Goal: Task Accomplishment & Management: Use online tool/utility

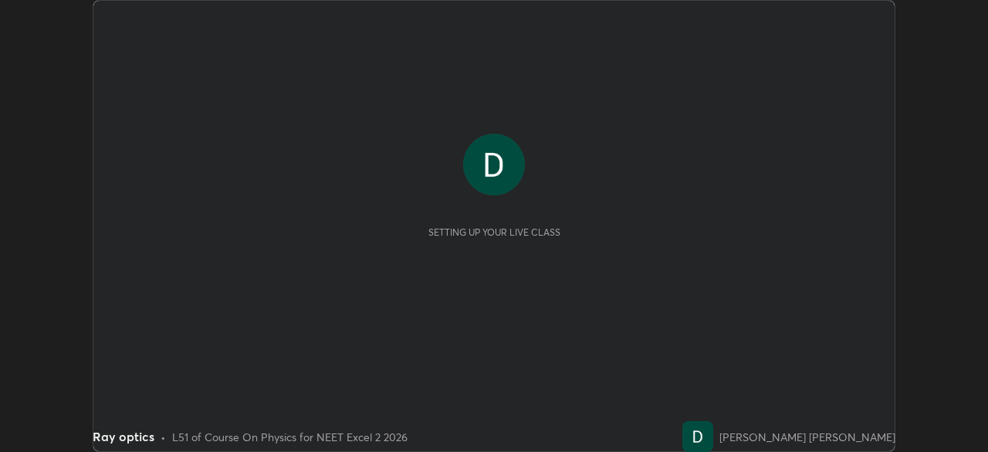
scroll to position [452, 987]
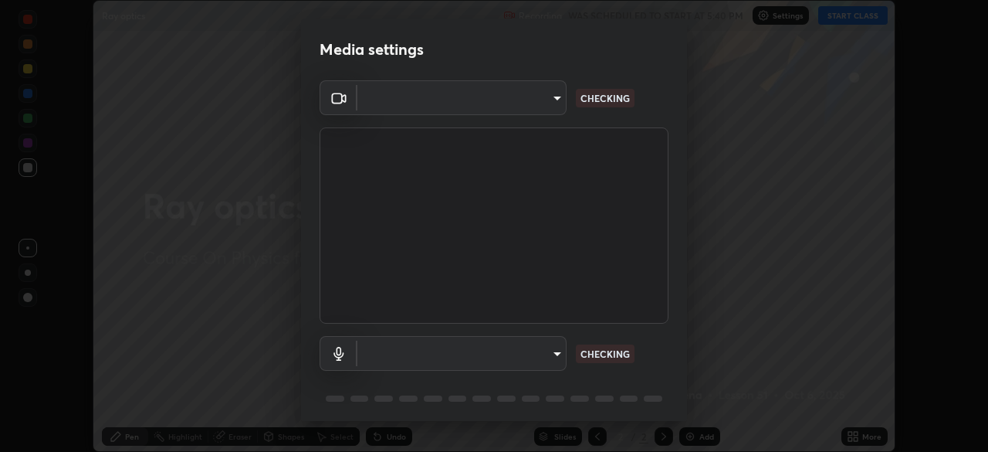
click at [551, 368] on body "Erase all Ray optics Recording WAS SCHEDULED TO START AT 5:40 PM Settings START…" at bounding box center [494, 226] width 988 height 452
type input "6fd5a11214182fe3dbcd63879dc51230d69f1da36812afabedb7f77605f255ed"
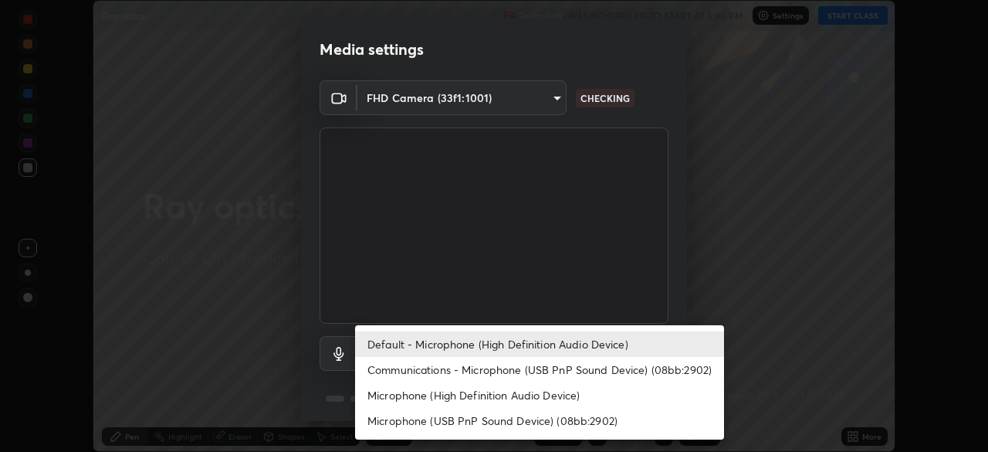
click at [536, 368] on li "Communications - Microphone (USB PnP Sound Device) (08bb:2902)" at bounding box center [539, 369] width 369 height 25
type input "communications"
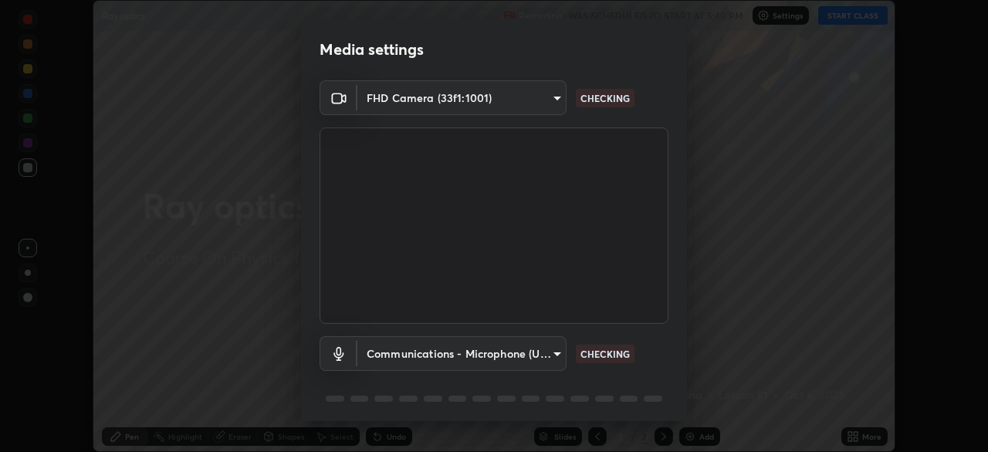
scroll to position [55, 0]
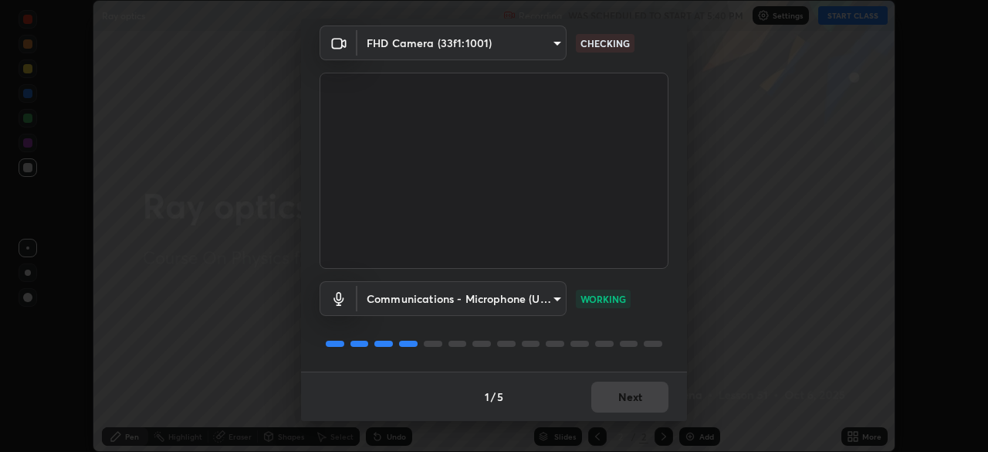
click at [613, 398] on div "1 / 5 Next" at bounding box center [494, 395] width 386 height 49
click at [612, 398] on div "1 / 5 Next" at bounding box center [494, 395] width 386 height 49
click at [616, 392] on button "Next" at bounding box center [629, 396] width 77 height 31
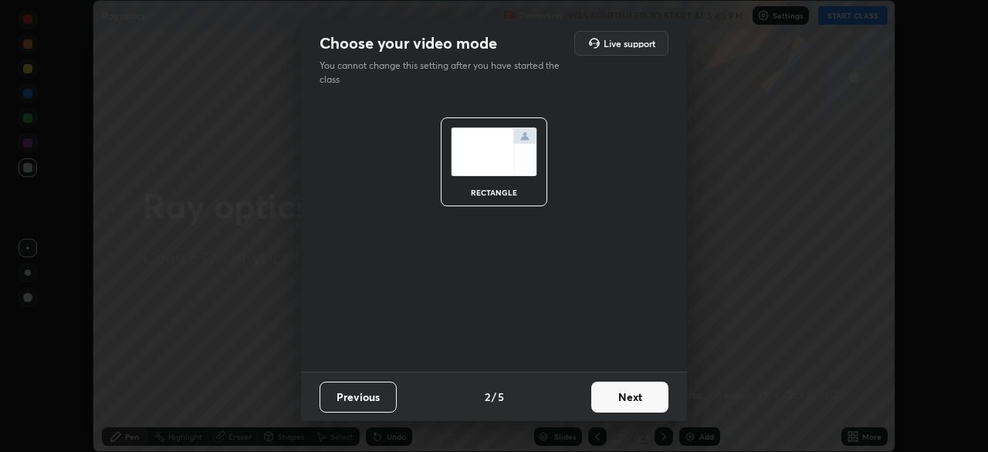
scroll to position [0, 0]
click at [618, 391] on button "Next" at bounding box center [629, 396] width 77 height 31
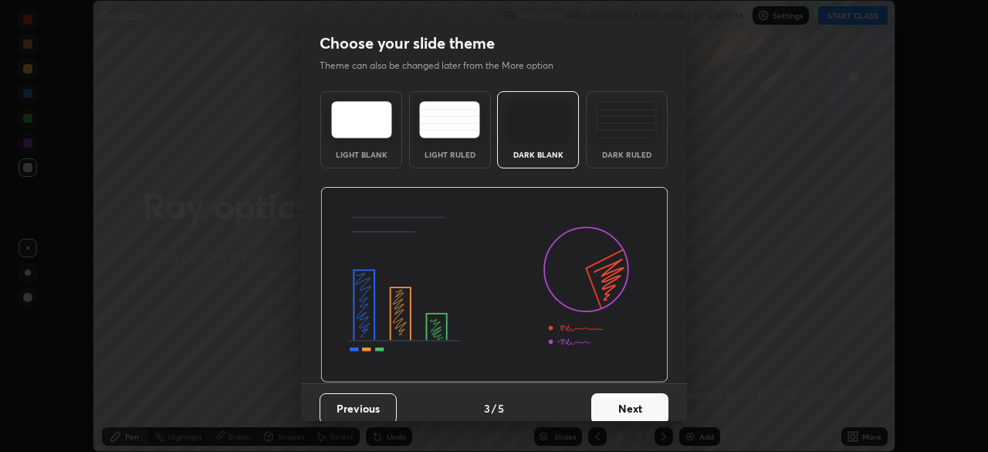
click at [625, 397] on button "Next" at bounding box center [629, 408] width 77 height 31
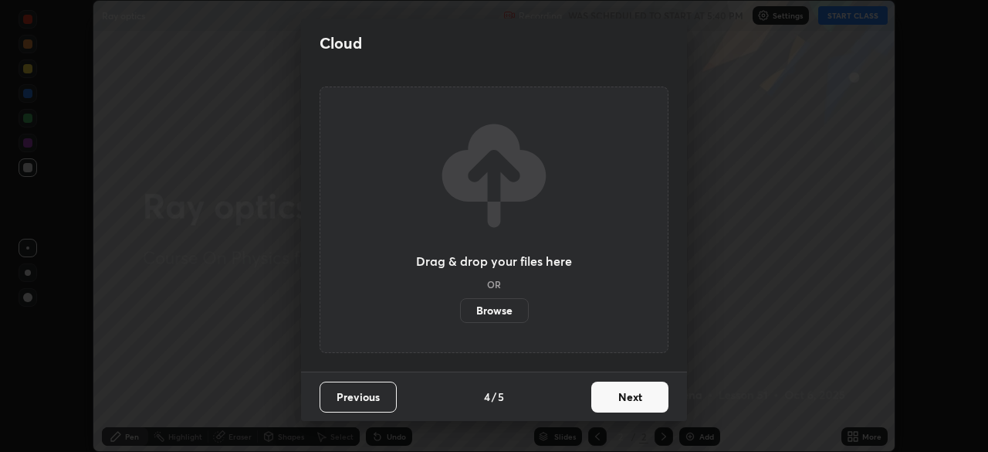
click at [636, 402] on button "Next" at bounding box center [629, 396] width 77 height 31
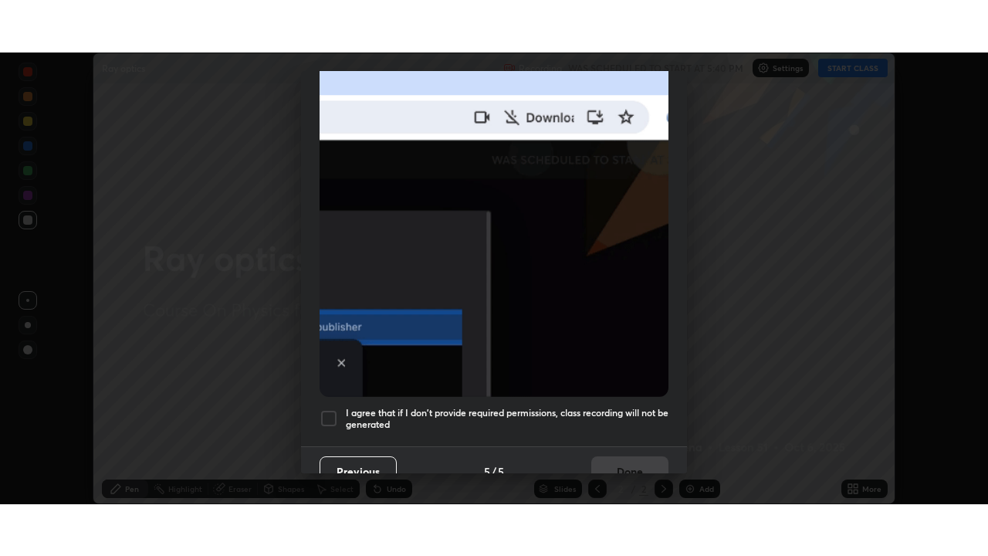
scroll to position [370, 0]
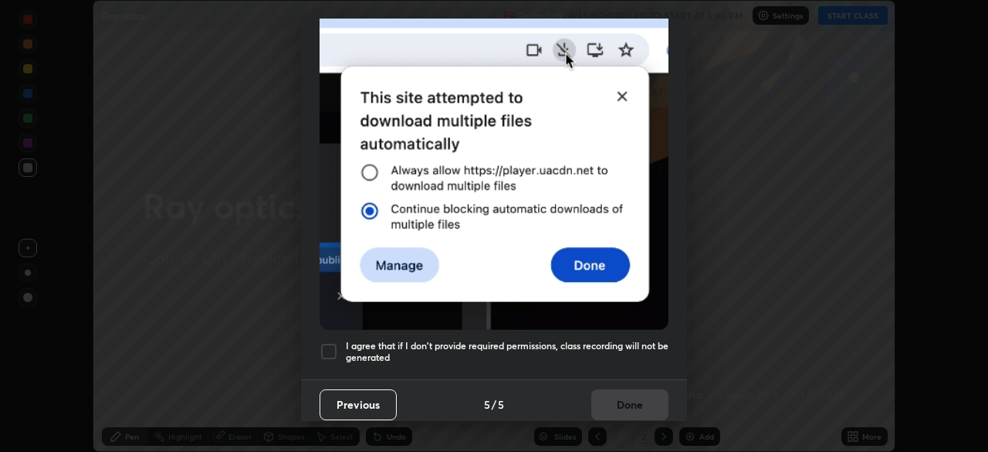
click at [547, 340] on h5 "I agree that if I don't provide required permissions, class recording will not …" at bounding box center [507, 352] width 323 height 24
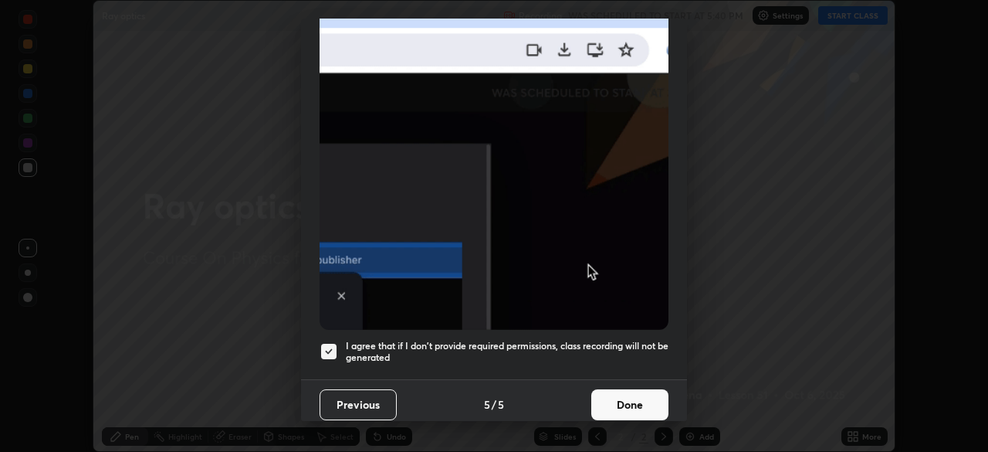
click at [611, 394] on button "Done" at bounding box center [629, 404] width 77 height 31
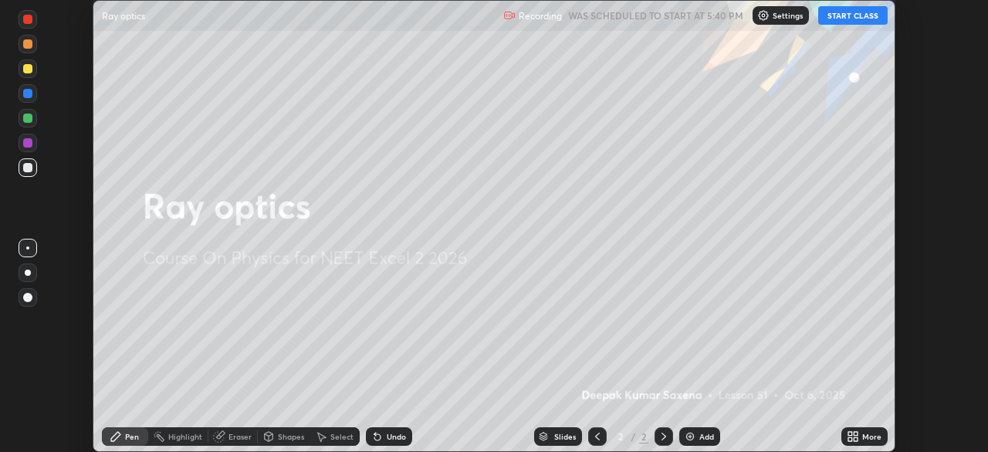
click at [850, 433] on icon at bounding box center [850, 434] width 4 height 4
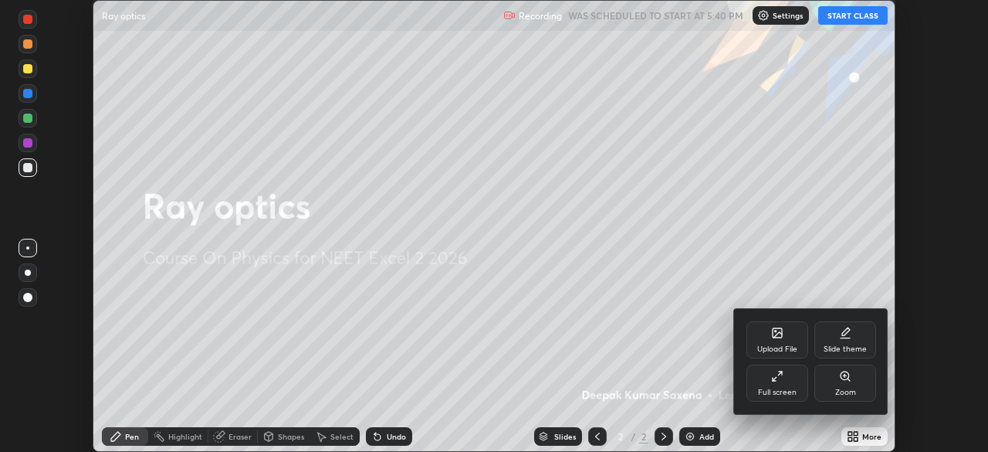
click at [780, 384] on div "Full screen" at bounding box center [777, 382] width 62 height 37
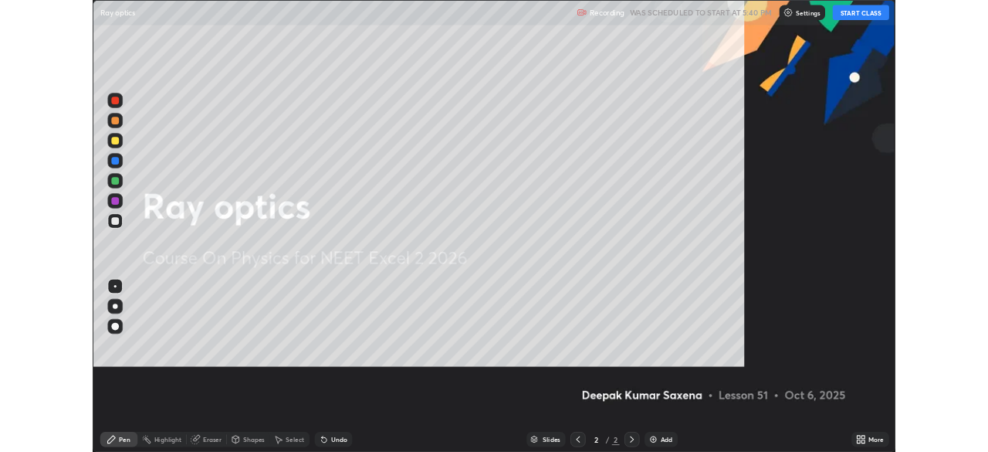
scroll to position [556, 988]
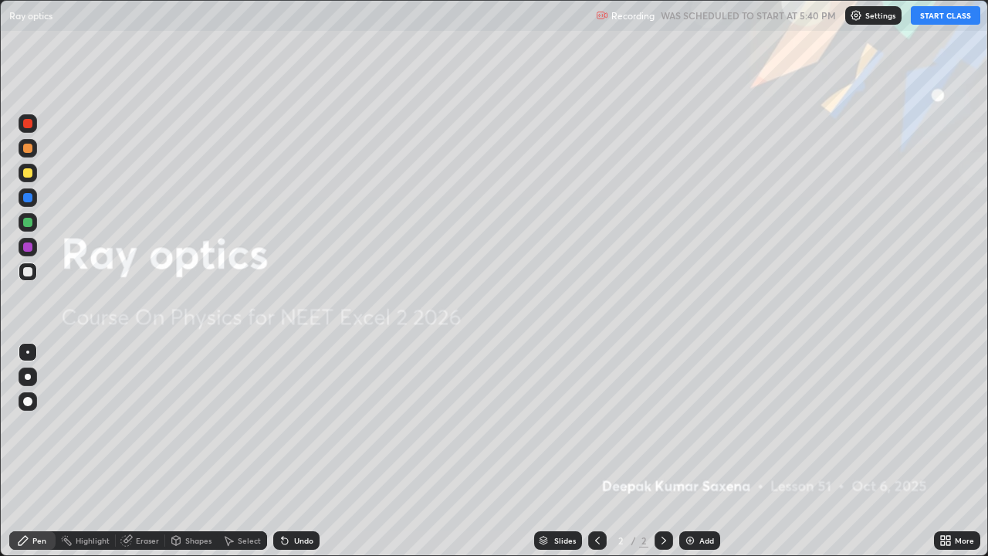
click at [941, 14] on button "START CLASS" at bounding box center [945, 15] width 69 height 19
click at [702, 451] on div "Add" at bounding box center [706, 541] width 15 height 8
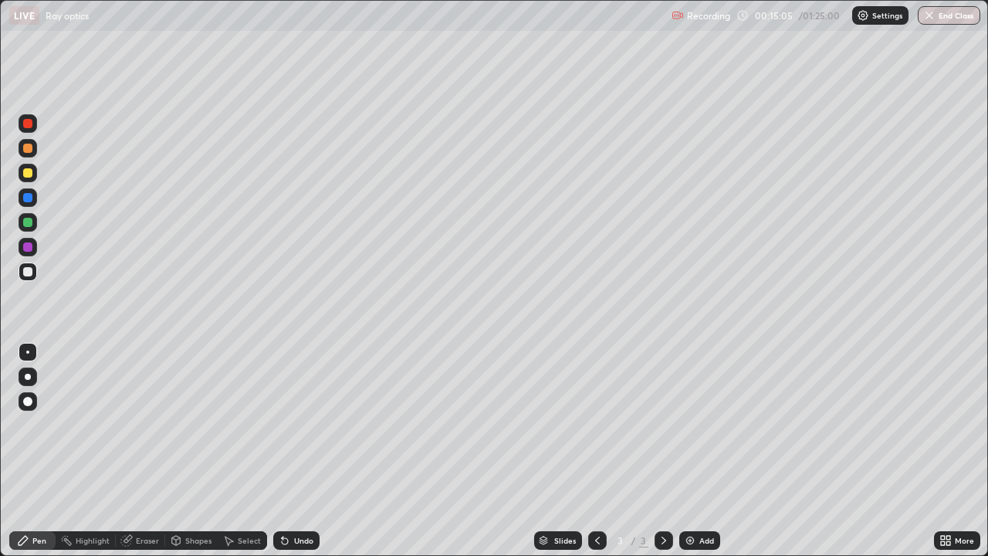
click at [26, 271] on div at bounding box center [27, 271] width 9 height 9
click at [191, 451] on div "Shapes" at bounding box center [191, 540] width 52 height 19
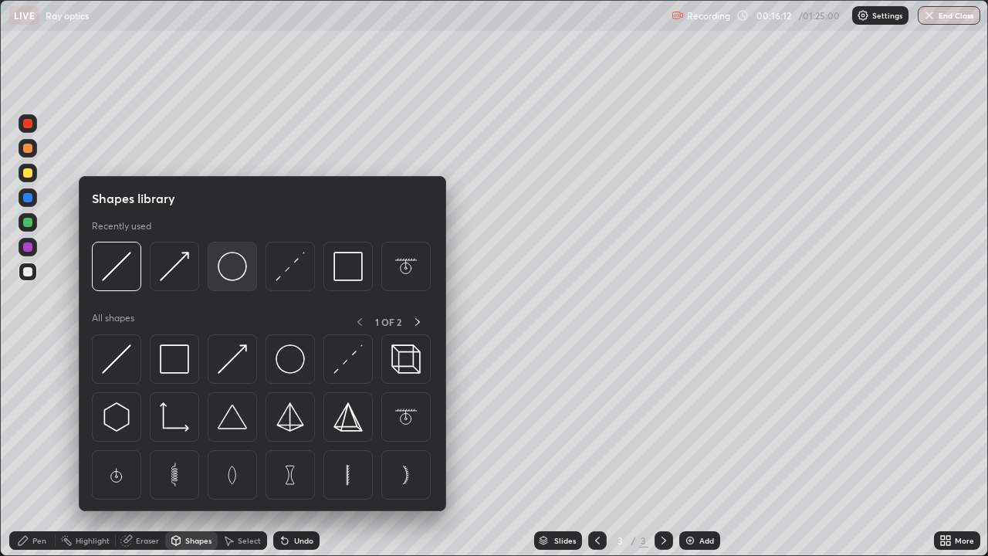
click at [222, 269] on img at bounding box center [232, 266] width 29 height 29
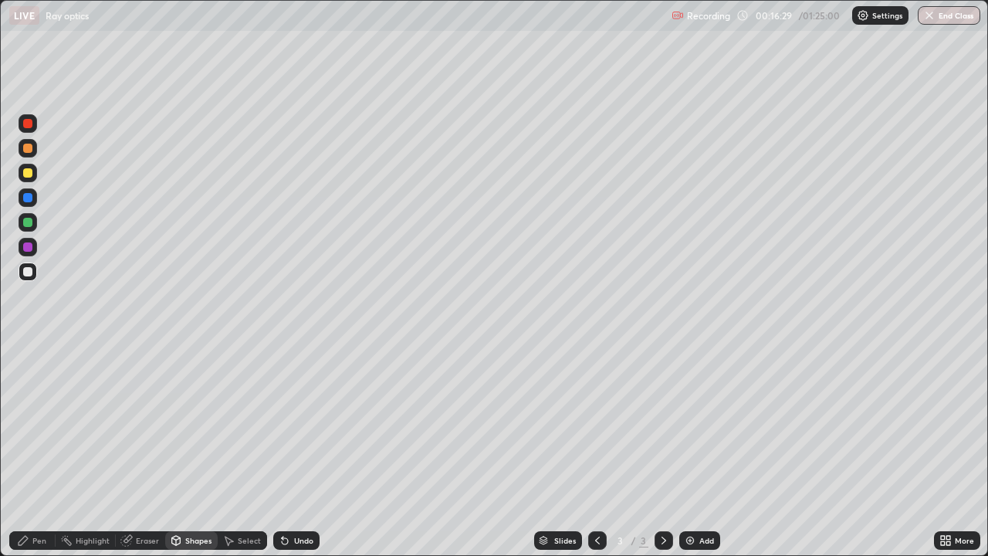
click at [296, 451] on div "Undo" at bounding box center [303, 541] width 19 height 8
click at [40, 451] on div "Pen" at bounding box center [39, 541] width 14 height 8
click at [24, 246] on div at bounding box center [27, 246] width 9 height 9
click at [26, 201] on div at bounding box center [27, 197] width 9 height 9
click at [29, 171] on div at bounding box center [27, 172] width 9 height 9
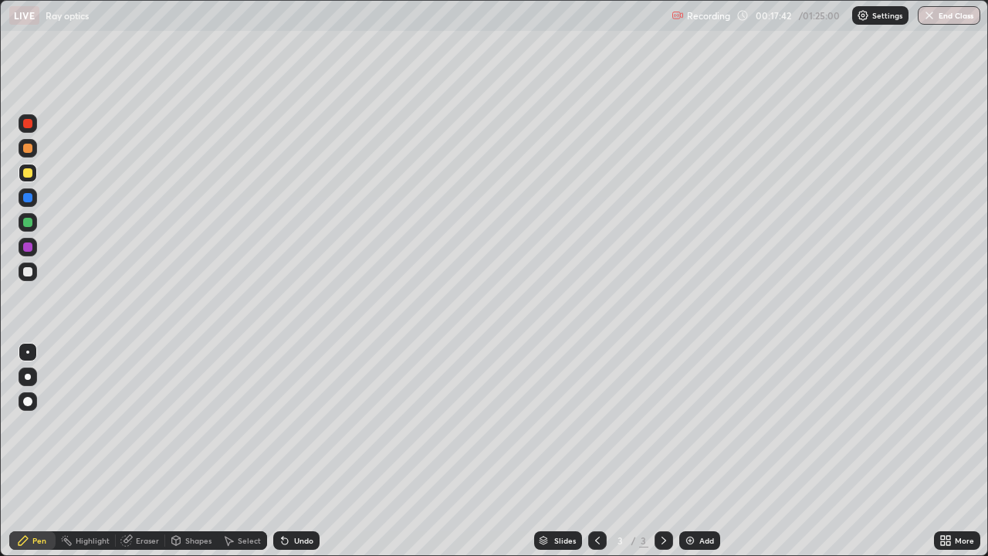
click at [197, 451] on div "Shapes" at bounding box center [198, 541] width 26 height 8
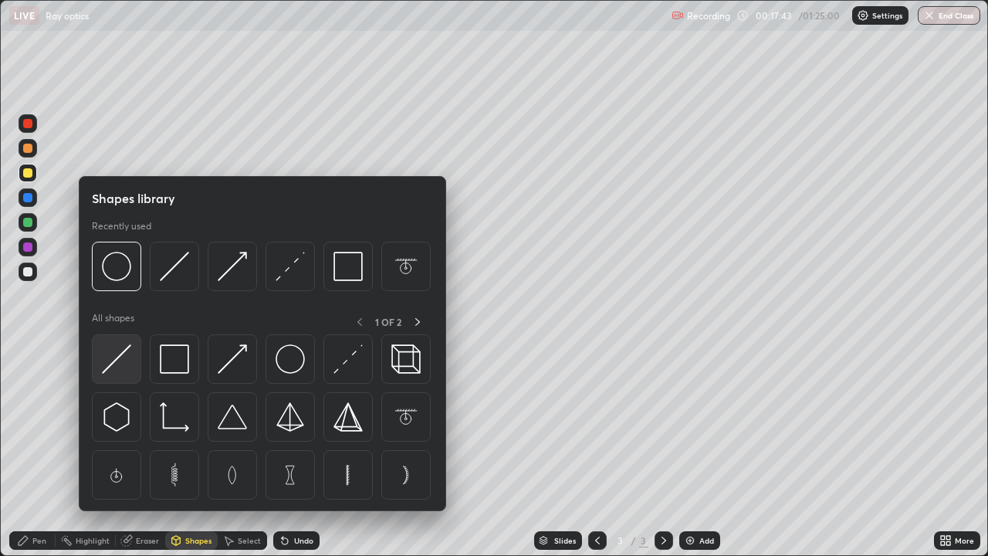
click at [119, 357] on img at bounding box center [116, 358] width 29 height 29
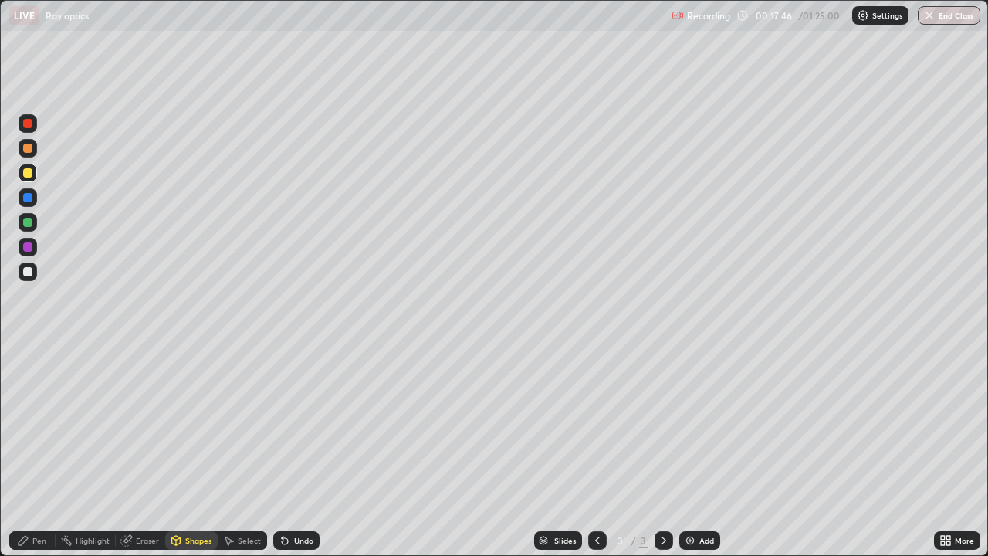
click at [299, 451] on div "Undo" at bounding box center [303, 541] width 19 height 8
click at [46, 451] on div "Pen" at bounding box center [32, 540] width 46 height 19
click at [692, 451] on img at bounding box center [690, 540] width 12 height 12
click at [302, 451] on div "Undo" at bounding box center [303, 541] width 19 height 8
click at [306, 451] on div "Undo" at bounding box center [303, 541] width 19 height 8
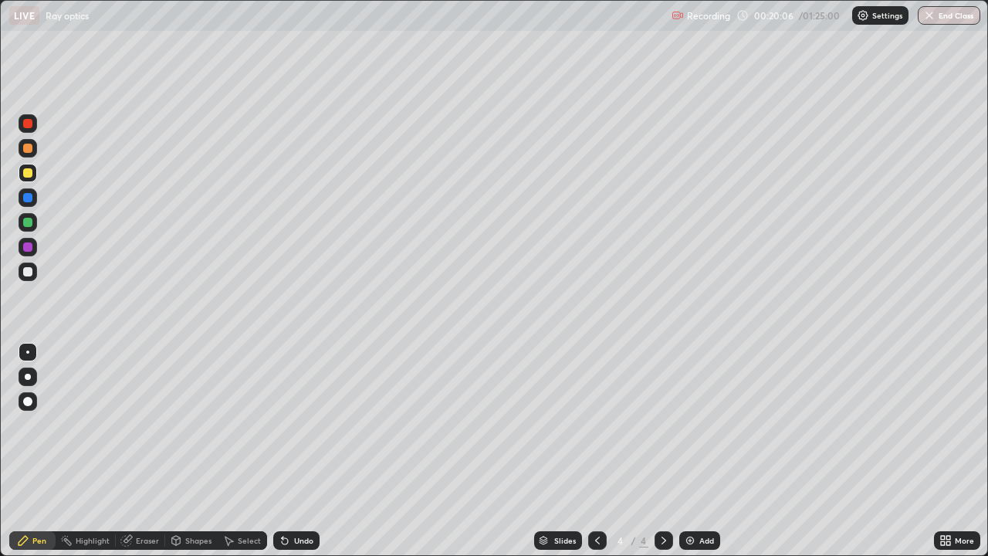
click at [306, 451] on div "Undo" at bounding box center [303, 541] width 19 height 8
click at [692, 451] on img at bounding box center [690, 540] width 12 height 12
click at [193, 451] on div "Shapes" at bounding box center [198, 541] width 26 height 8
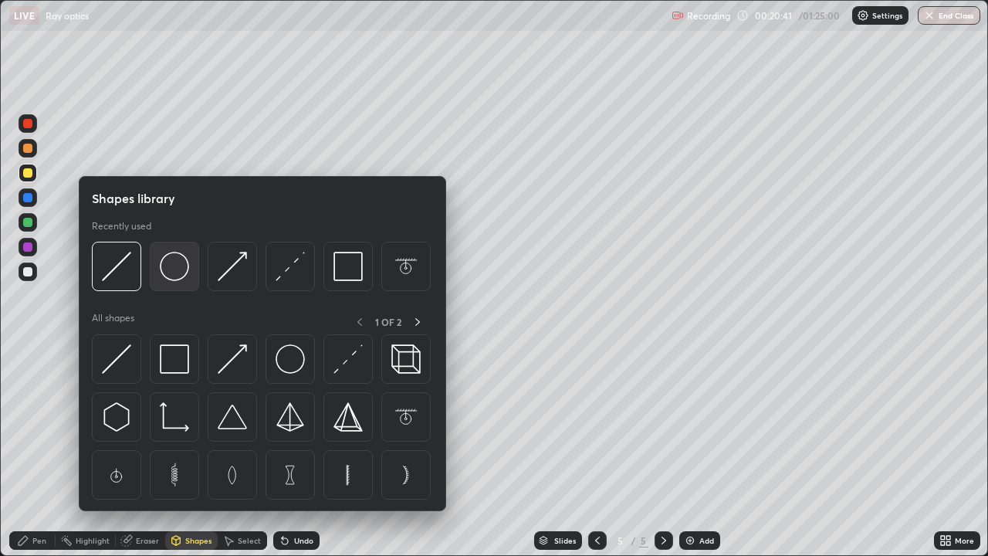
click at [173, 276] on img at bounding box center [174, 266] width 29 height 29
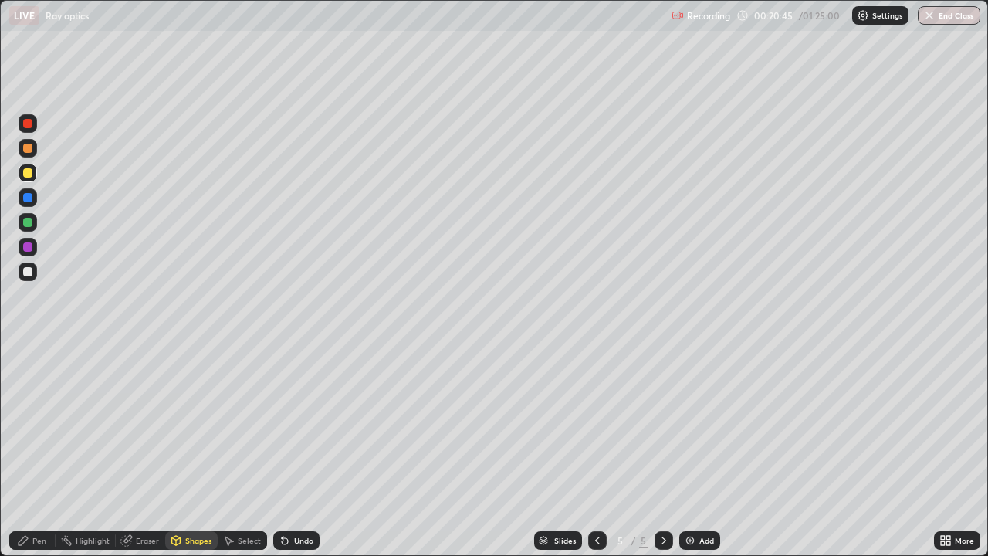
click at [39, 451] on div "Pen" at bounding box center [39, 541] width 14 height 8
click at [189, 451] on div "Shapes" at bounding box center [198, 541] width 26 height 8
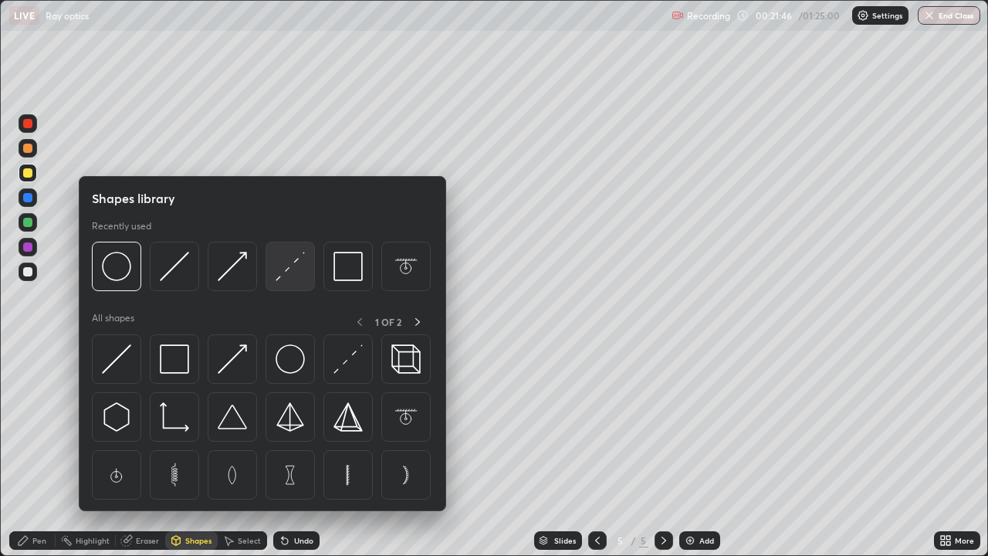
click at [281, 278] on img at bounding box center [290, 266] width 29 height 29
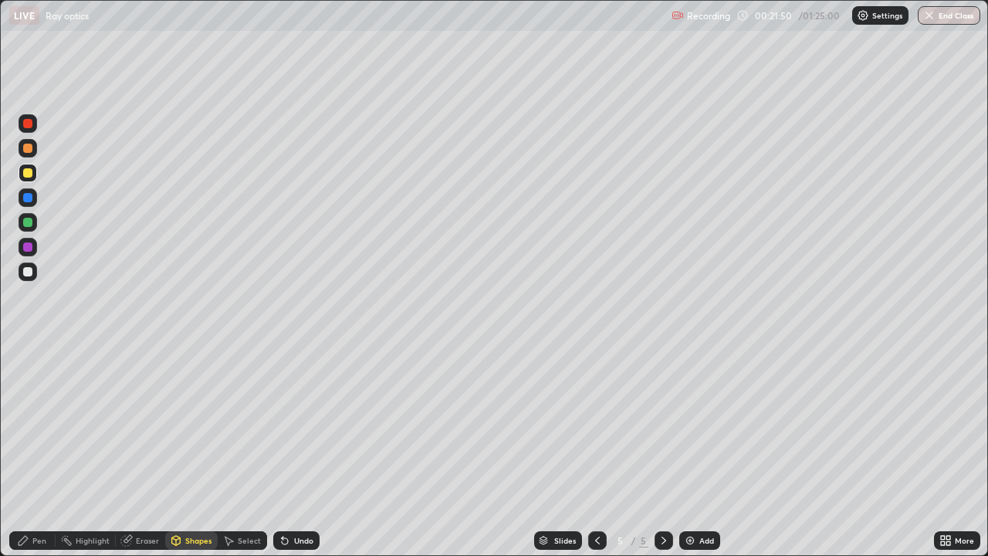
click at [28, 451] on div "Pen" at bounding box center [32, 540] width 46 height 19
click at [283, 451] on icon at bounding box center [285, 541] width 6 height 6
click at [294, 451] on div "Undo" at bounding box center [303, 541] width 19 height 8
click at [192, 451] on div "Shapes" at bounding box center [198, 541] width 26 height 8
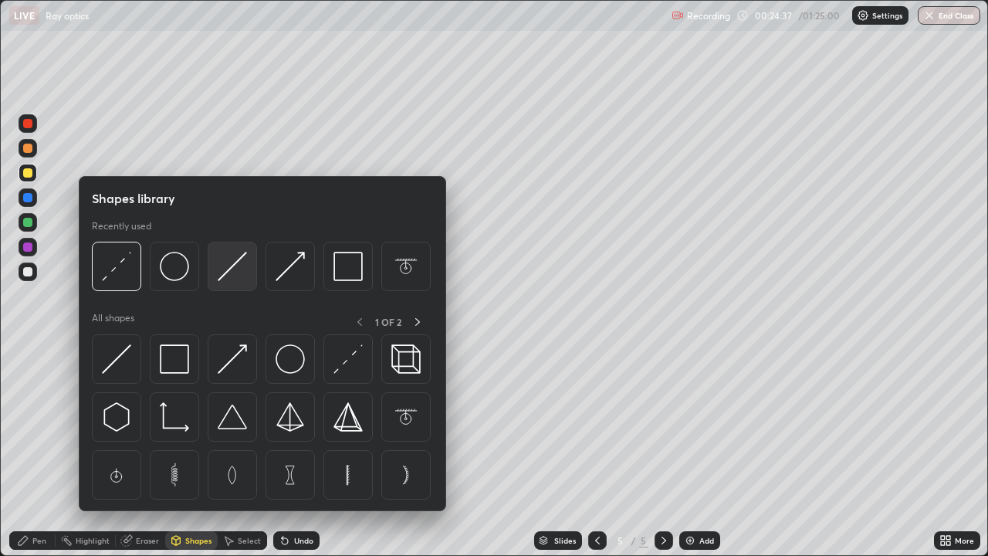
click at [222, 273] on img at bounding box center [232, 266] width 29 height 29
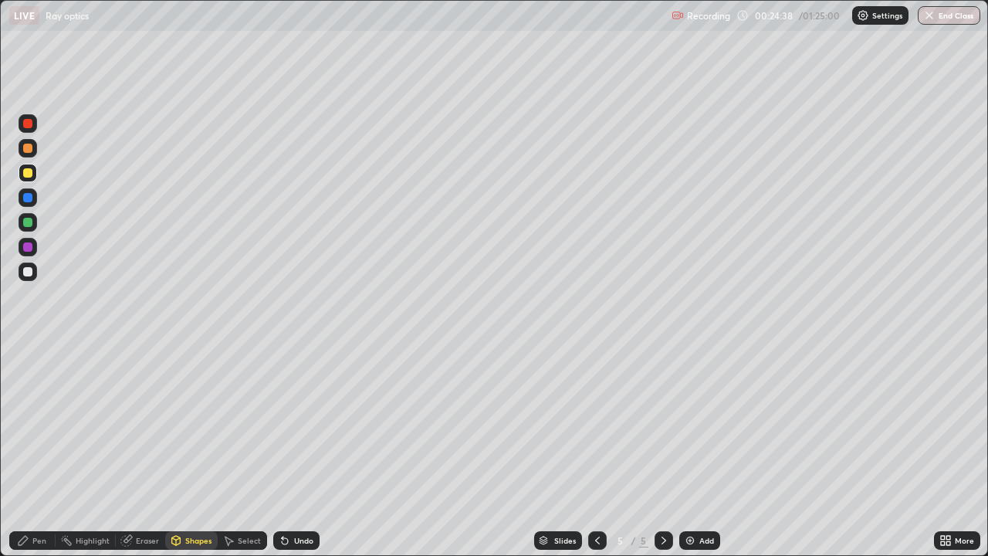
click at [24, 272] on div at bounding box center [27, 271] width 9 height 9
click at [32, 451] on div "Pen" at bounding box center [39, 541] width 14 height 8
click at [283, 451] on icon at bounding box center [285, 541] width 6 height 6
click at [290, 451] on div "Undo" at bounding box center [296, 540] width 46 height 19
click at [286, 451] on icon at bounding box center [285, 540] width 12 height 12
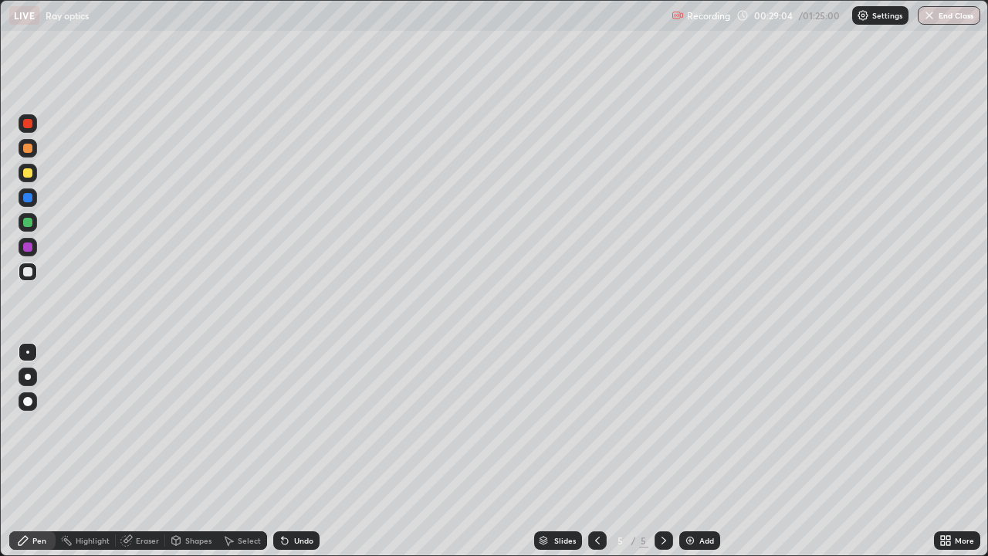
click at [597, 451] on icon at bounding box center [597, 540] width 12 height 12
click at [598, 451] on icon at bounding box center [597, 540] width 12 height 12
click at [660, 451] on icon at bounding box center [664, 540] width 12 height 12
click at [662, 451] on icon at bounding box center [664, 540] width 12 height 12
click at [705, 451] on div "Add" at bounding box center [706, 541] width 15 height 8
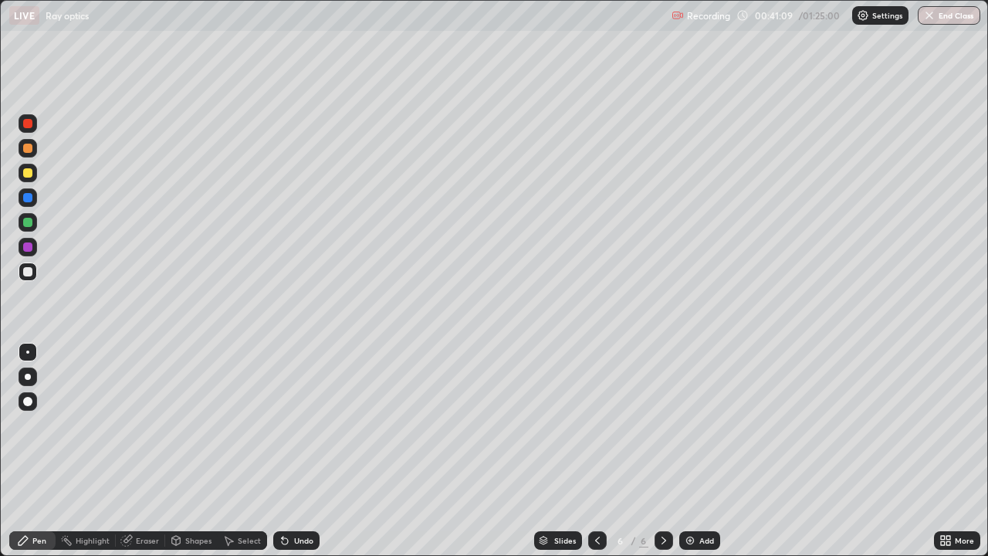
click at [28, 174] on div at bounding box center [27, 172] width 9 height 9
click at [181, 451] on div "Shapes" at bounding box center [191, 540] width 52 height 19
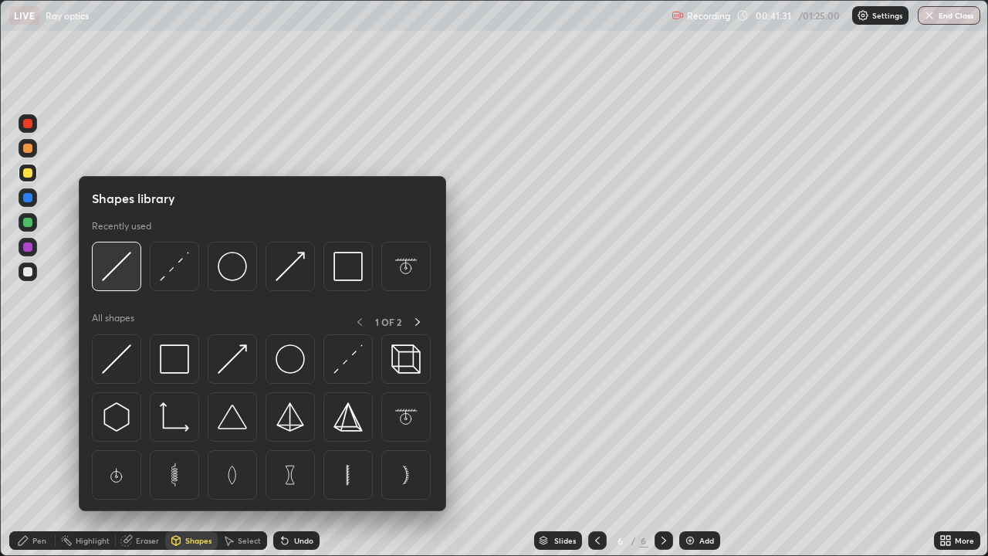
click at [126, 272] on img at bounding box center [116, 266] width 29 height 29
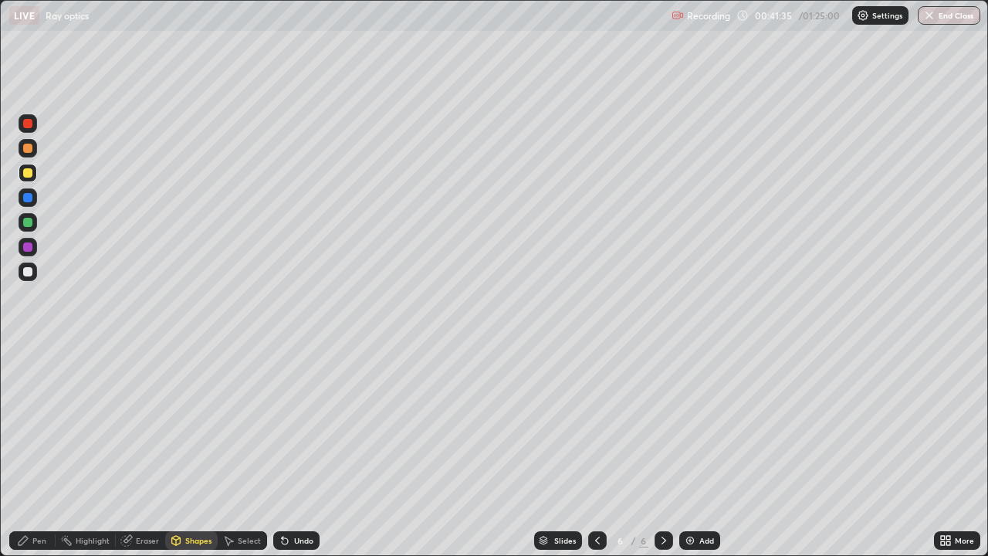
click at [185, 451] on div "Shapes" at bounding box center [191, 540] width 52 height 19
click at [35, 451] on div "Pen" at bounding box center [32, 540] width 46 height 19
click at [192, 451] on div "Shapes" at bounding box center [198, 541] width 26 height 8
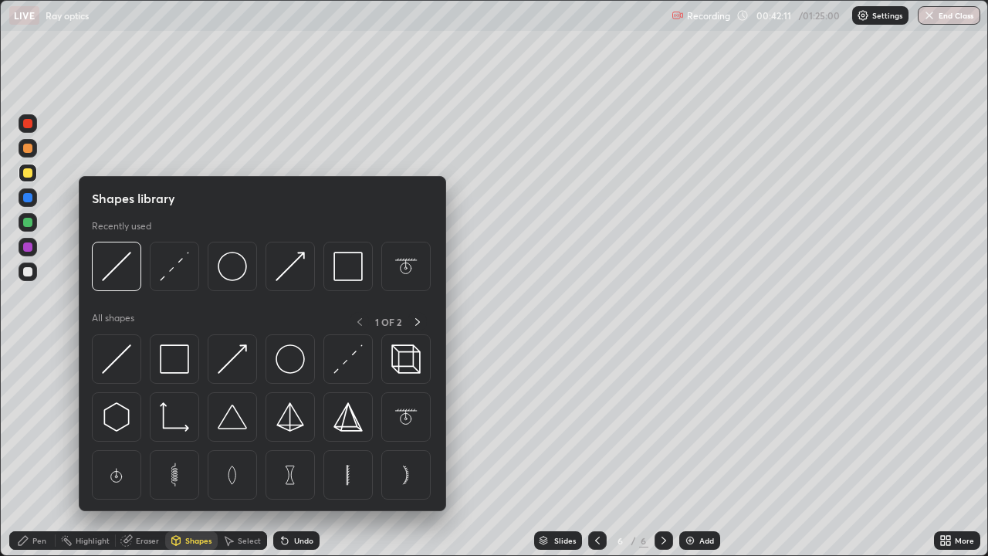
click at [147, 451] on div "Eraser" at bounding box center [147, 541] width 23 height 8
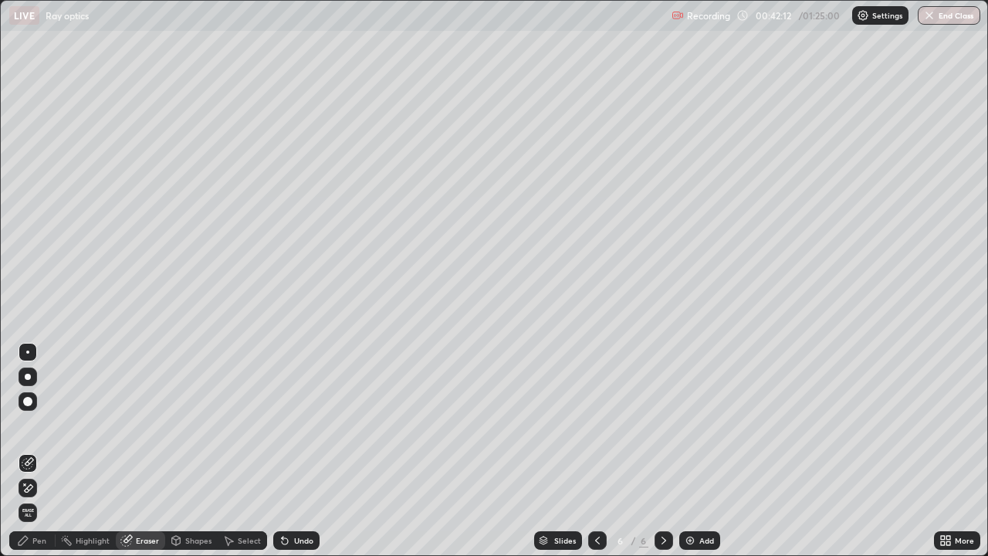
click at [28, 402] on div at bounding box center [27, 401] width 9 height 9
click at [39, 451] on div "Pen" at bounding box center [39, 541] width 14 height 8
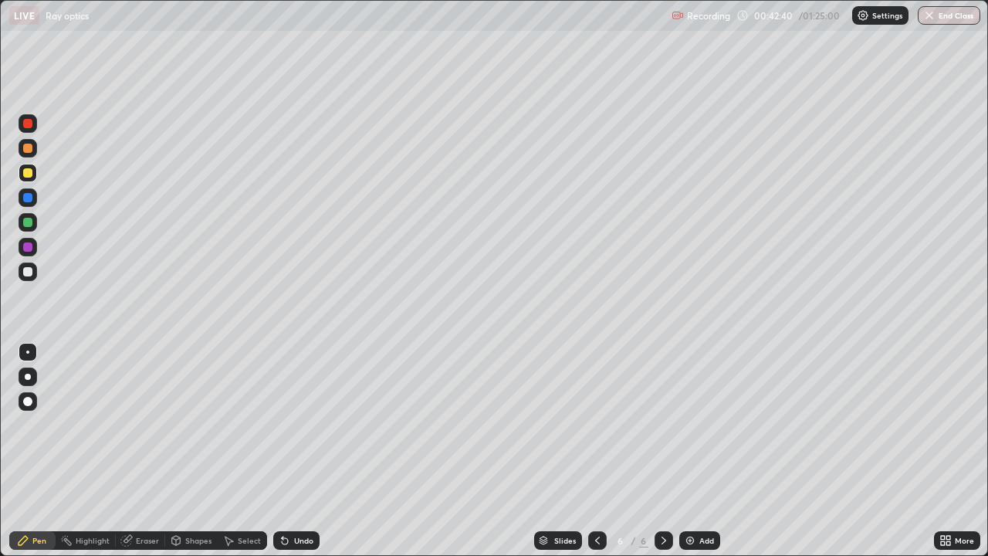
click at [191, 451] on div "Shapes" at bounding box center [198, 541] width 26 height 8
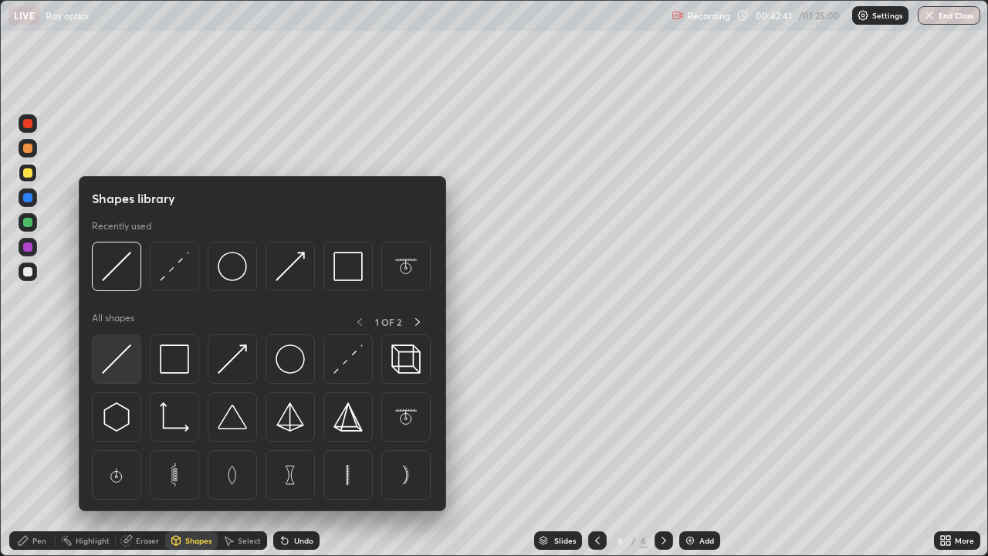
click at [121, 362] on img at bounding box center [116, 358] width 29 height 29
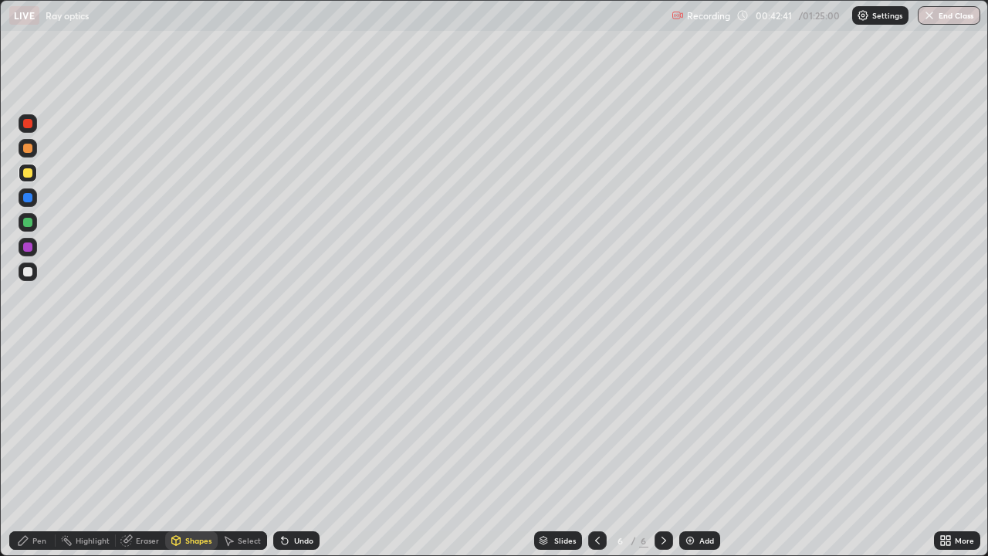
click at [195, 451] on div "Shapes" at bounding box center [191, 540] width 52 height 19
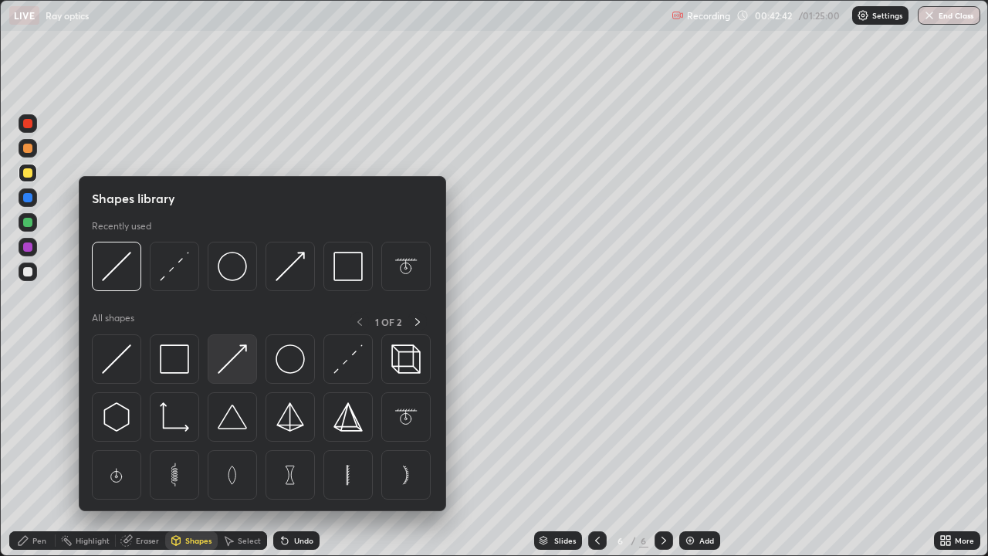
click at [228, 354] on img at bounding box center [232, 358] width 29 height 29
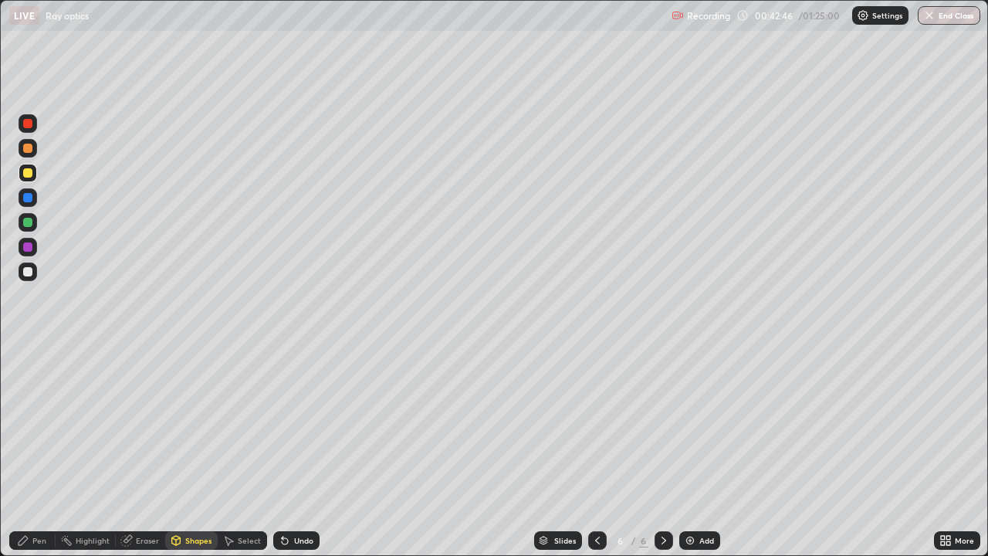
click at [51, 451] on div "Pen" at bounding box center [32, 540] width 46 height 19
click at [32, 273] on div at bounding box center [27, 271] width 9 height 9
click at [188, 451] on div "Shapes" at bounding box center [191, 540] width 52 height 19
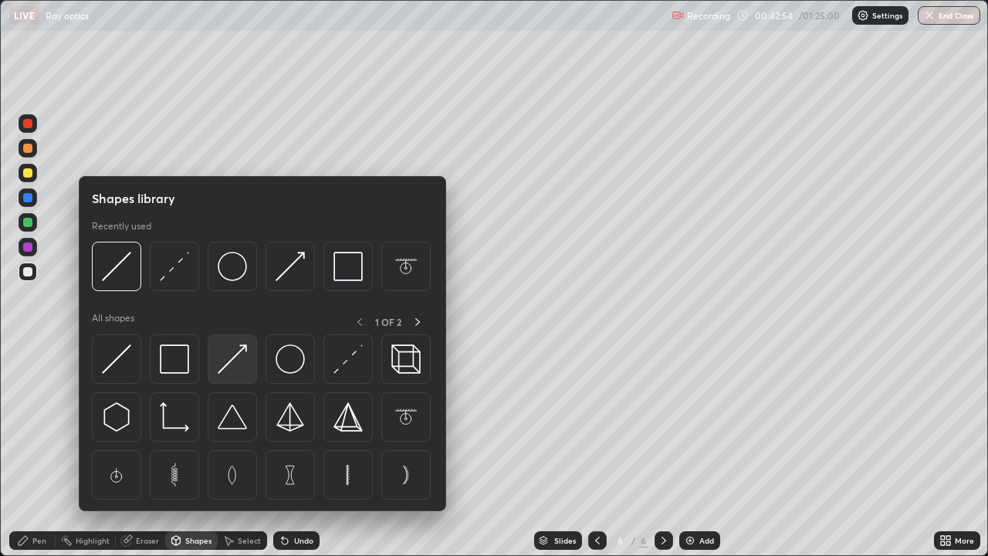
click at [235, 356] on img at bounding box center [232, 358] width 29 height 29
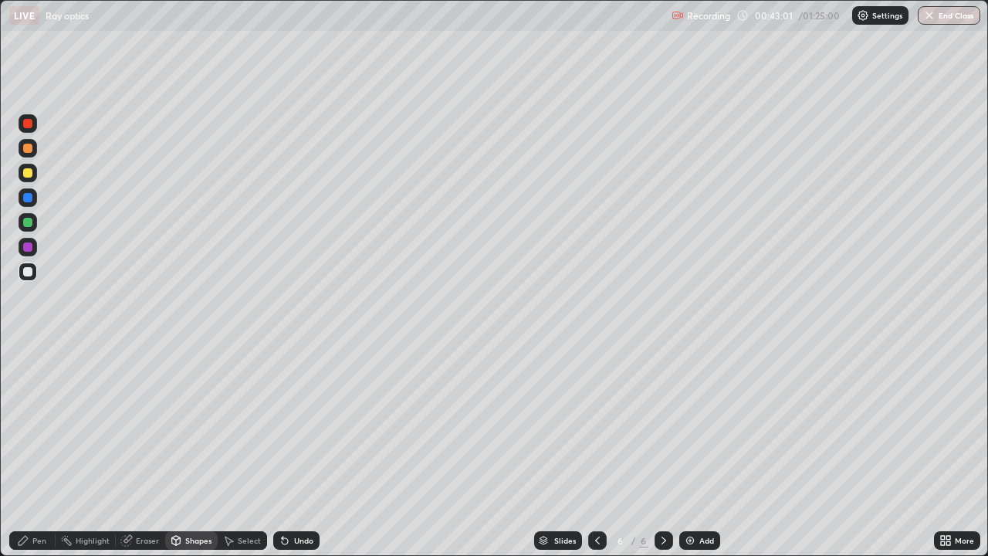
click at [28, 174] on div at bounding box center [27, 172] width 9 height 9
click at [29, 223] on div at bounding box center [27, 222] width 9 height 9
click at [188, 451] on div "Shapes" at bounding box center [198, 541] width 26 height 8
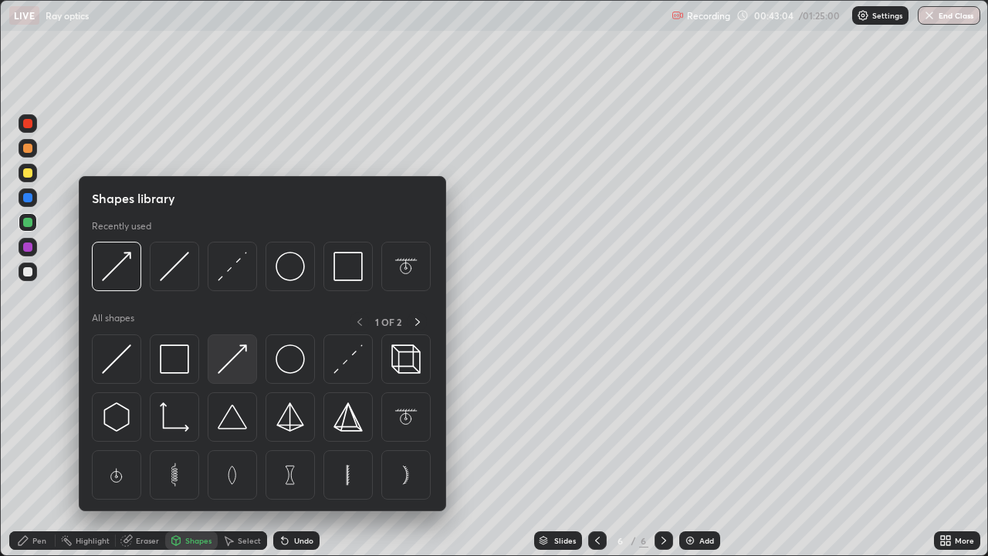
click at [232, 357] on img at bounding box center [232, 358] width 29 height 29
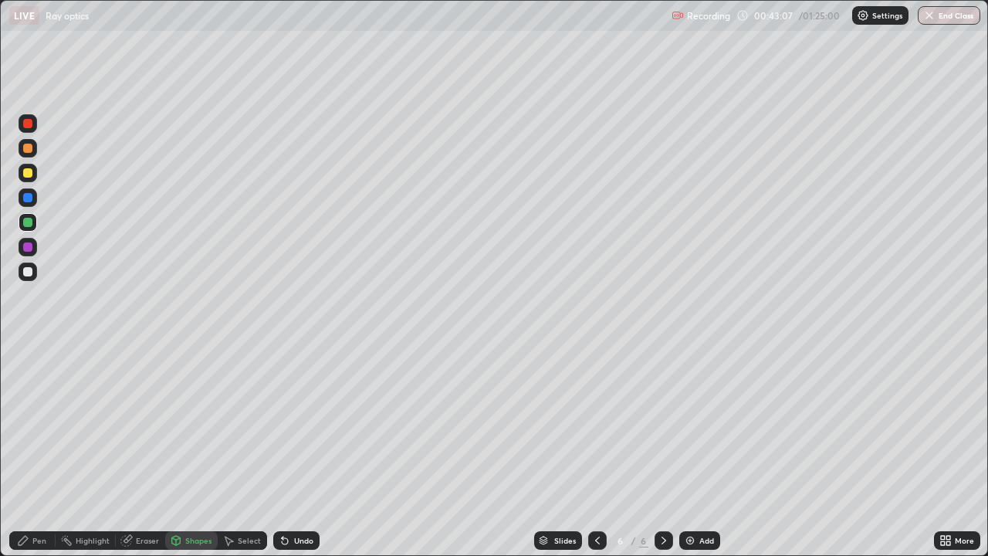
click at [45, 451] on div "Pen" at bounding box center [39, 541] width 14 height 8
click at [182, 451] on div "Shapes" at bounding box center [191, 540] width 52 height 19
click at [45, 451] on div "Pen" at bounding box center [32, 540] width 46 height 19
click at [28, 274] on div at bounding box center [27, 271] width 9 height 9
click at [136, 451] on div "Eraser" at bounding box center [147, 541] width 23 height 8
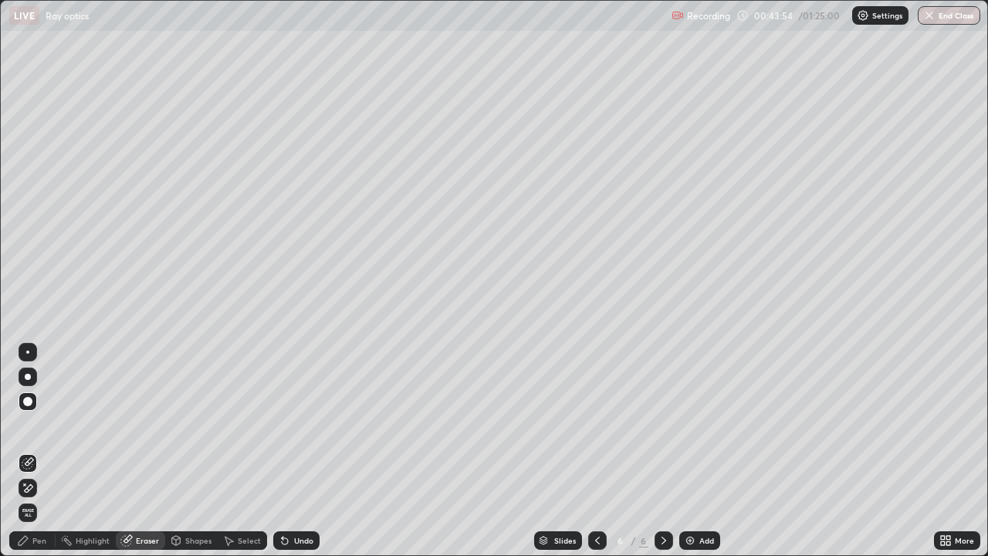
click at [183, 451] on div "Shapes" at bounding box center [191, 540] width 52 height 19
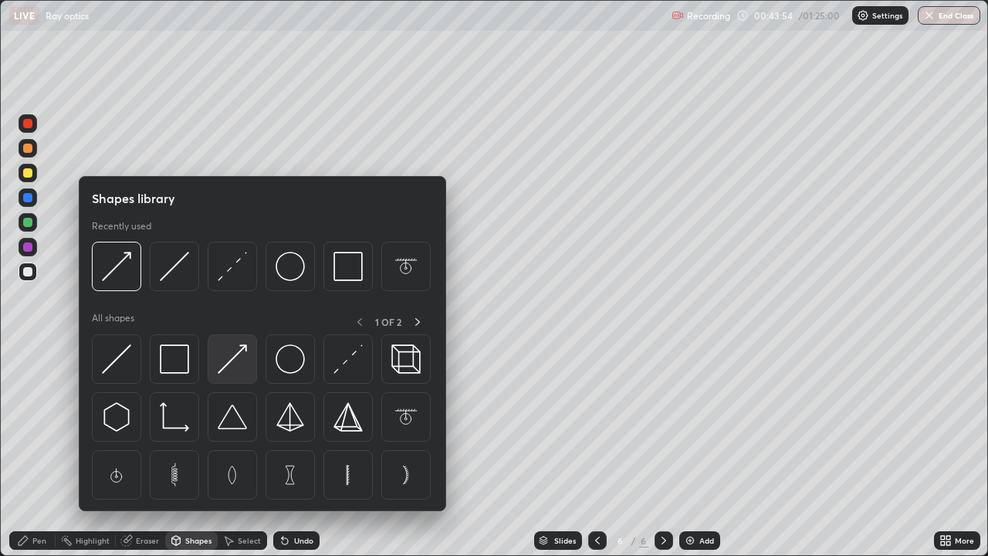
click at [225, 363] on img at bounding box center [232, 358] width 29 height 29
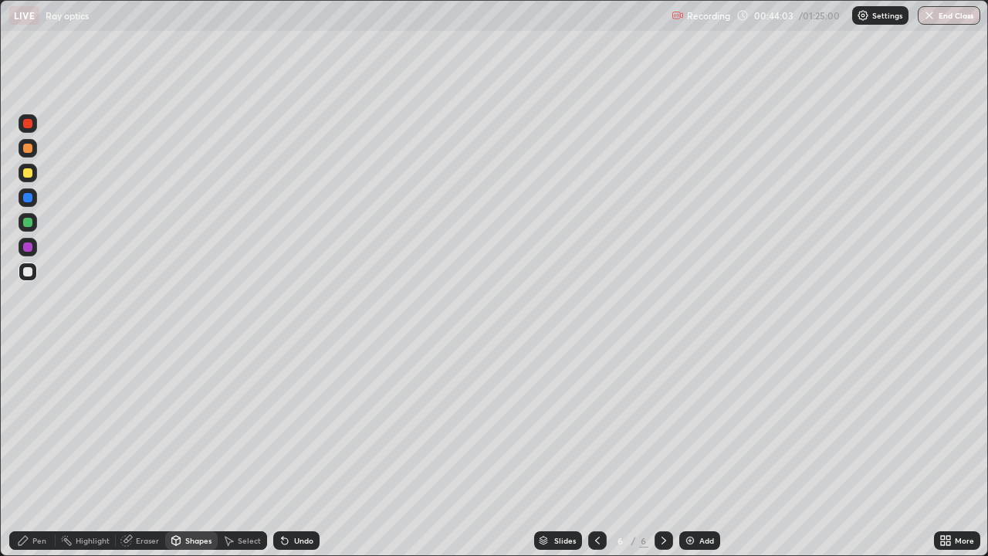
click at [179, 451] on icon at bounding box center [176, 540] width 8 height 9
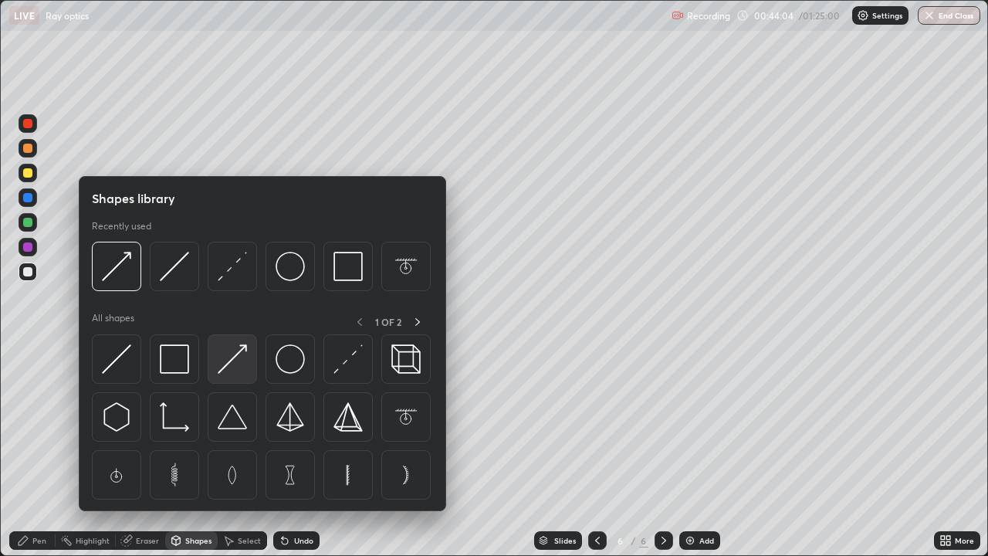
click at [228, 367] on img at bounding box center [232, 358] width 29 height 29
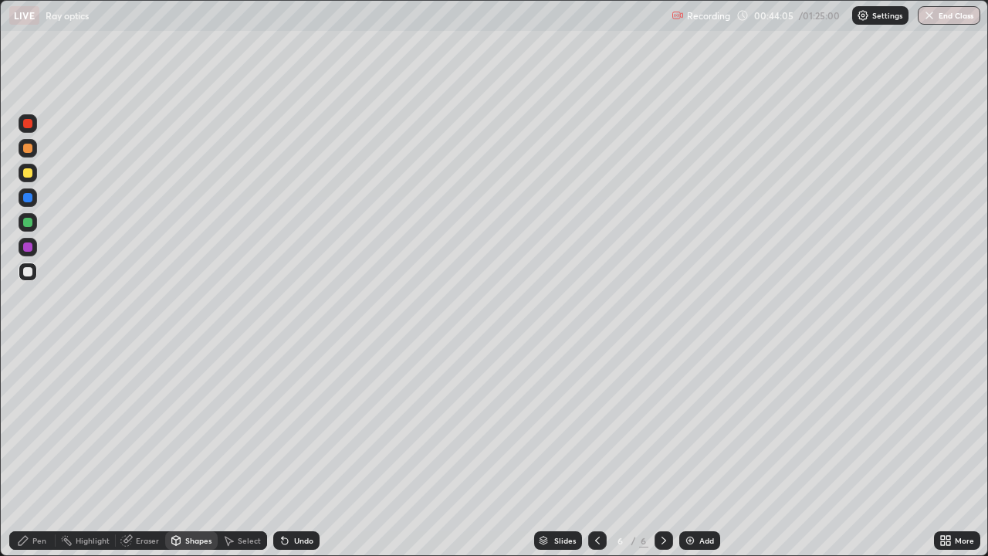
click at [27, 215] on div at bounding box center [28, 222] width 19 height 19
click at [31, 273] on div at bounding box center [27, 271] width 9 height 9
click at [39, 451] on div "Pen" at bounding box center [39, 541] width 14 height 8
click at [192, 451] on div "Shapes" at bounding box center [198, 541] width 26 height 8
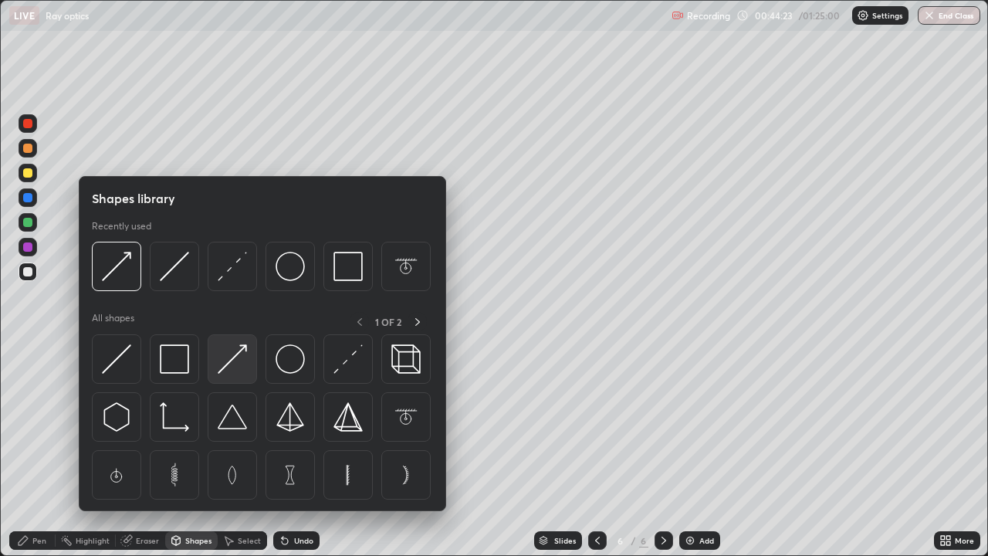
click at [225, 361] on img at bounding box center [232, 358] width 29 height 29
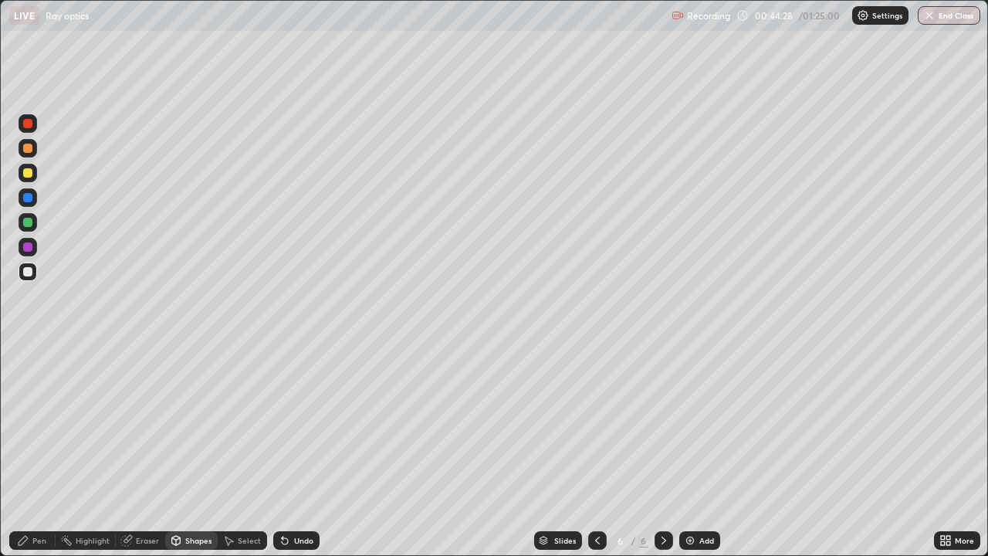
click at [39, 451] on div "Pen" at bounding box center [39, 541] width 14 height 8
click at [705, 451] on div "Add" at bounding box center [706, 541] width 15 height 8
click at [596, 451] on icon at bounding box center [597, 540] width 12 height 12
click at [193, 451] on div "Shapes" at bounding box center [198, 541] width 26 height 8
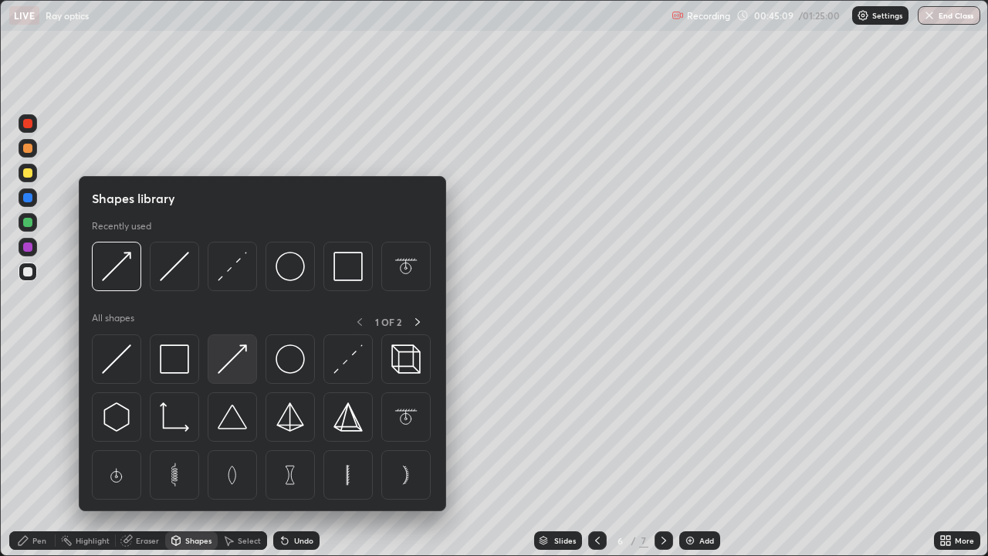
click at [236, 355] on img at bounding box center [232, 358] width 29 height 29
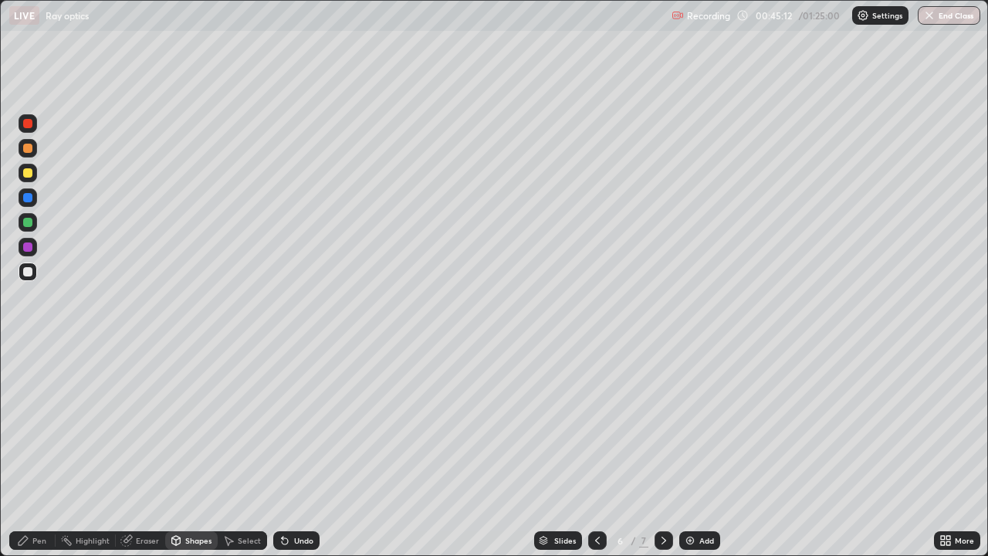
click at [17, 451] on icon at bounding box center [23, 540] width 12 height 12
click at [202, 451] on div "Shapes" at bounding box center [198, 541] width 26 height 8
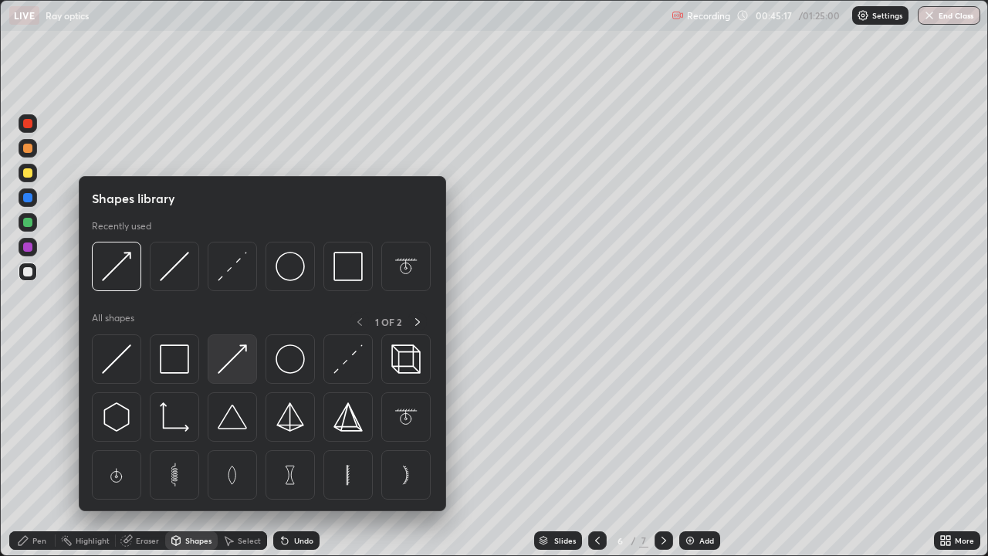
click at [240, 366] on img at bounding box center [232, 358] width 29 height 29
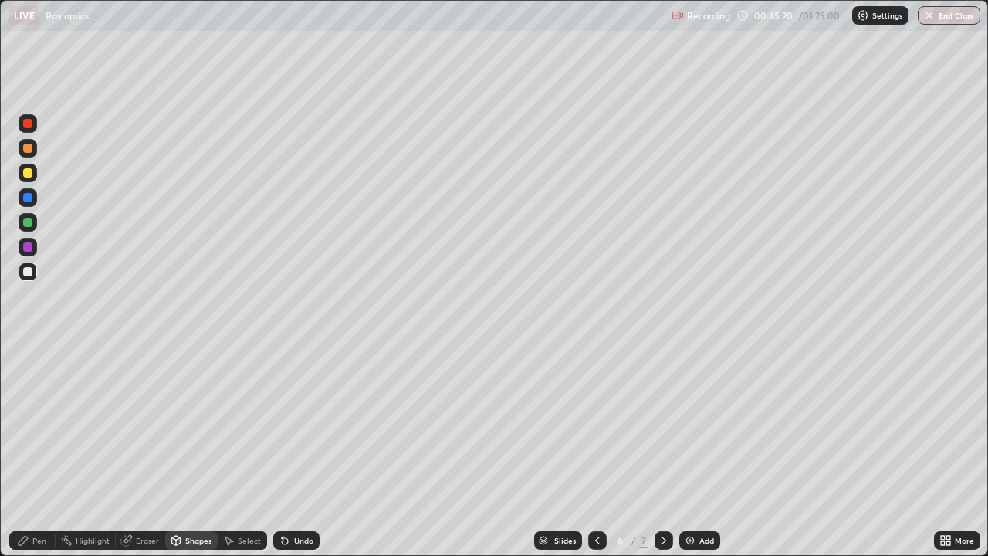
click at [42, 451] on div "Pen" at bounding box center [32, 540] width 46 height 19
click at [689, 451] on img at bounding box center [690, 540] width 12 height 12
click at [185, 451] on div "Shapes" at bounding box center [198, 541] width 26 height 8
click at [152, 451] on div "Eraser" at bounding box center [140, 540] width 49 height 19
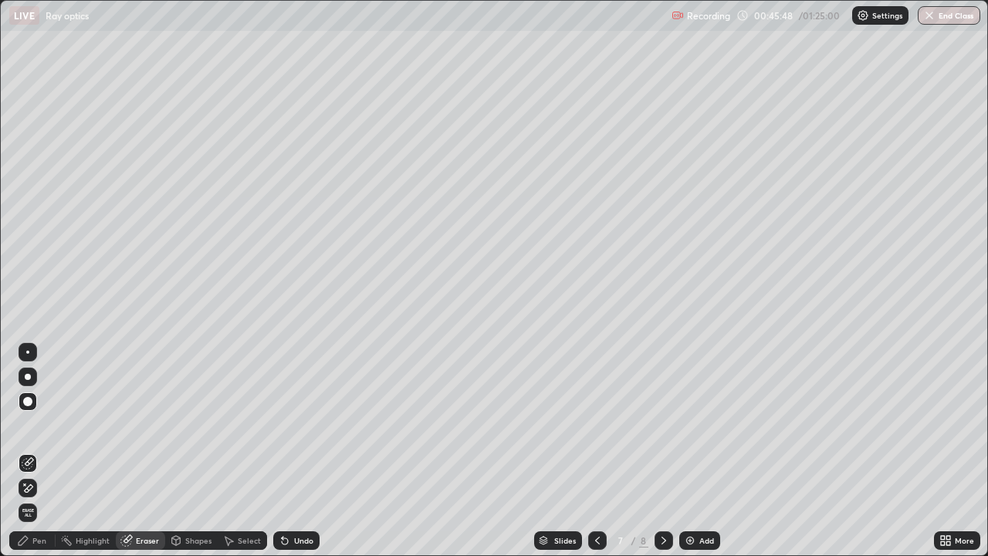
click at [188, 451] on div "Shapes" at bounding box center [191, 540] width 52 height 19
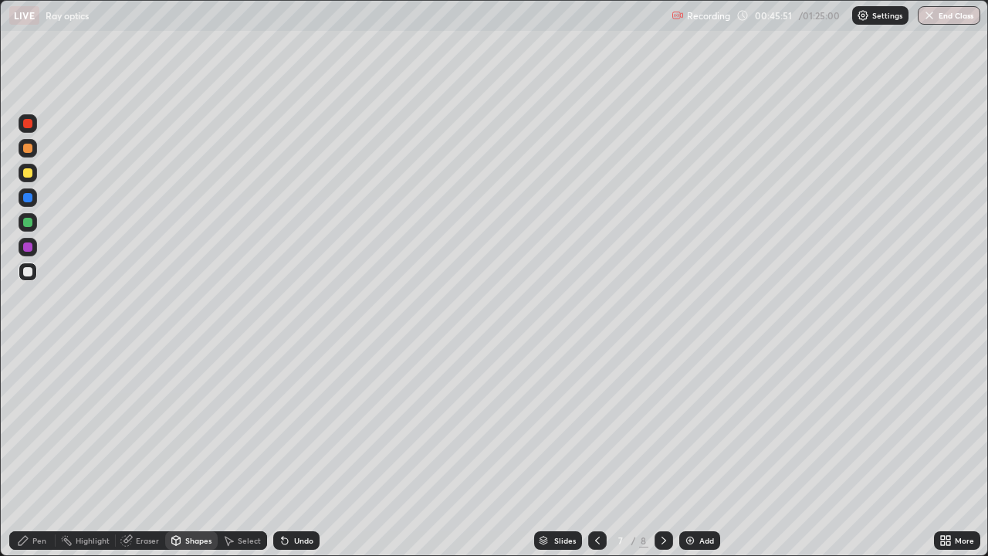
click at [307, 451] on div "Undo" at bounding box center [303, 541] width 19 height 8
click at [39, 451] on div "Pen" at bounding box center [39, 541] width 14 height 8
click at [184, 451] on div "Shapes" at bounding box center [191, 540] width 52 height 19
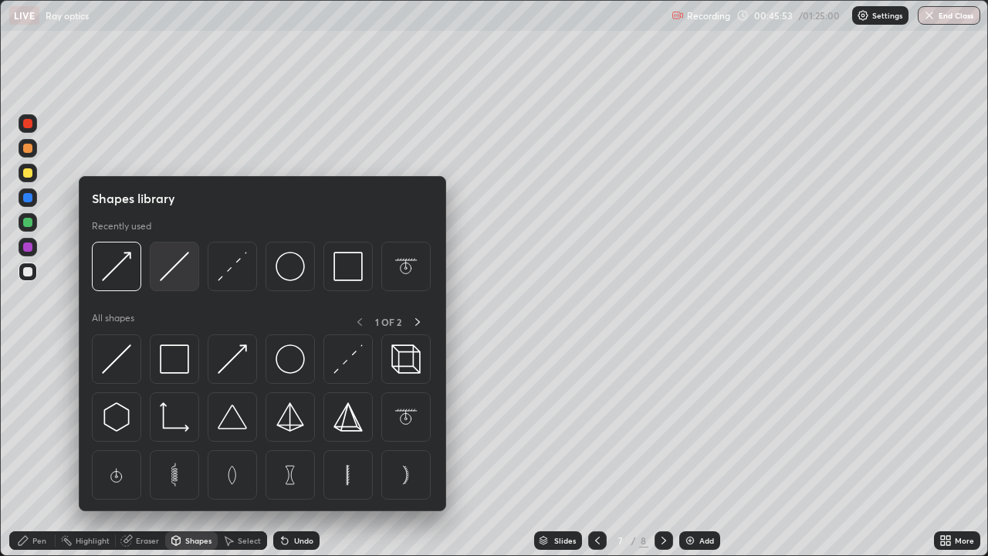
click at [171, 278] on img at bounding box center [174, 266] width 29 height 29
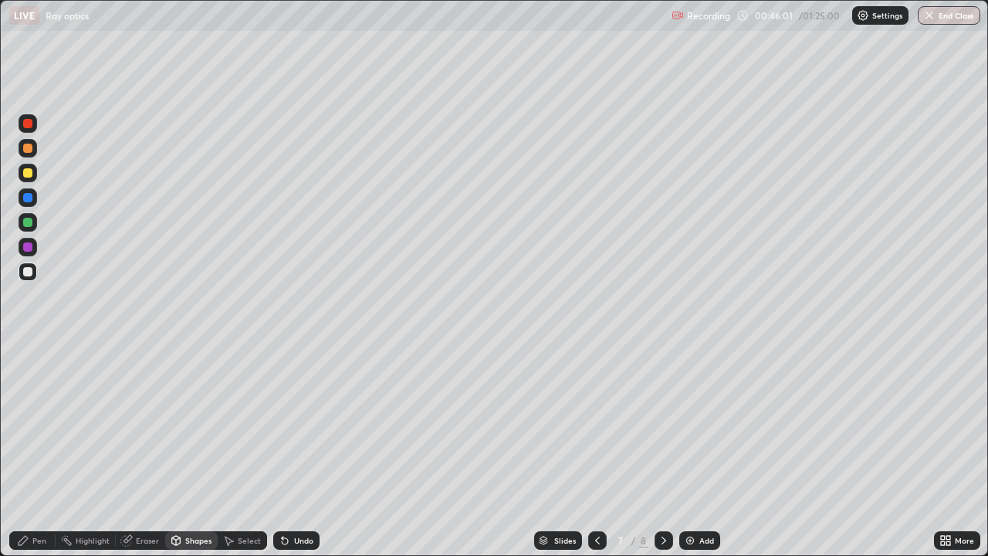
click at [39, 451] on div "Pen" at bounding box center [39, 541] width 14 height 8
click at [590, 451] on div at bounding box center [597, 540] width 19 height 19
click at [660, 451] on icon at bounding box center [664, 540] width 12 height 12
click at [299, 451] on div "Undo" at bounding box center [296, 540] width 46 height 19
click at [289, 451] on div "Undo" at bounding box center [296, 540] width 46 height 19
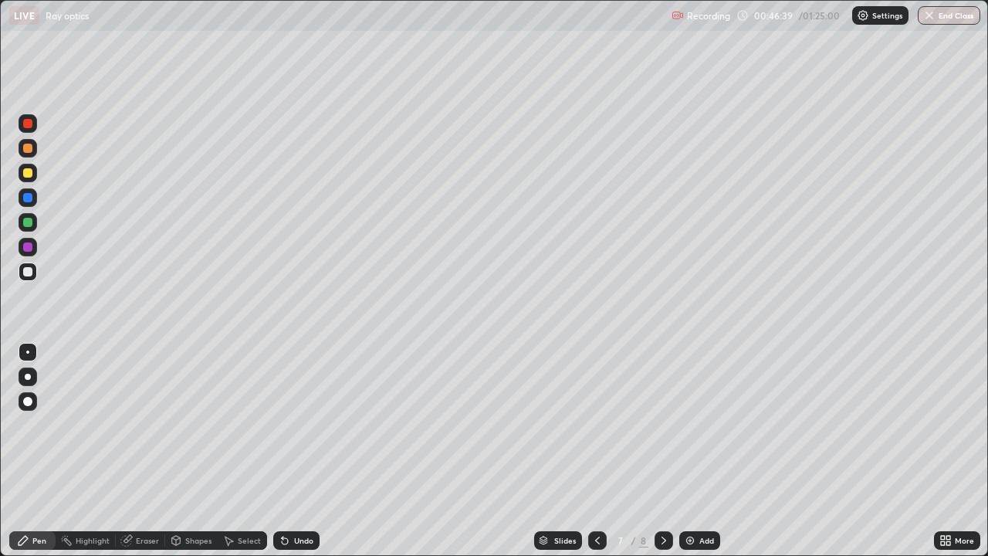
click at [294, 451] on div "Undo" at bounding box center [303, 541] width 19 height 8
click at [185, 451] on div "Shapes" at bounding box center [198, 541] width 26 height 8
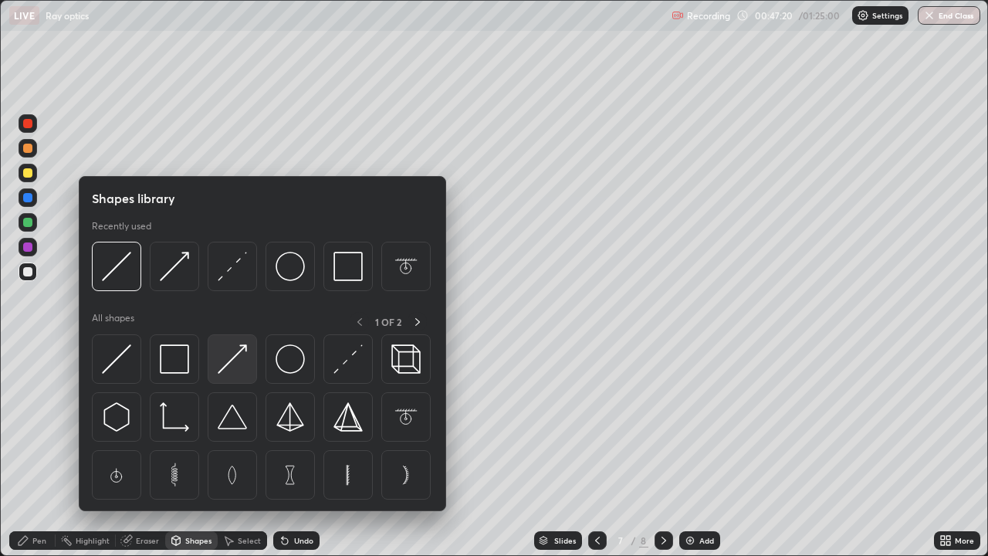
click at [230, 365] on img at bounding box center [232, 358] width 29 height 29
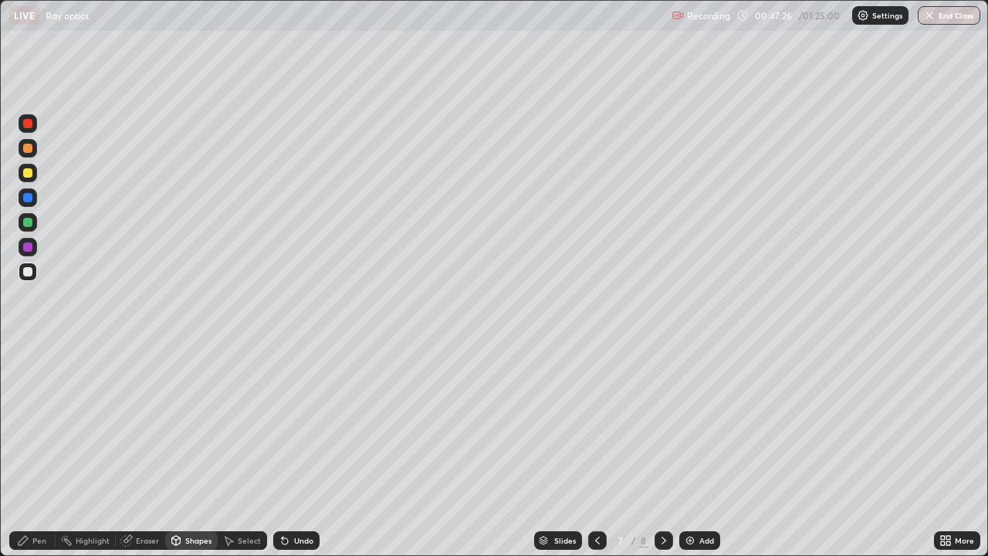
click at [185, 451] on div "Shapes" at bounding box center [198, 541] width 26 height 8
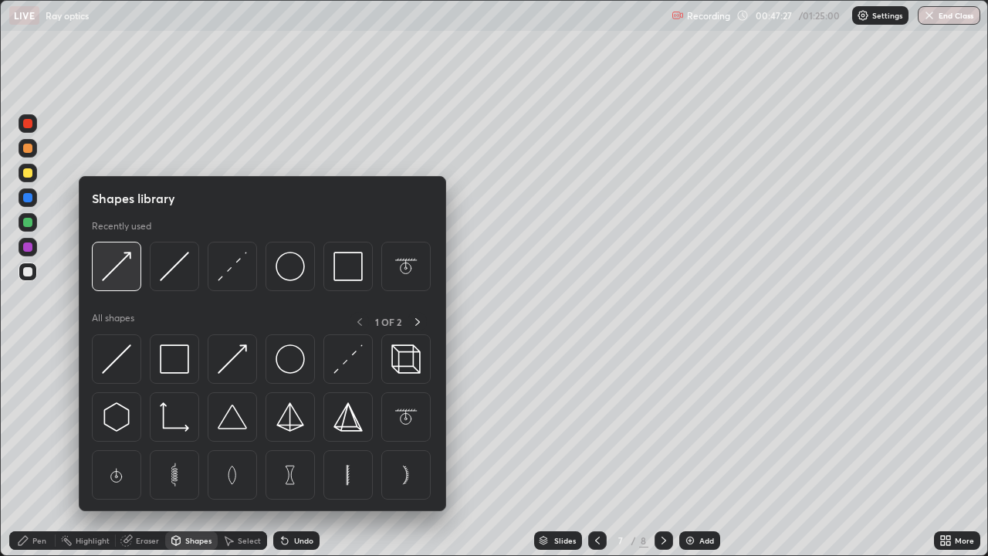
click at [119, 273] on img at bounding box center [116, 266] width 29 height 29
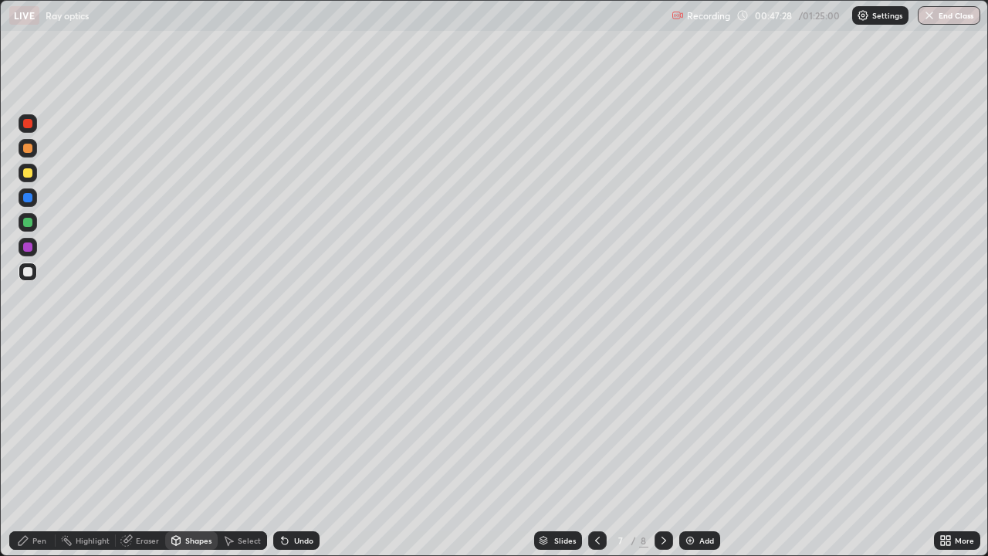
click at [25, 201] on div at bounding box center [27, 197] width 9 height 9
click at [298, 451] on div "Undo" at bounding box center [303, 541] width 19 height 8
click at [295, 451] on div "Undo" at bounding box center [303, 541] width 19 height 8
click at [294, 451] on div "Undo" at bounding box center [303, 541] width 19 height 8
click at [29, 219] on div at bounding box center [27, 222] width 9 height 9
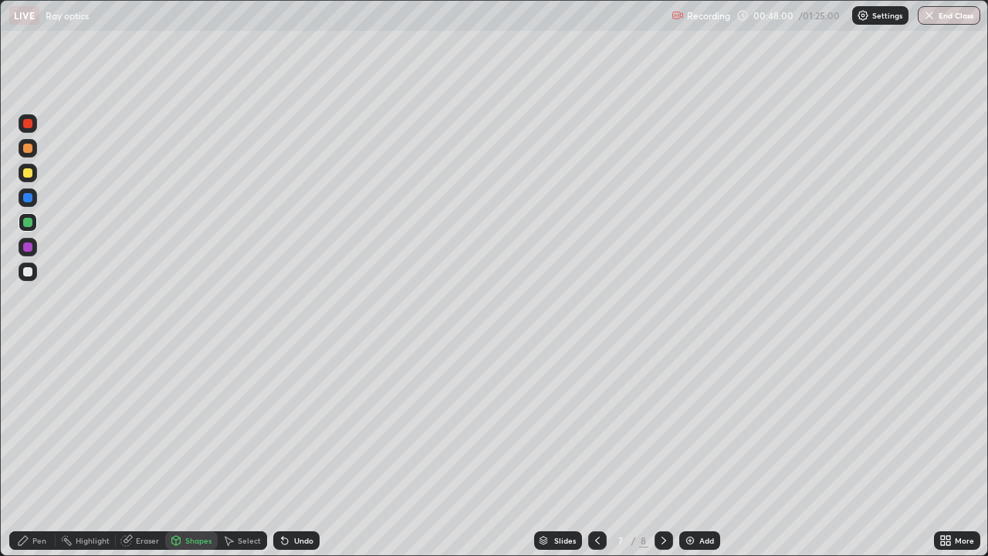
click at [197, 451] on div "Shapes" at bounding box center [198, 541] width 26 height 8
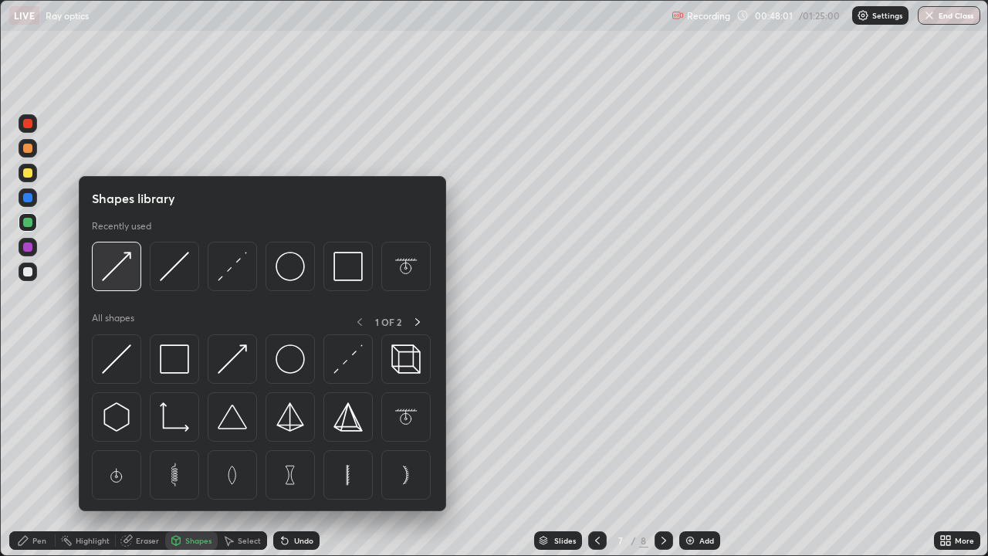
click at [125, 274] on img at bounding box center [116, 266] width 29 height 29
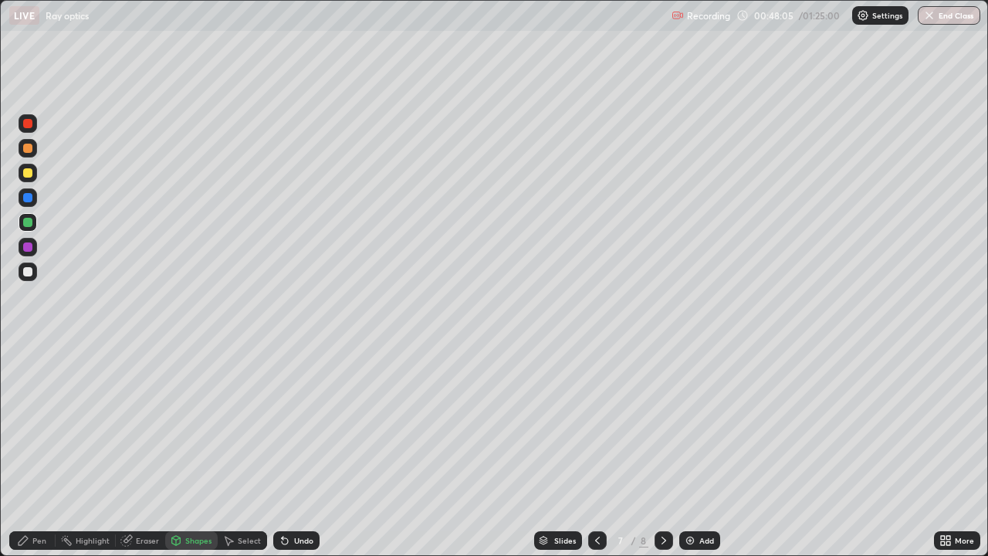
click at [185, 451] on div "Shapes" at bounding box center [198, 541] width 26 height 8
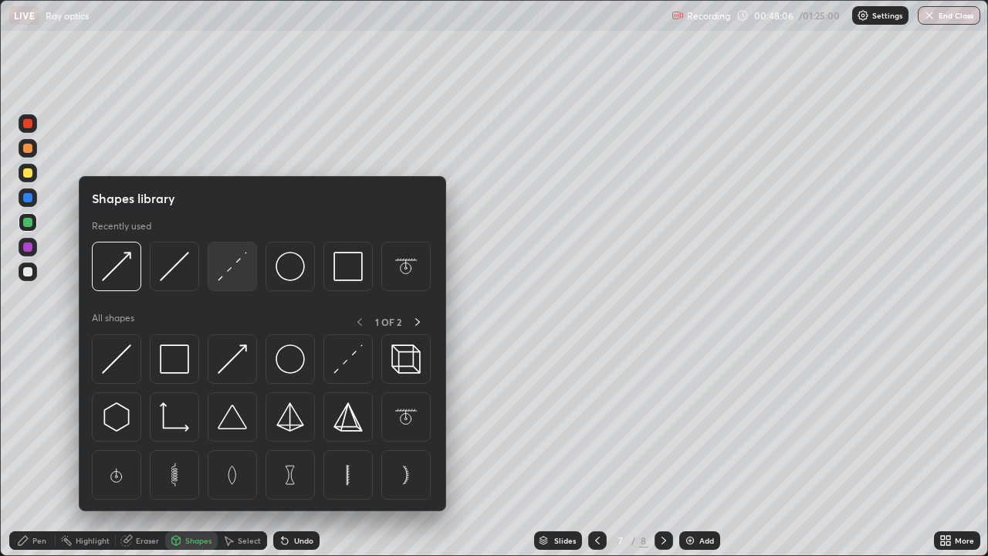
click at [228, 281] on img at bounding box center [232, 266] width 29 height 29
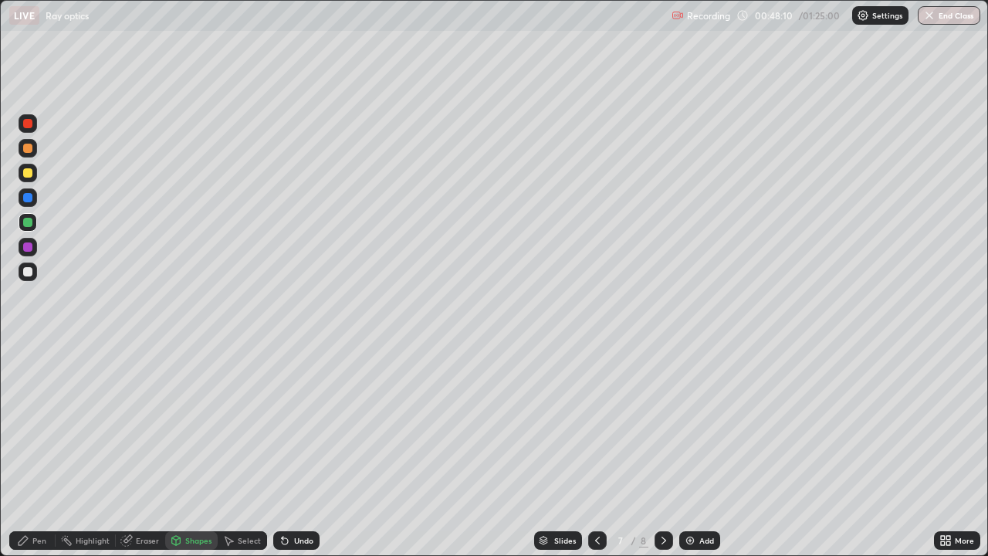
click at [39, 451] on div "Pen" at bounding box center [39, 541] width 14 height 8
click at [191, 451] on div "Shapes" at bounding box center [198, 541] width 26 height 8
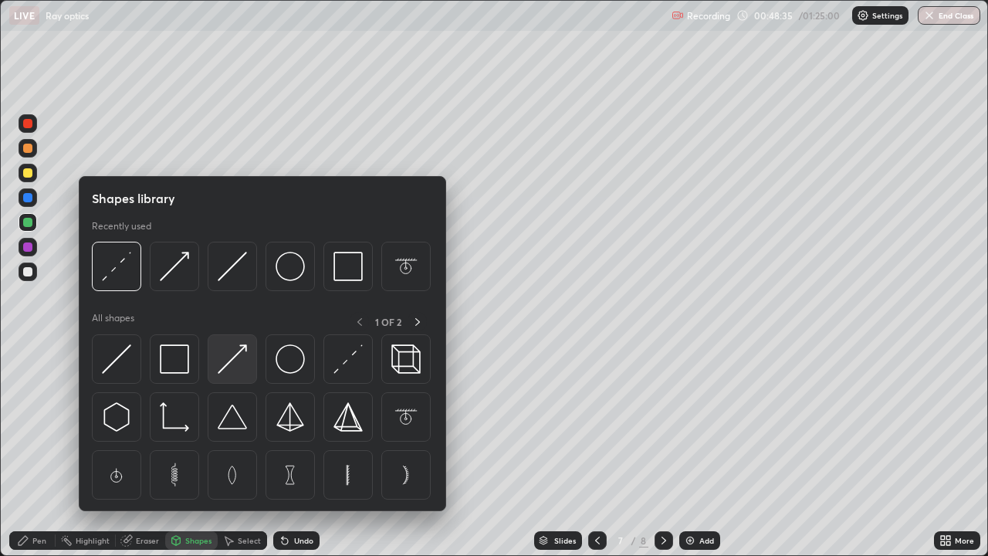
click at [233, 361] on img at bounding box center [232, 358] width 29 height 29
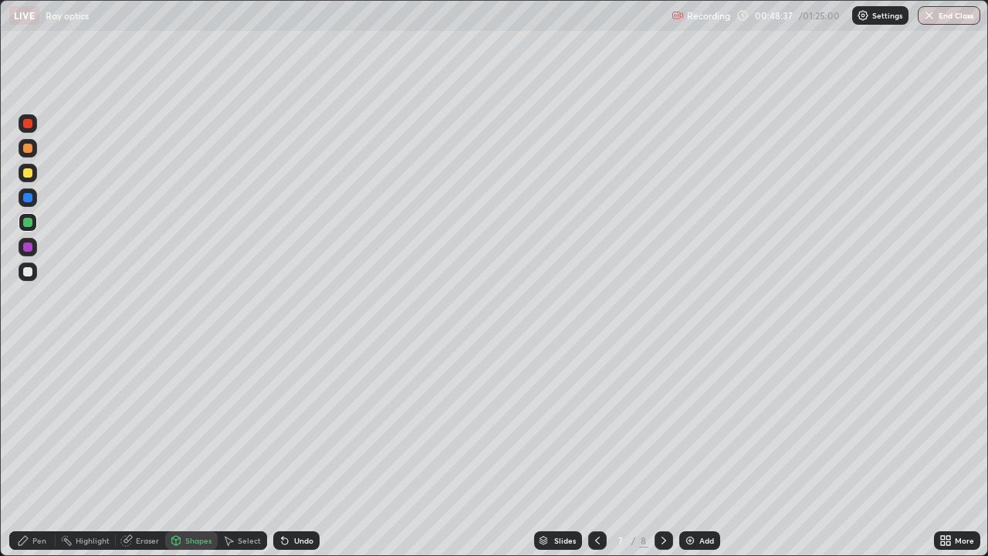
click at [189, 451] on div "Shapes" at bounding box center [198, 541] width 26 height 8
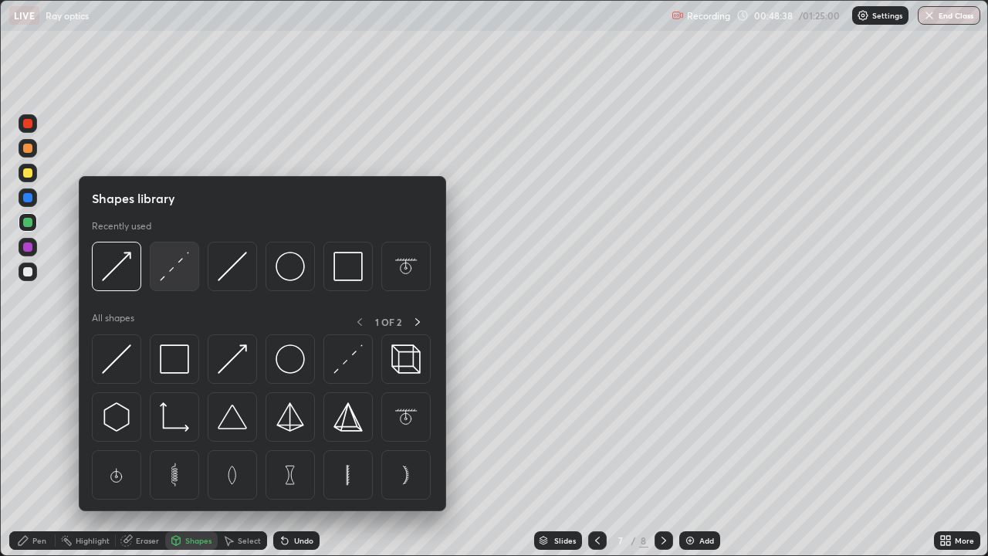
click at [169, 279] on img at bounding box center [174, 266] width 29 height 29
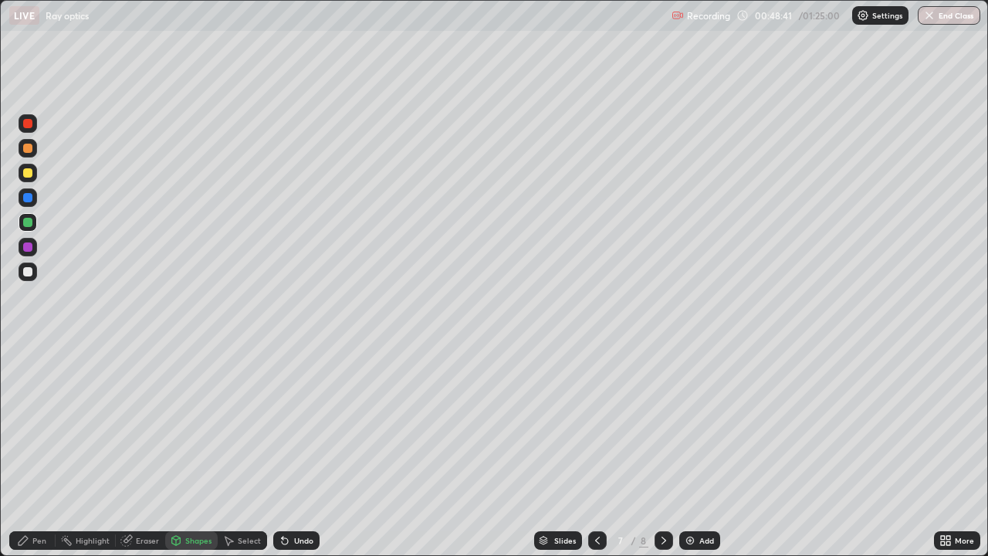
click at [40, 451] on div "Pen" at bounding box center [39, 541] width 14 height 8
click at [191, 451] on div "Shapes" at bounding box center [198, 541] width 26 height 8
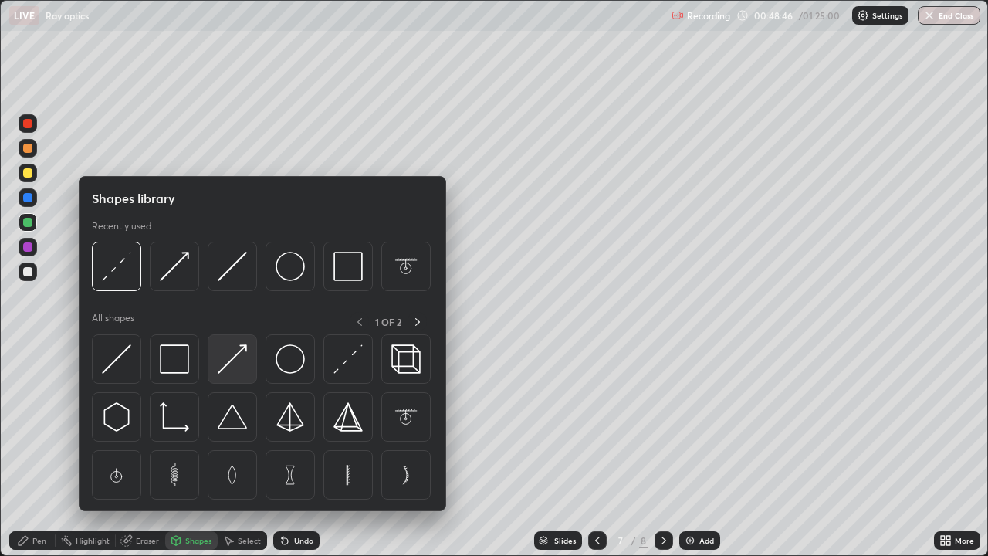
click at [228, 363] on img at bounding box center [232, 358] width 29 height 29
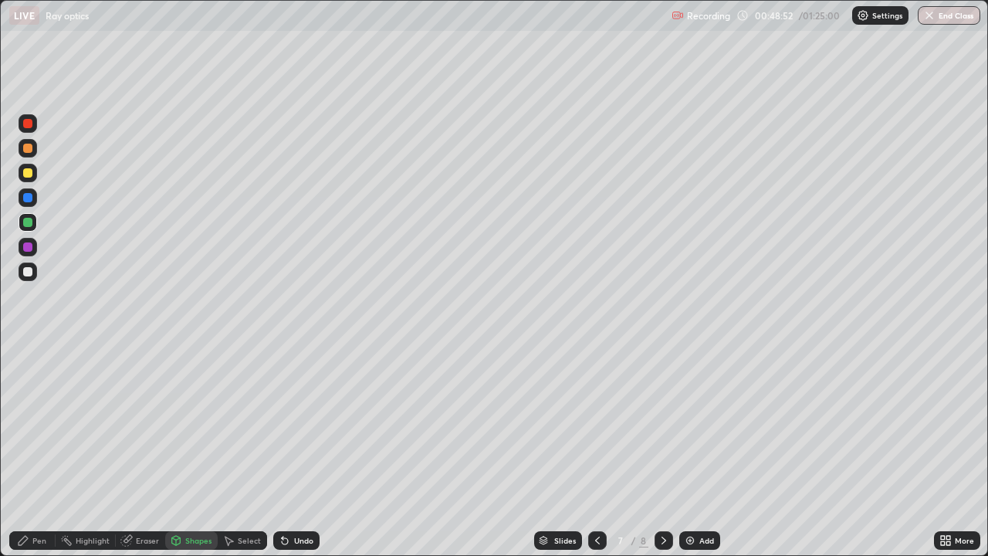
click at [46, 451] on div "Pen" at bounding box center [39, 541] width 14 height 8
click at [594, 451] on icon at bounding box center [597, 540] width 12 height 12
click at [662, 451] on icon at bounding box center [664, 540] width 12 height 12
click at [197, 451] on div "Shapes" at bounding box center [198, 541] width 26 height 8
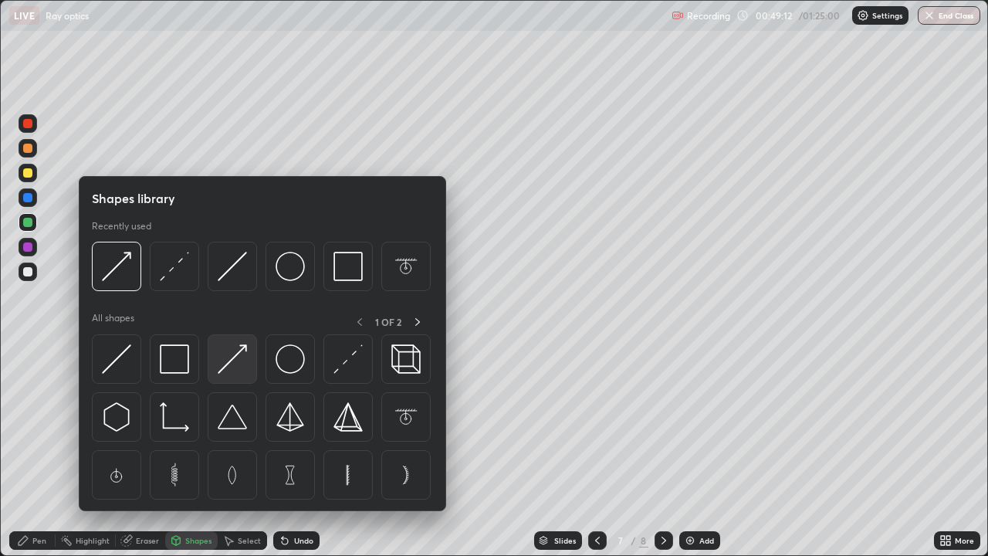
click at [228, 357] on img at bounding box center [232, 358] width 29 height 29
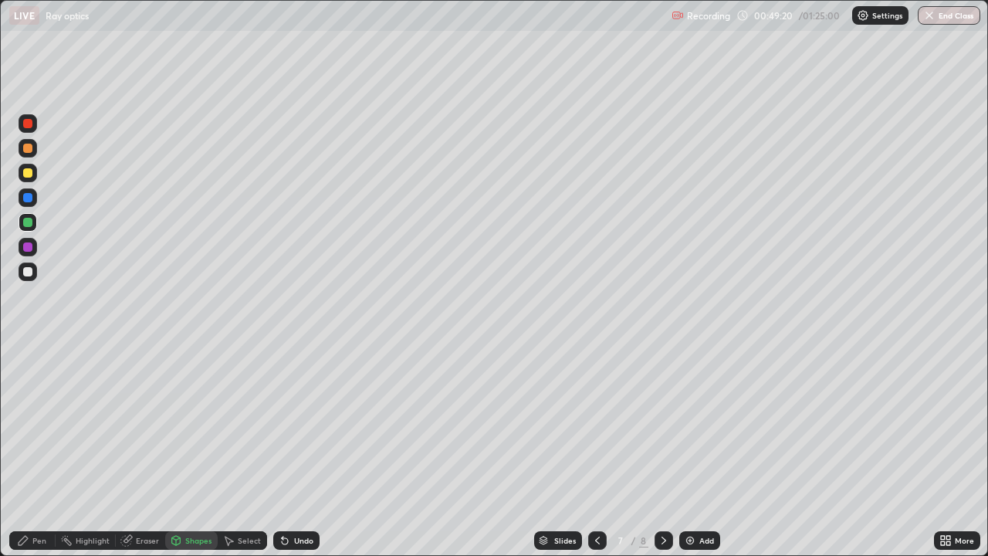
click at [185, 451] on div "Shapes" at bounding box center [198, 541] width 26 height 8
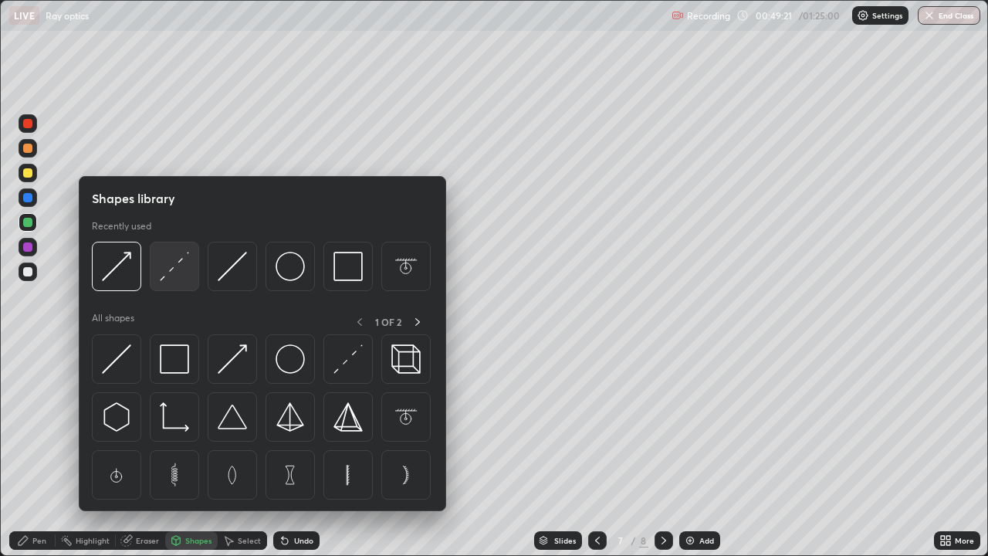
click at [184, 276] on img at bounding box center [174, 266] width 29 height 29
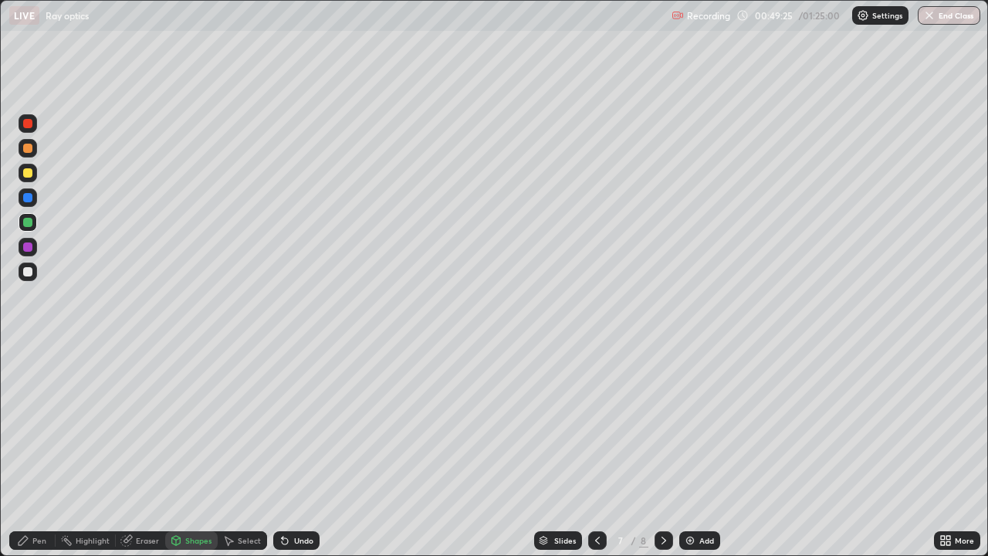
click at [45, 451] on div "Pen" at bounding box center [39, 541] width 14 height 8
click at [194, 451] on div "Shapes" at bounding box center [191, 540] width 52 height 19
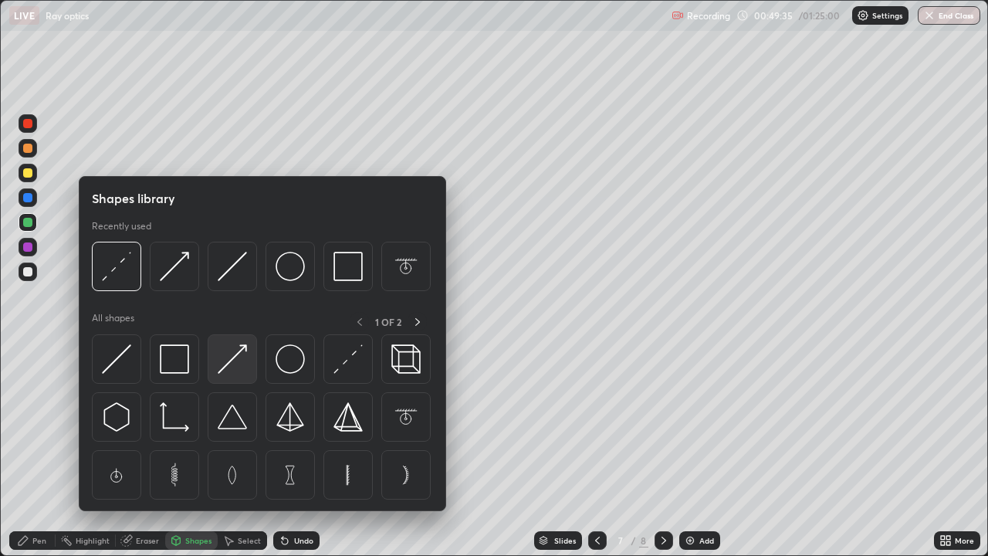
click at [238, 354] on img at bounding box center [232, 358] width 29 height 29
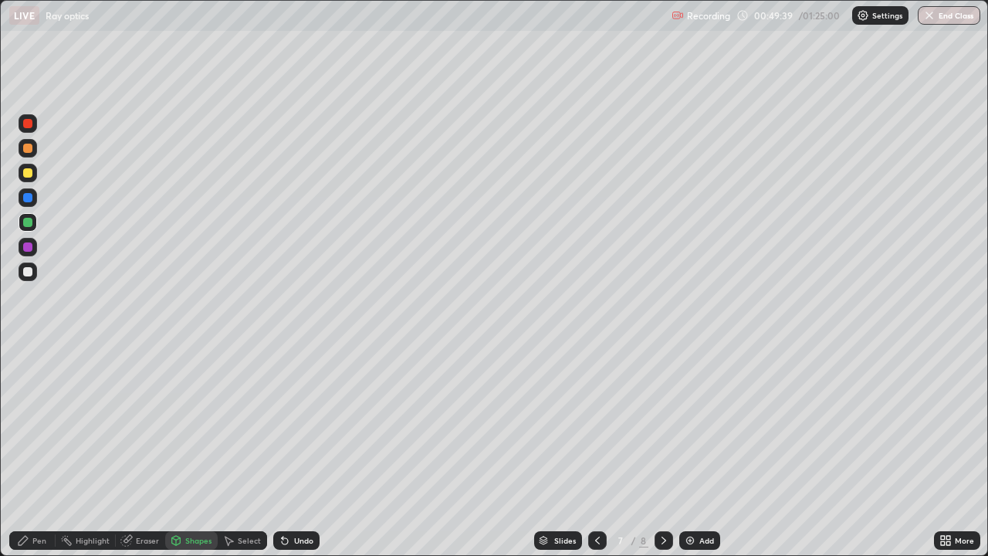
click at [39, 451] on div "Pen" at bounding box center [39, 541] width 14 height 8
click at [595, 451] on icon at bounding box center [597, 540] width 12 height 12
click at [665, 451] on div at bounding box center [664, 540] width 19 height 31
click at [23, 273] on div at bounding box center [27, 271] width 9 height 9
click at [693, 451] on img at bounding box center [690, 540] width 12 height 12
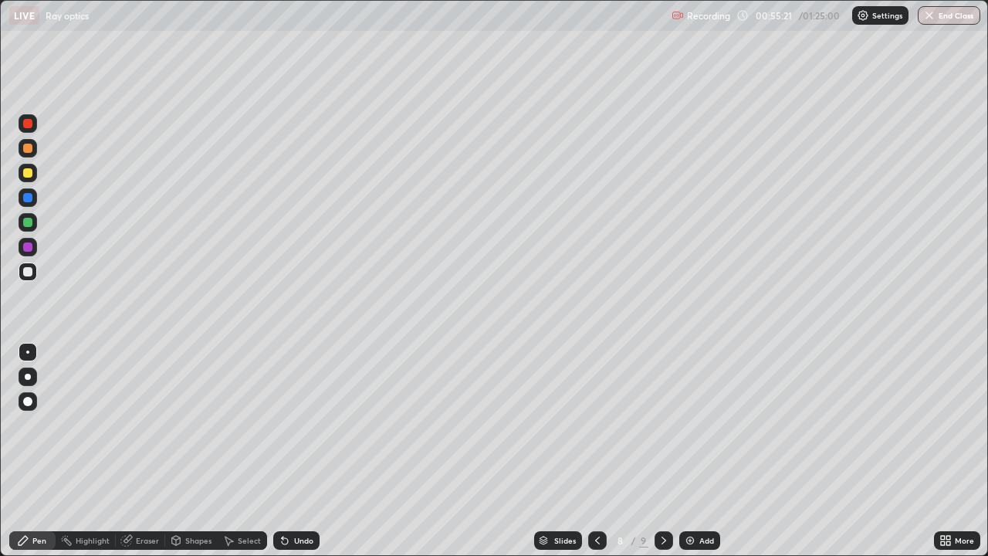
click at [199, 451] on div "Shapes" at bounding box center [198, 541] width 26 height 8
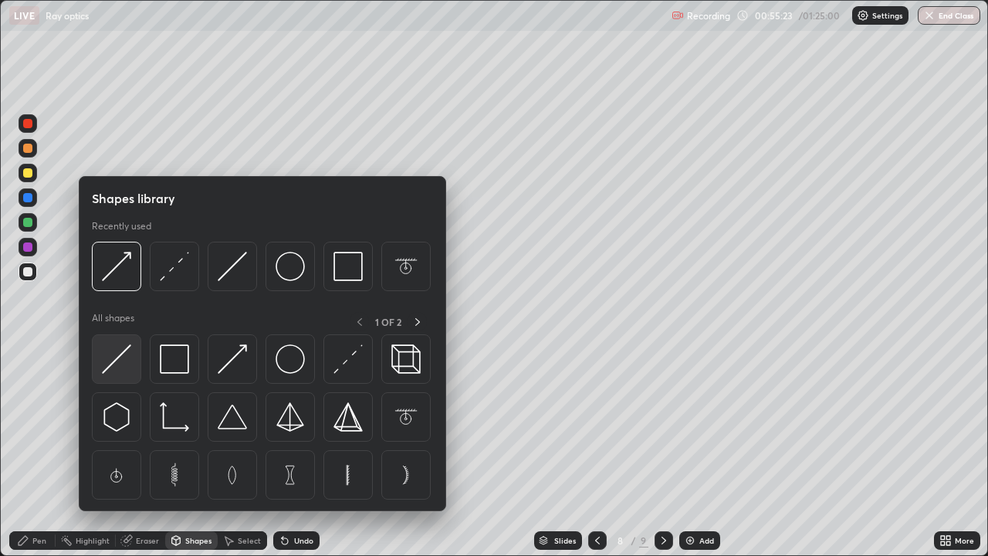
click at [130, 354] on img at bounding box center [116, 358] width 29 height 29
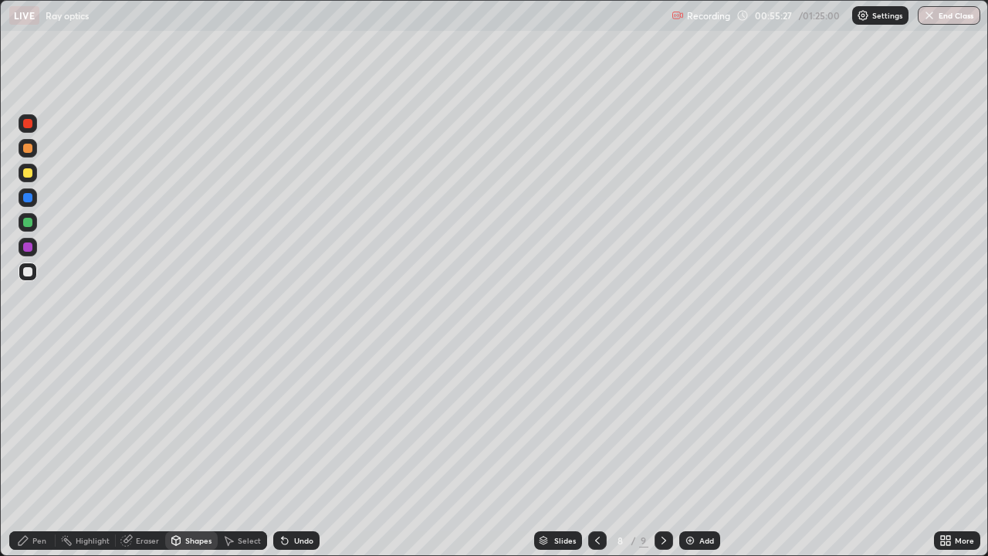
click at [300, 451] on div "Undo" at bounding box center [303, 541] width 19 height 8
click at [203, 451] on div "Shapes" at bounding box center [198, 541] width 26 height 8
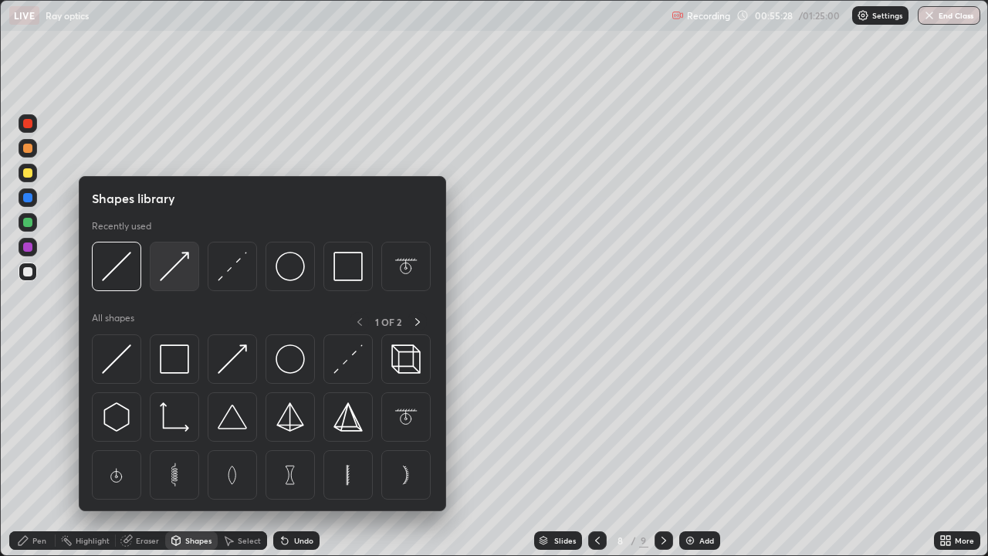
click at [171, 276] on img at bounding box center [174, 266] width 29 height 29
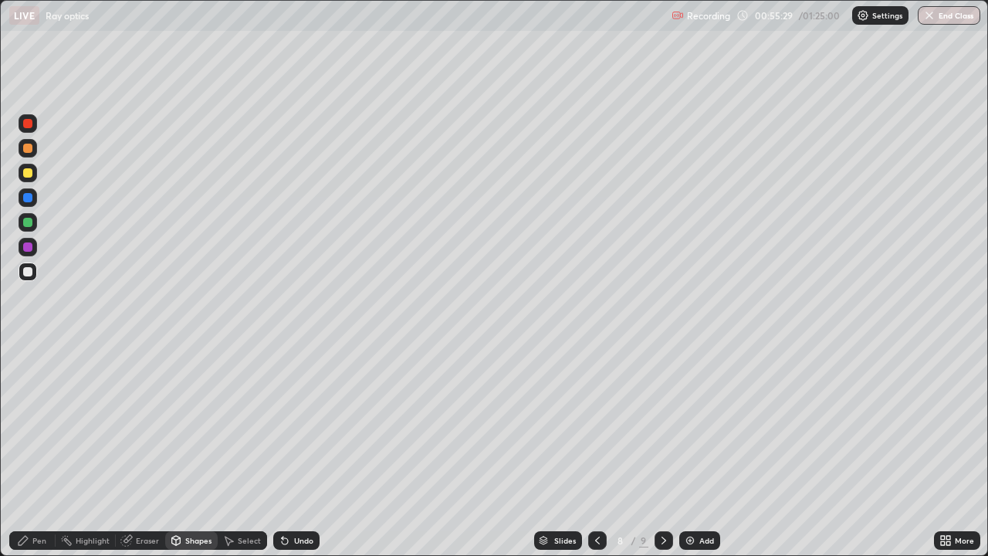
click at [228, 451] on icon at bounding box center [229, 541] width 8 height 9
click at [198, 451] on div "Shapes" at bounding box center [198, 541] width 26 height 8
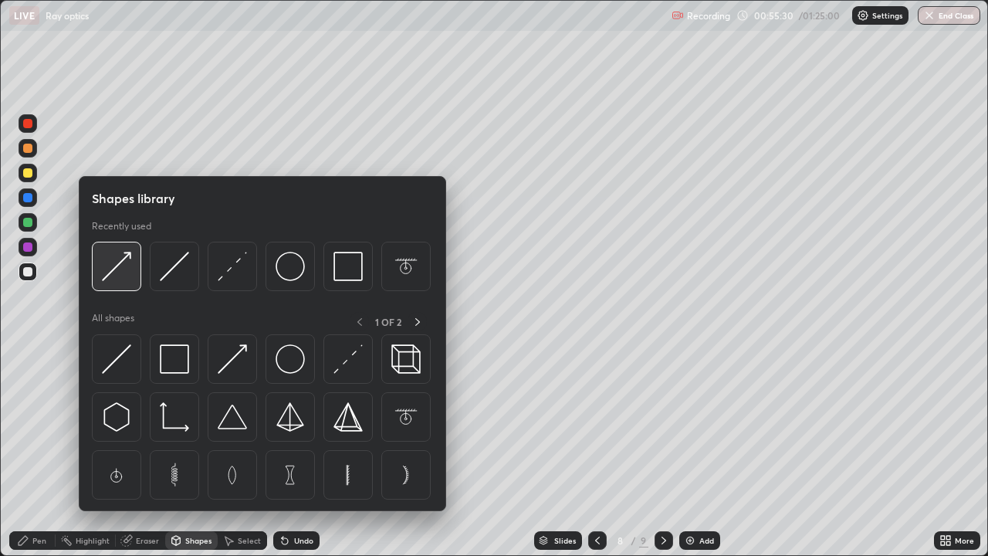
click at [124, 281] on img at bounding box center [116, 266] width 29 height 29
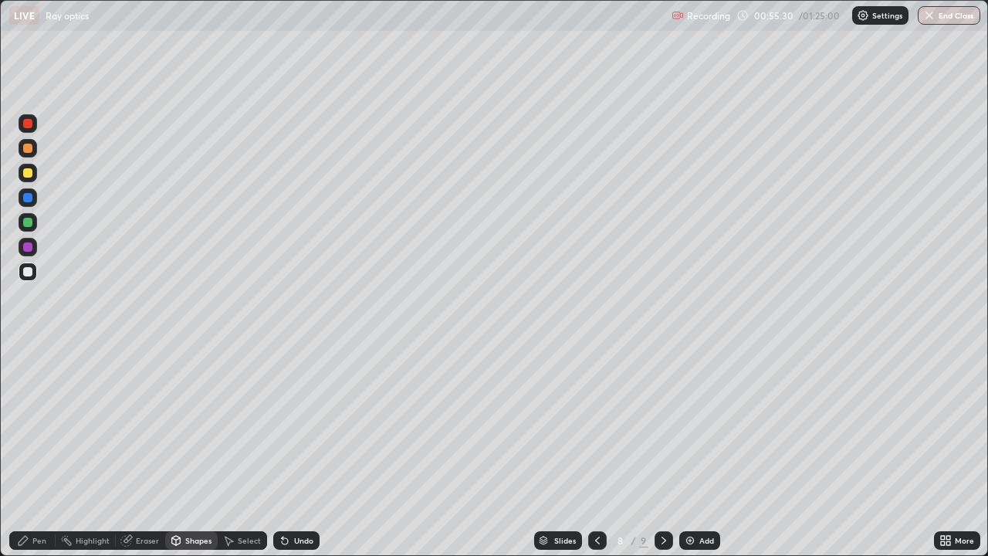
click at [181, 451] on icon at bounding box center [176, 540] width 12 height 12
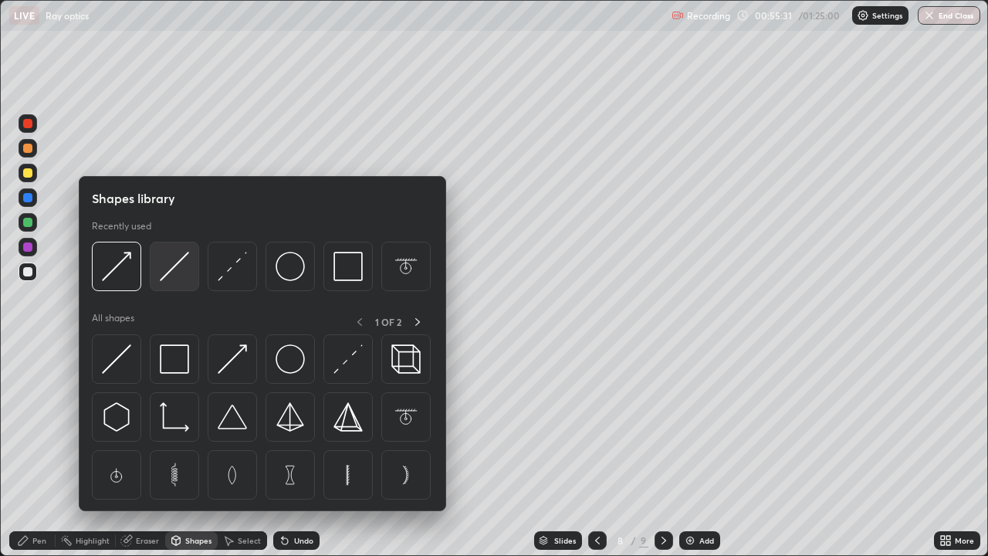
click at [180, 275] on img at bounding box center [174, 266] width 29 height 29
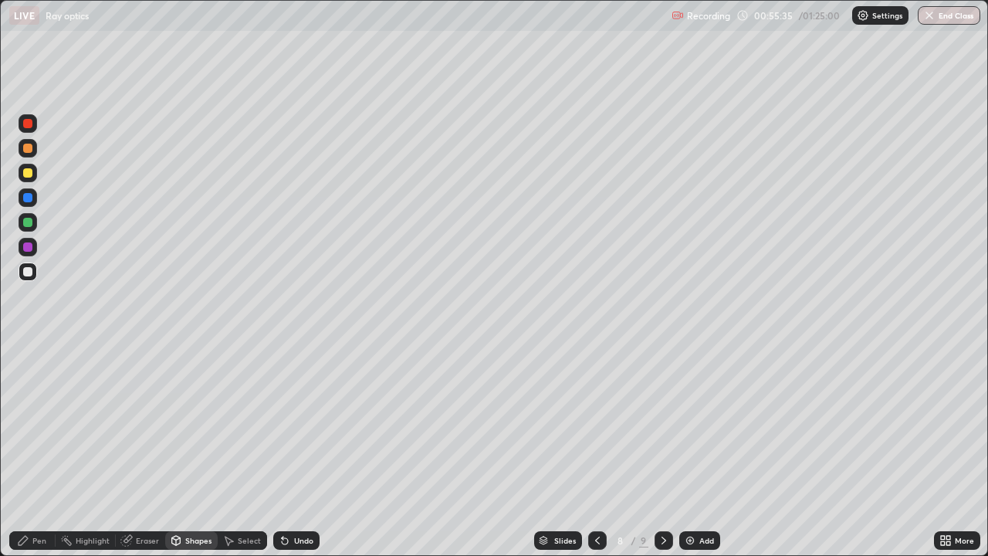
click at [185, 451] on div "Shapes" at bounding box center [198, 541] width 26 height 8
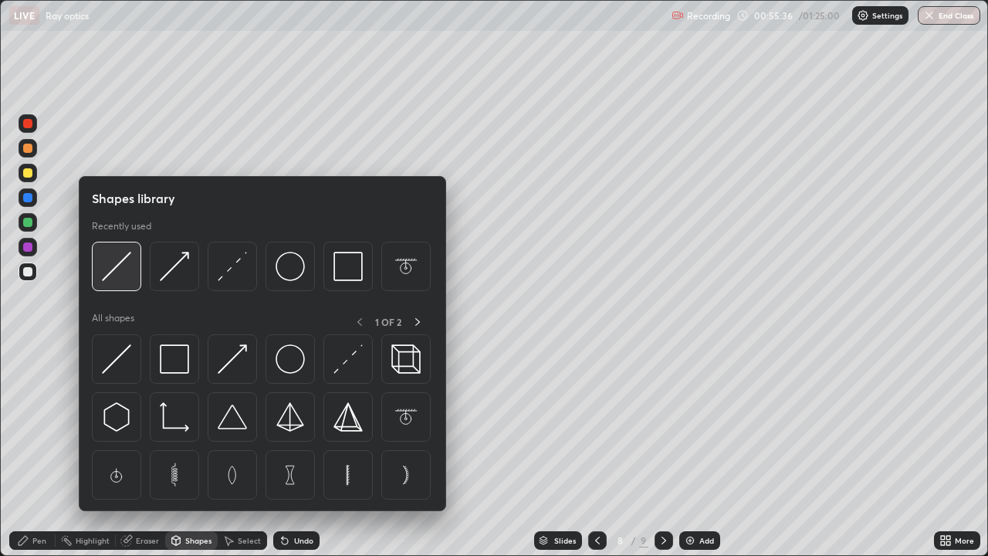
click at [120, 267] on img at bounding box center [116, 266] width 29 height 29
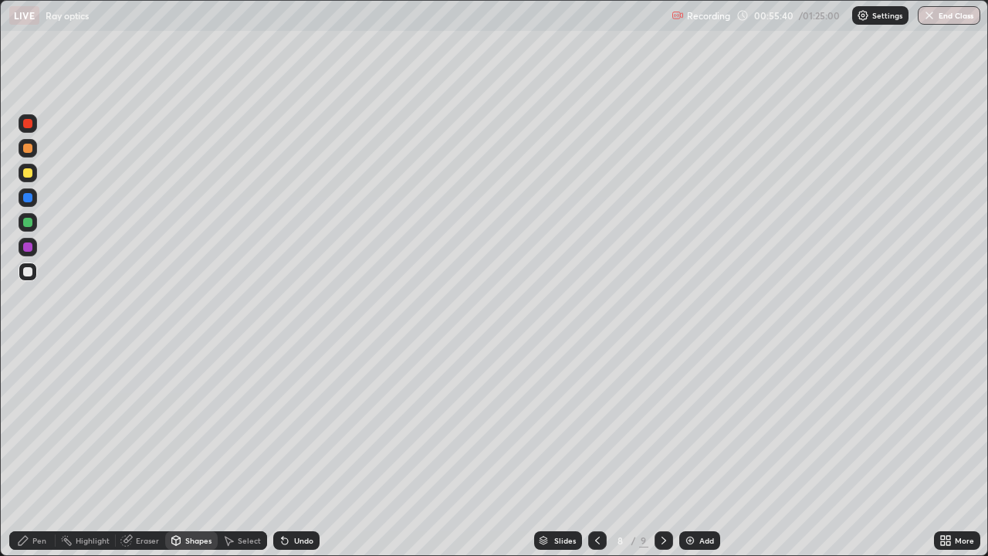
click at [42, 451] on div "Pen" at bounding box center [32, 540] width 46 height 19
click at [29, 196] on div at bounding box center [27, 197] width 9 height 9
click at [29, 176] on div at bounding box center [27, 172] width 9 height 9
click at [196, 451] on div "Shapes" at bounding box center [198, 541] width 26 height 8
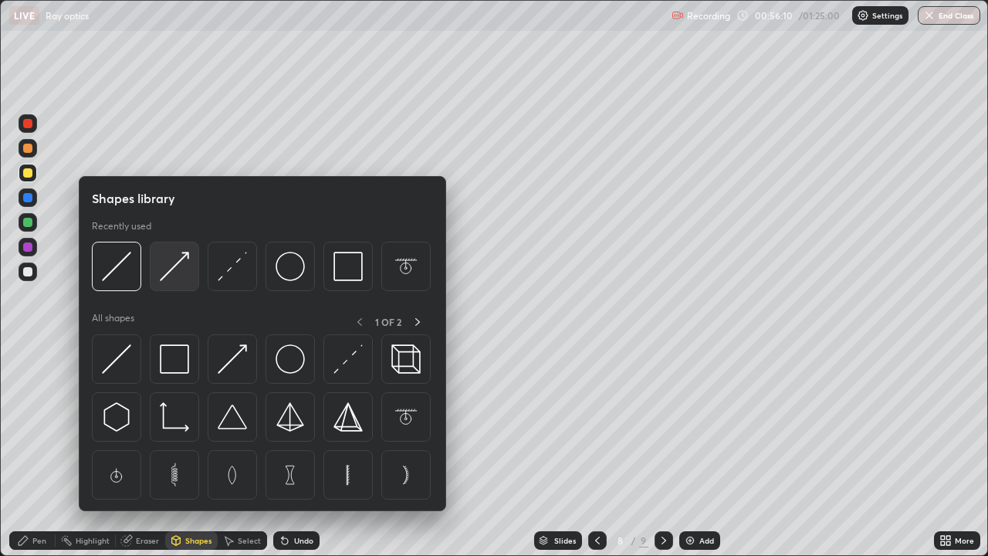
click at [168, 278] on img at bounding box center [174, 266] width 29 height 29
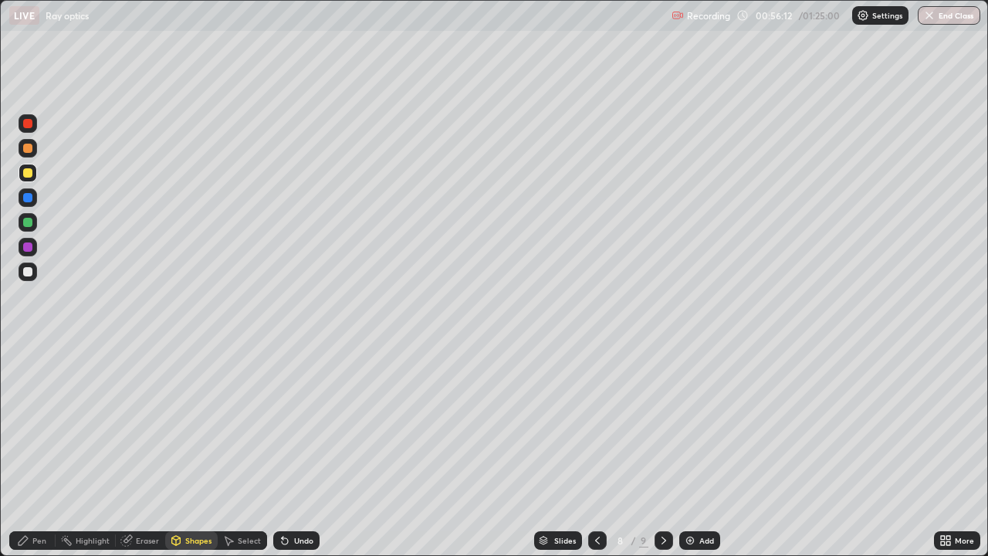
click at [24, 451] on icon at bounding box center [23, 540] width 9 height 9
click at [148, 451] on div "Eraser" at bounding box center [147, 541] width 23 height 8
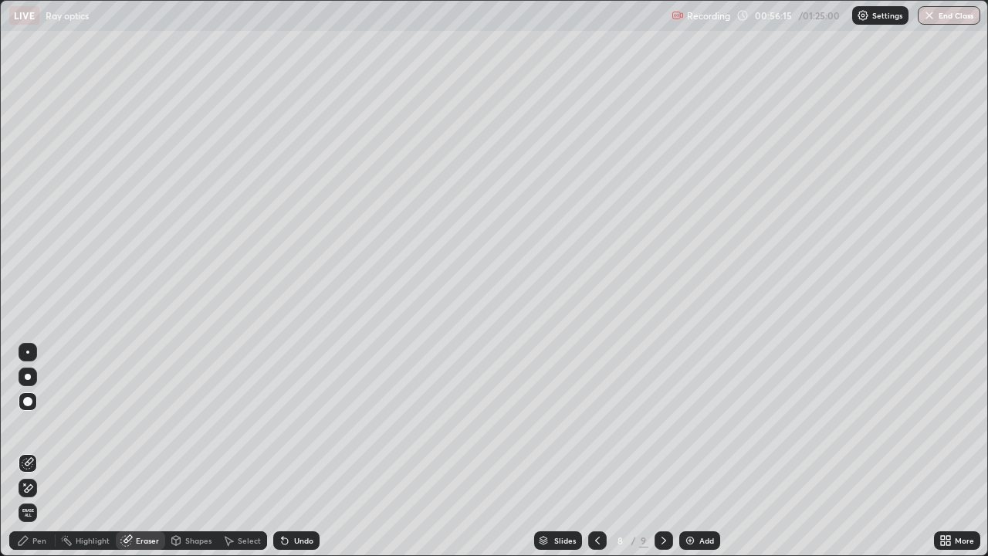
click at [193, 451] on div "Shapes" at bounding box center [198, 541] width 26 height 8
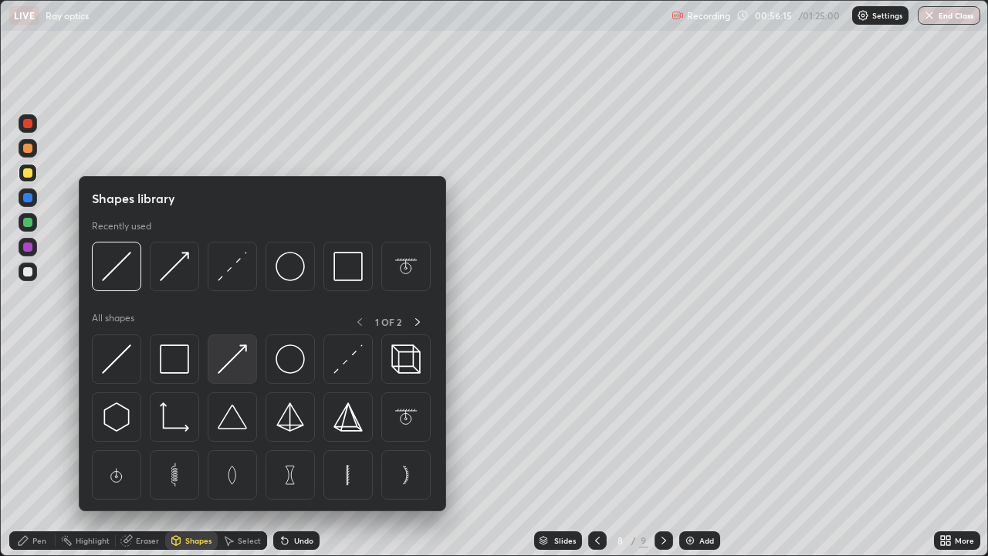
click at [225, 355] on img at bounding box center [232, 358] width 29 height 29
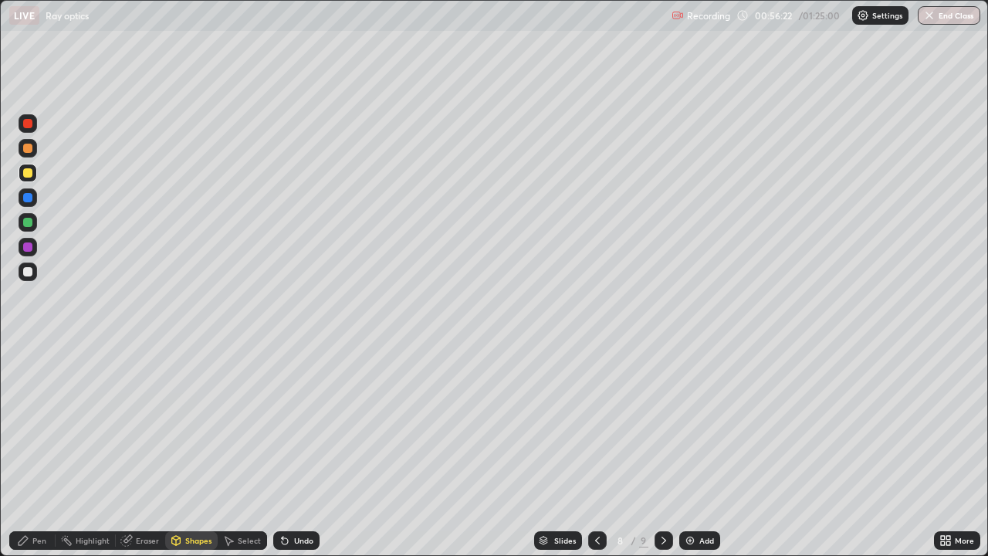
click at [140, 451] on div "Eraser" at bounding box center [140, 540] width 49 height 19
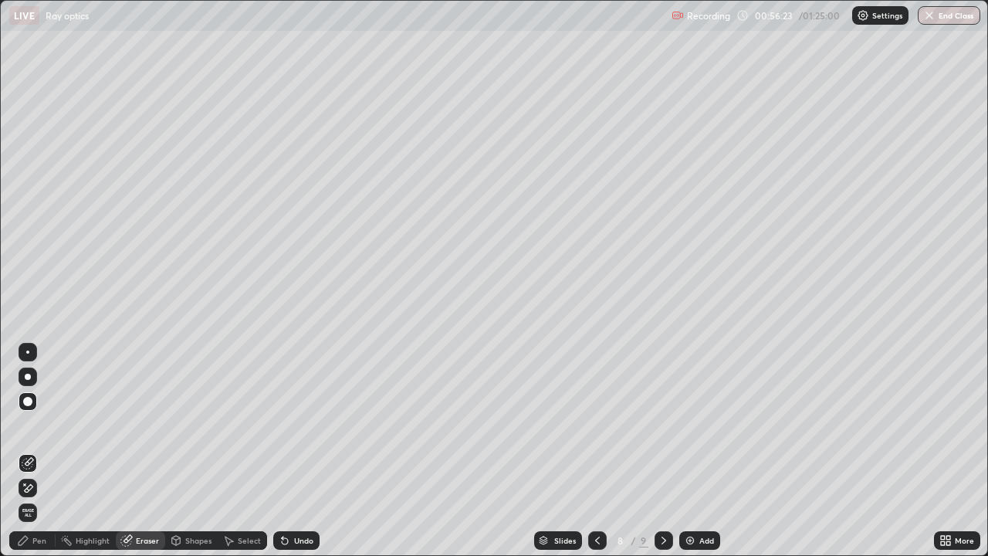
click at [29, 451] on icon at bounding box center [23, 540] width 12 height 12
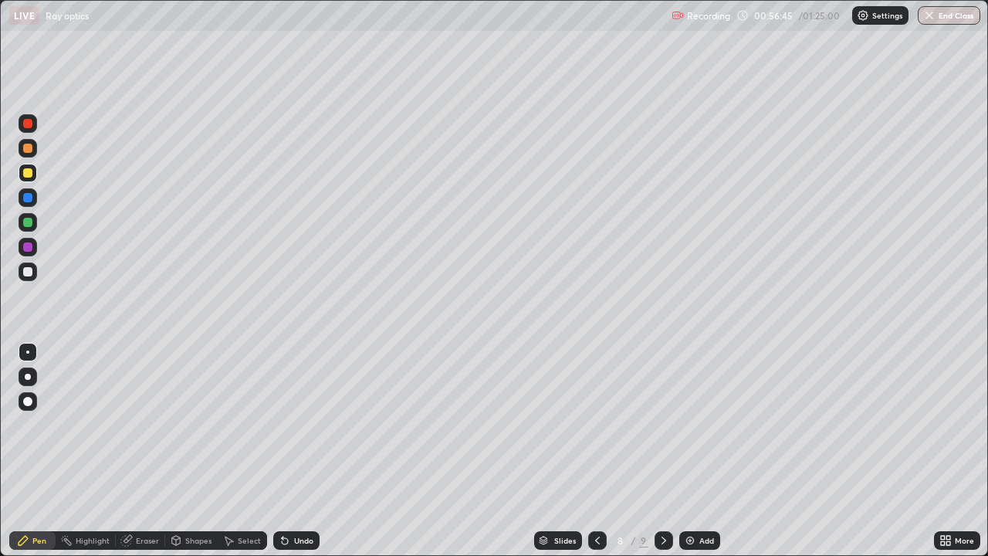
click at [178, 451] on icon at bounding box center [176, 540] width 8 height 9
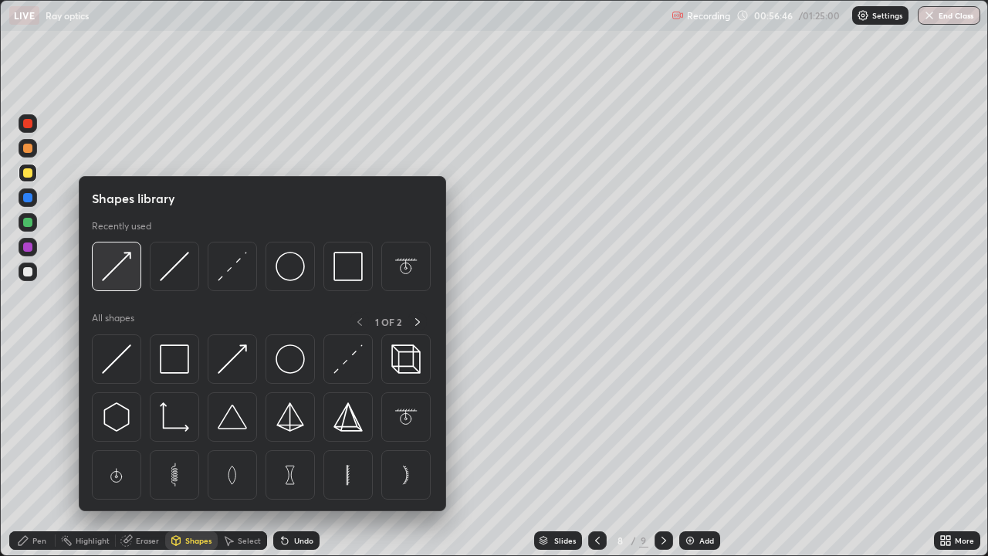
click at [118, 264] on img at bounding box center [116, 266] width 29 height 29
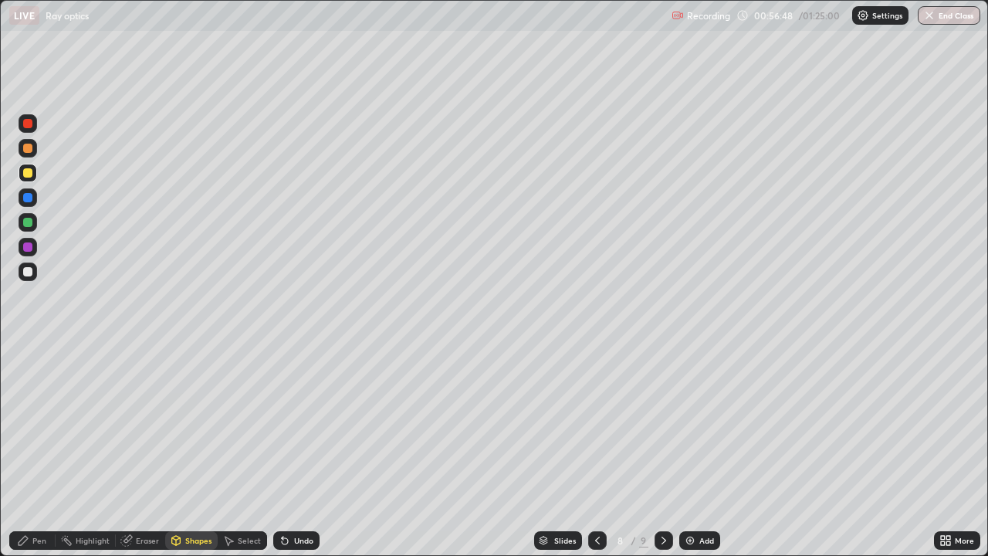
click at [27, 269] on div at bounding box center [27, 271] width 9 height 9
click at [307, 451] on div "Undo" at bounding box center [296, 540] width 46 height 19
click at [189, 451] on div "Shapes" at bounding box center [198, 541] width 26 height 8
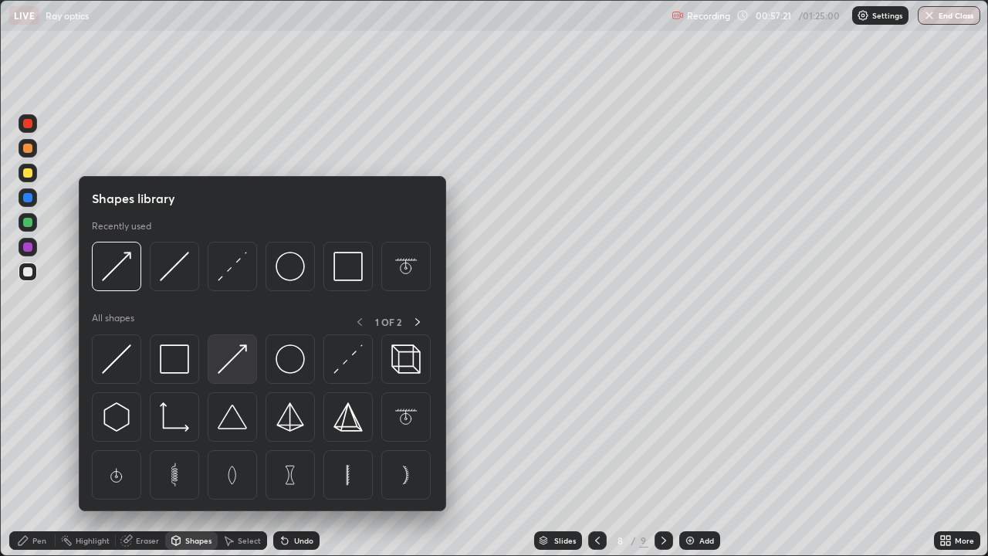
click at [222, 367] on img at bounding box center [232, 358] width 29 height 29
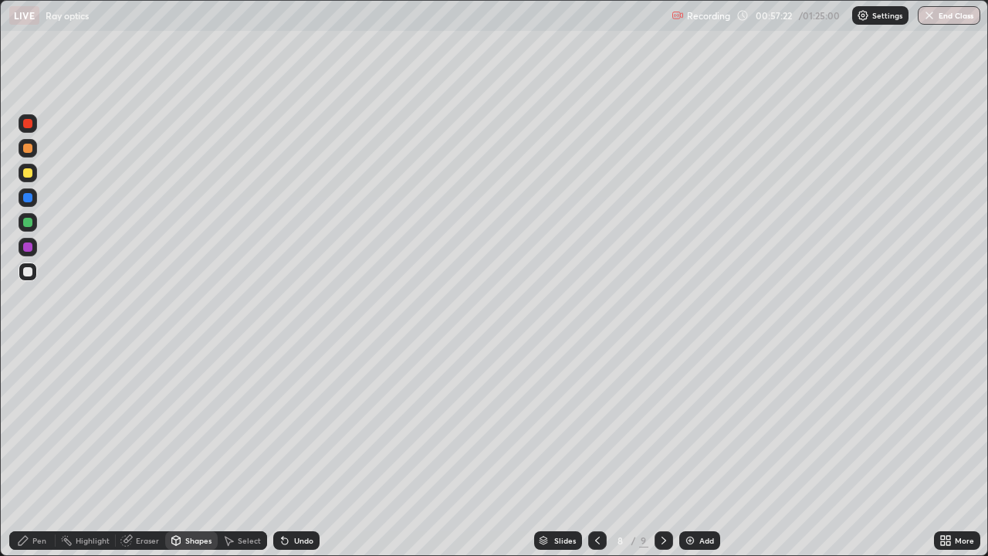
click at [27, 223] on div at bounding box center [27, 222] width 9 height 9
click at [288, 451] on icon at bounding box center [285, 540] width 12 height 12
click at [25, 451] on div "Pen" at bounding box center [32, 540] width 46 height 19
click at [46, 451] on div "Pen" at bounding box center [39, 541] width 14 height 8
click at [37, 451] on div "Pen" at bounding box center [39, 541] width 14 height 8
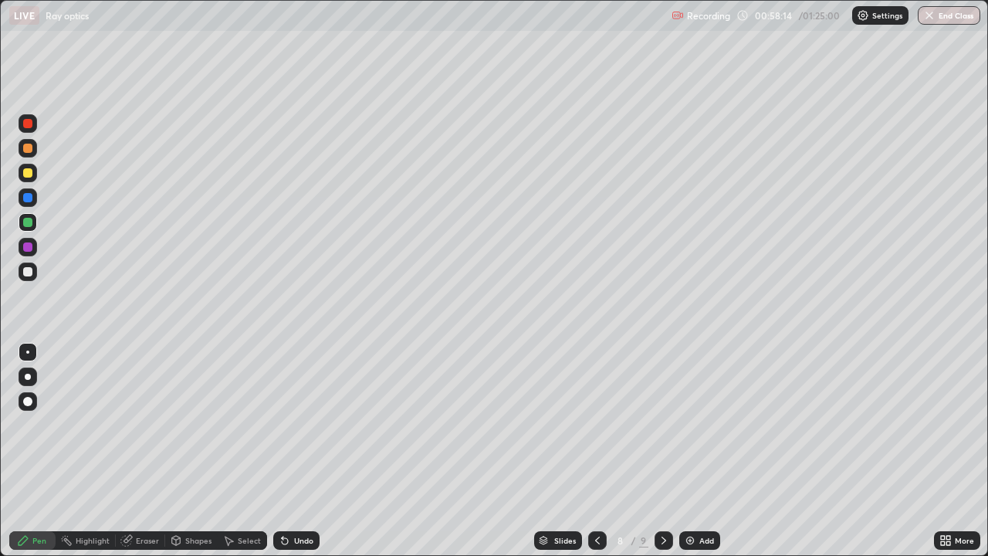
click at [28, 247] on div at bounding box center [27, 246] width 9 height 9
click at [25, 273] on div at bounding box center [27, 271] width 9 height 9
click at [28, 273] on div at bounding box center [27, 271] width 9 height 9
click at [196, 451] on div "Shapes" at bounding box center [198, 541] width 26 height 8
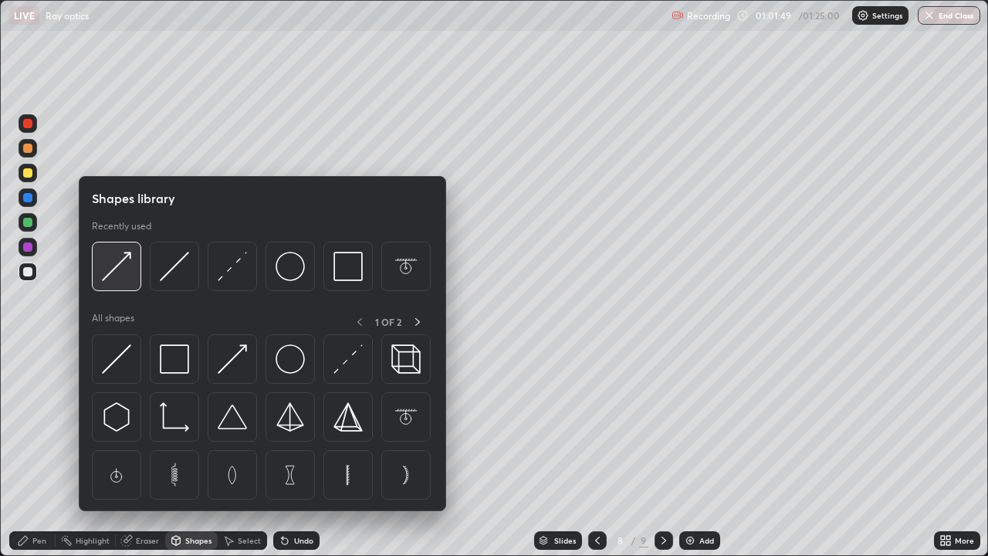
click at [117, 277] on img at bounding box center [116, 266] width 29 height 29
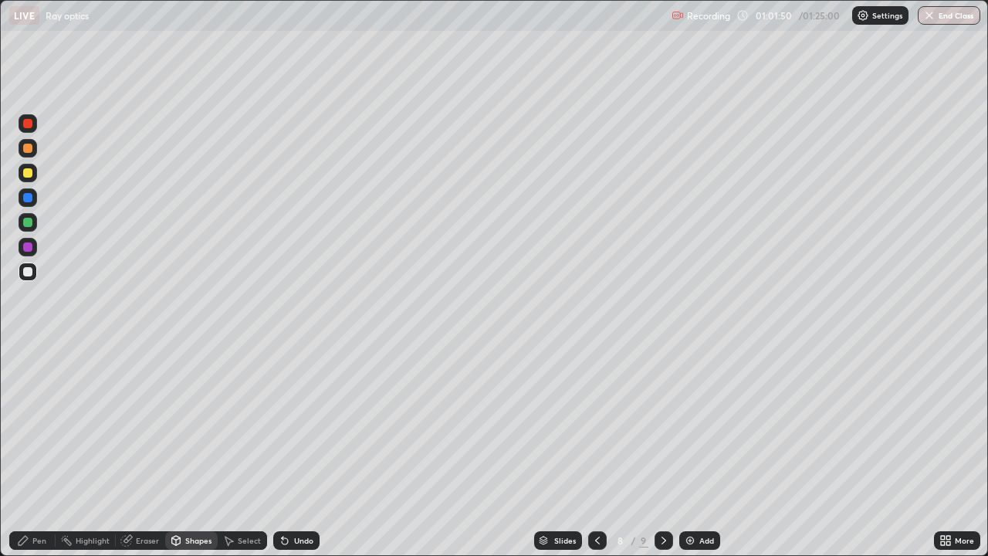
click at [28, 198] on div at bounding box center [27, 197] width 9 height 9
click at [137, 451] on div "Eraser" at bounding box center [147, 541] width 23 height 8
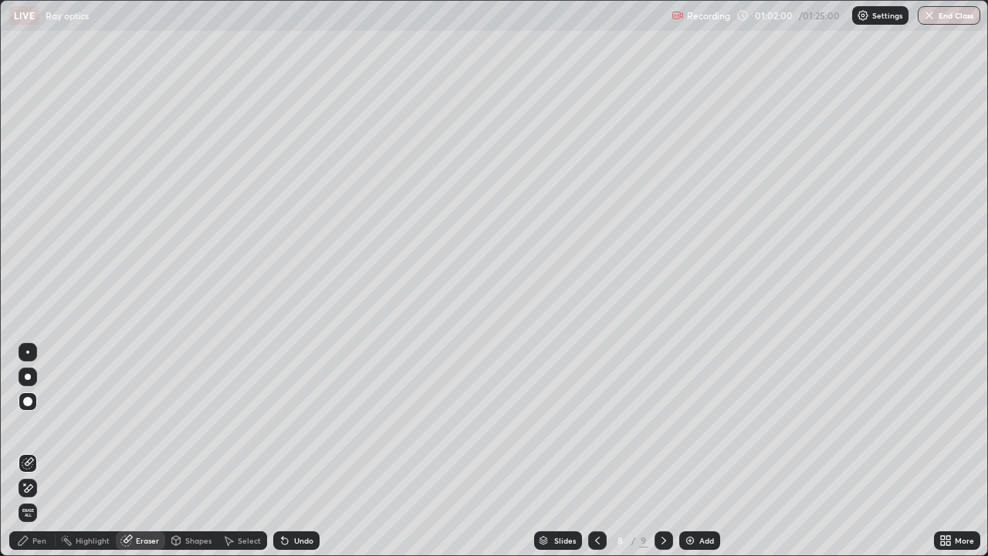
click at [39, 451] on div "Pen" at bounding box center [39, 541] width 14 height 8
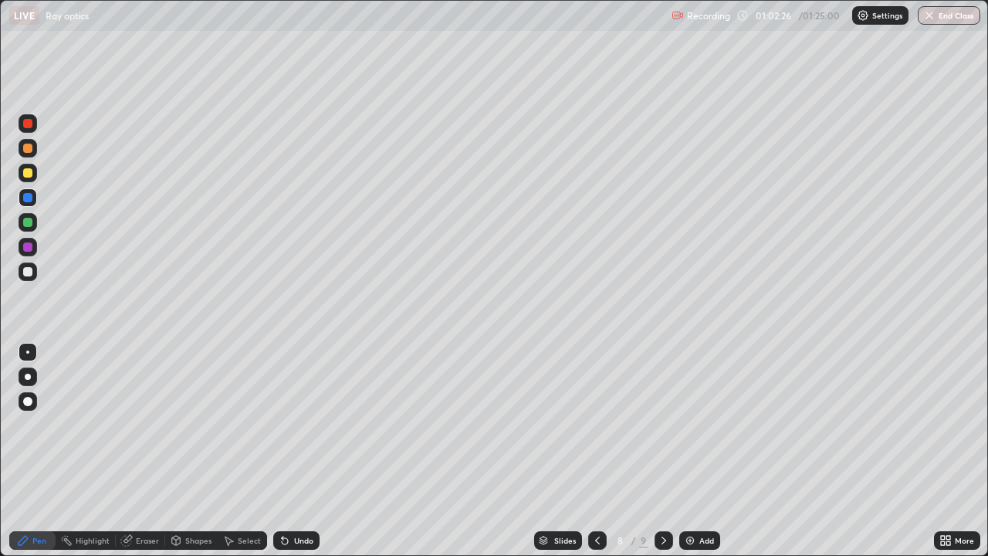
click at [22, 269] on div at bounding box center [28, 271] width 19 height 19
click at [289, 451] on div "Undo" at bounding box center [296, 540] width 46 height 19
click at [296, 451] on div "Undo" at bounding box center [303, 541] width 19 height 8
click at [298, 451] on div "Undo" at bounding box center [303, 541] width 19 height 8
click at [307, 451] on div "Undo" at bounding box center [303, 541] width 19 height 8
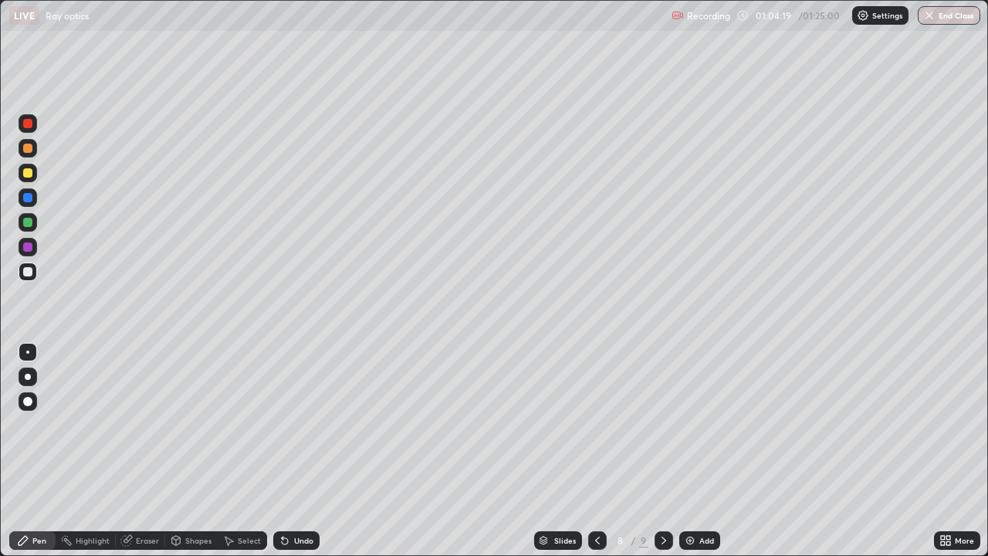
click at [303, 451] on div "Undo" at bounding box center [303, 541] width 19 height 8
click at [147, 451] on div "Eraser" at bounding box center [147, 541] width 23 height 8
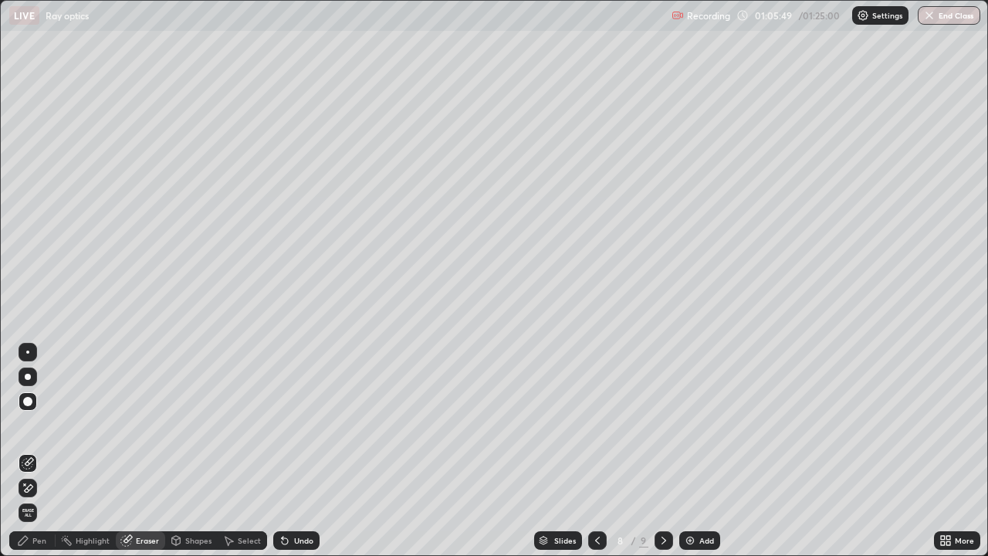
click at [29, 350] on div at bounding box center [28, 352] width 19 height 19
click at [42, 451] on div "Pen" at bounding box center [39, 541] width 14 height 8
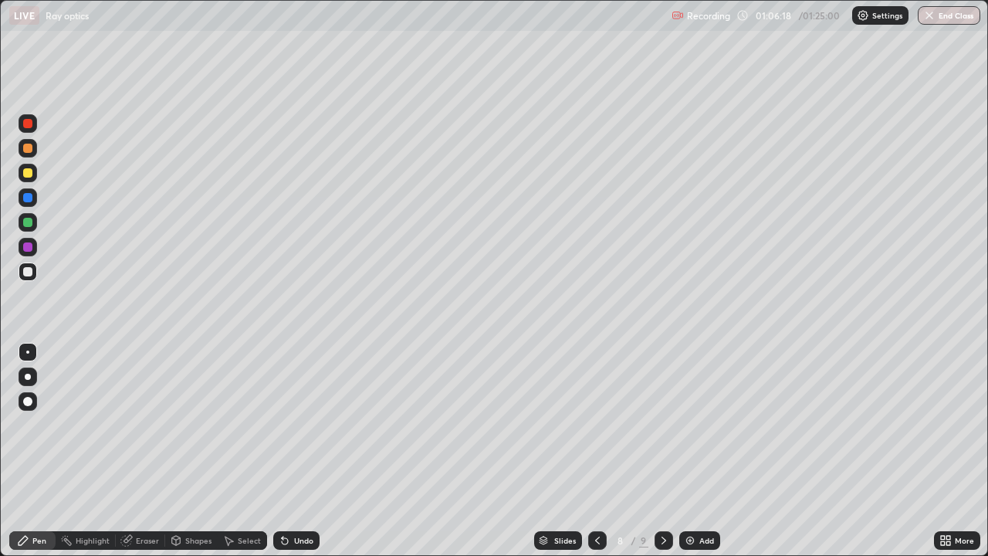
click at [702, 451] on div "Add" at bounding box center [706, 541] width 15 height 8
click at [594, 451] on div at bounding box center [596, 540] width 19 height 19
click at [662, 451] on icon at bounding box center [664, 540] width 12 height 12
click at [594, 451] on icon at bounding box center [596, 541] width 5 height 8
click at [662, 451] on icon at bounding box center [664, 540] width 12 height 12
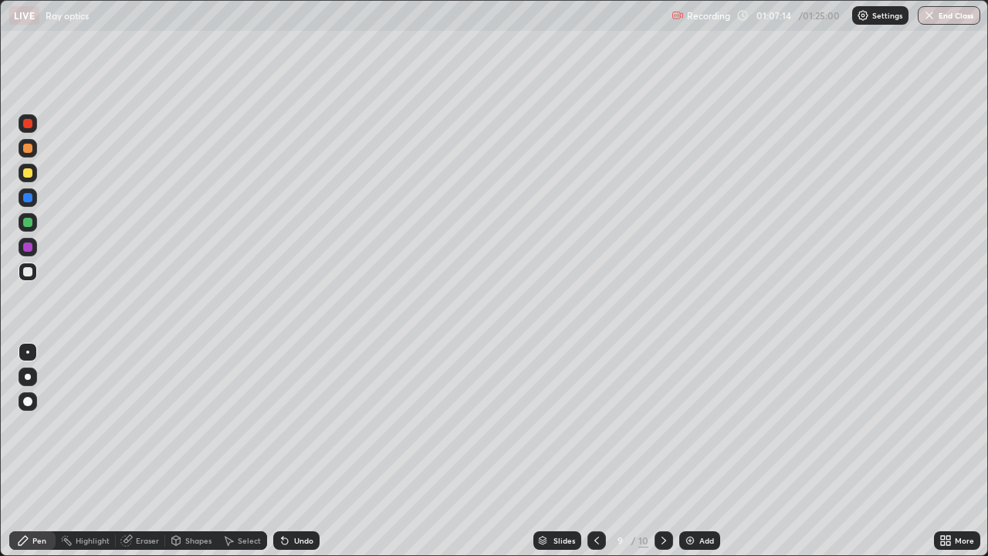
click at [192, 451] on div "Shapes" at bounding box center [198, 541] width 26 height 8
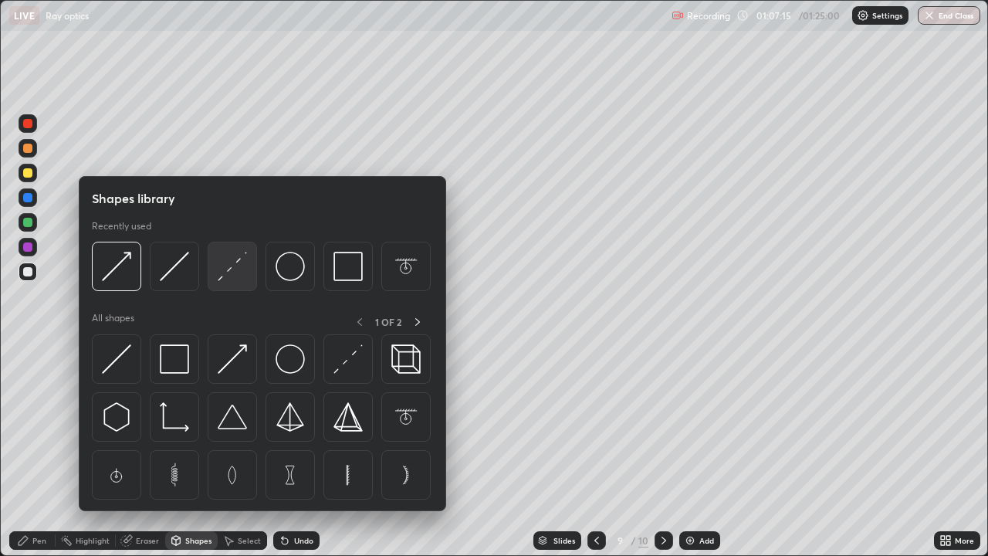
click at [232, 274] on img at bounding box center [232, 266] width 29 height 29
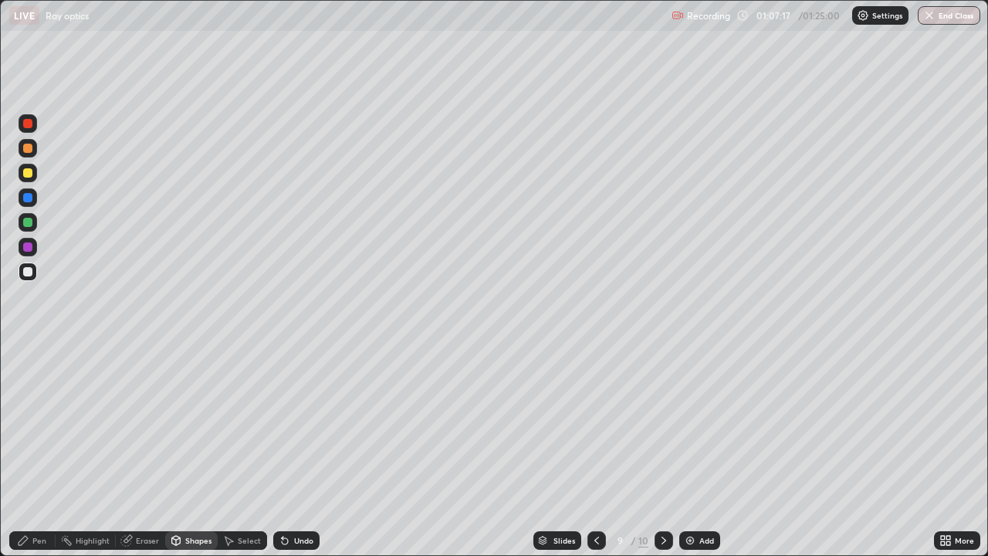
click at [39, 451] on div "Pen" at bounding box center [39, 541] width 14 height 8
click at [292, 451] on div "Undo" at bounding box center [296, 540] width 46 height 19
click at [295, 451] on div "Undo" at bounding box center [296, 540] width 46 height 19
click at [296, 451] on div "Undo" at bounding box center [296, 540] width 46 height 19
click at [295, 451] on div "Undo" at bounding box center [296, 540] width 46 height 19
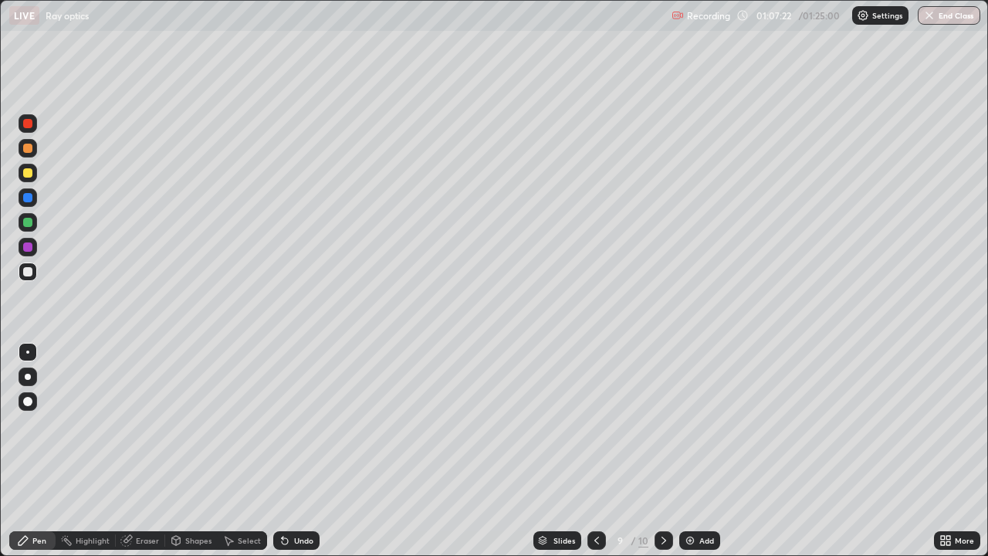
click at [296, 451] on div "Undo" at bounding box center [296, 540] width 46 height 19
click at [298, 451] on div "Undo" at bounding box center [296, 540] width 46 height 19
click at [299, 451] on div "Undo" at bounding box center [296, 540] width 46 height 19
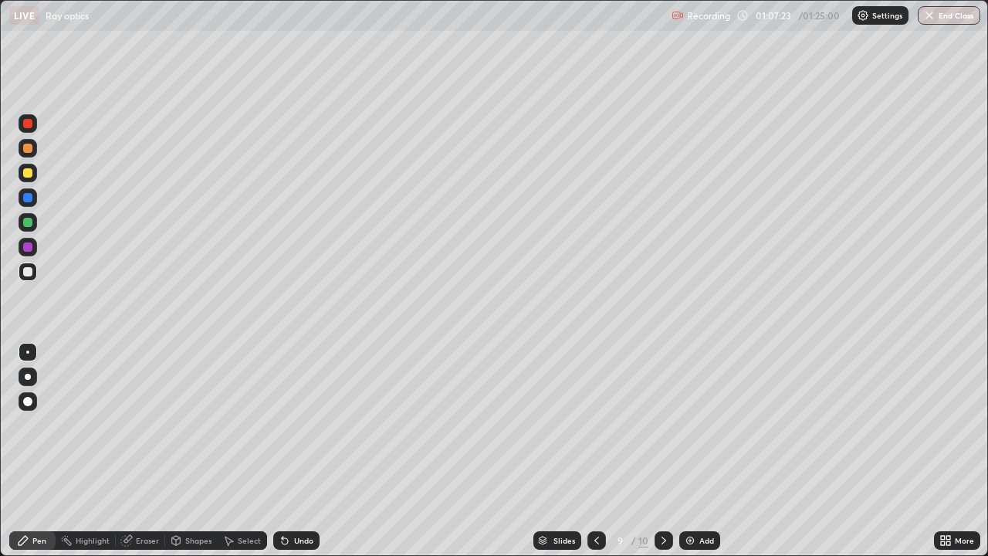
click at [301, 451] on div "Undo" at bounding box center [296, 540] width 46 height 19
click at [595, 451] on icon at bounding box center [597, 540] width 12 height 12
click at [657, 451] on div at bounding box center [664, 540] width 19 height 19
click at [597, 451] on icon at bounding box center [597, 540] width 12 height 12
click at [664, 451] on icon at bounding box center [664, 541] width 5 height 8
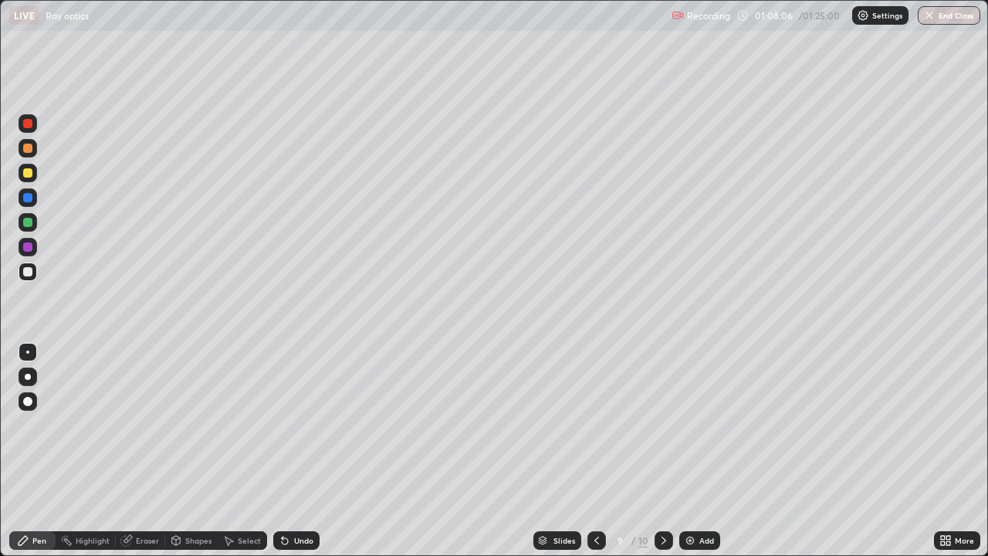
click at [597, 451] on icon at bounding box center [596, 541] width 5 height 8
click at [662, 451] on icon at bounding box center [664, 540] width 12 height 12
click at [597, 451] on div at bounding box center [596, 540] width 19 height 19
click at [662, 451] on icon at bounding box center [664, 540] width 12 height 12
click at [595, 451] on icon at bounding box center [597, 540] width 12 height 12
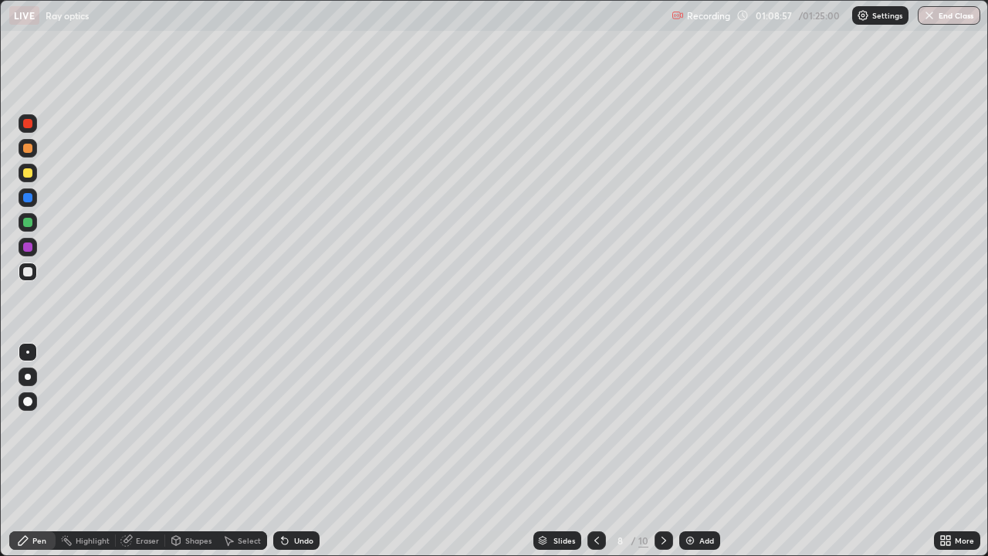
click at [663, 451] on div at bounding box center [664, 540] width 19 height 19
click at [294, 451] on div "Undo" at bounding box center [303, 541] width 19 height 8
click at [299, 451] on div "Undo" at bounding box center [303, 541] width 19 height 8
click at [27, 267] on div at bounding box center [27, 271] width 9 height 9
click at [27, 248] on div at bounding box center [27, 246] width 9 height 9
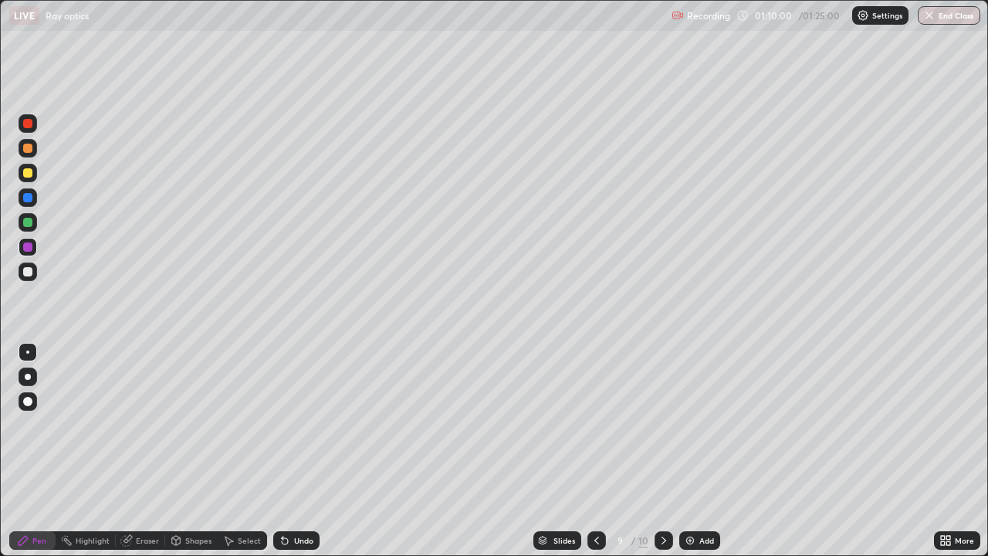
click at [36, 170] on div at bounding box center [28, 173] width 19 height 19
click at [595, 451] on icon at bounding box center [597, 540] width 12 height 12
click at [663, 451] on div at bounding box center [664, 540] width 19 height 19
click at [699, 451] on div "Add" at bounding box center [706, 541] width 15 height 8
click at [594, 451] on icon at bounding box center [597, 540] width 12 height 12
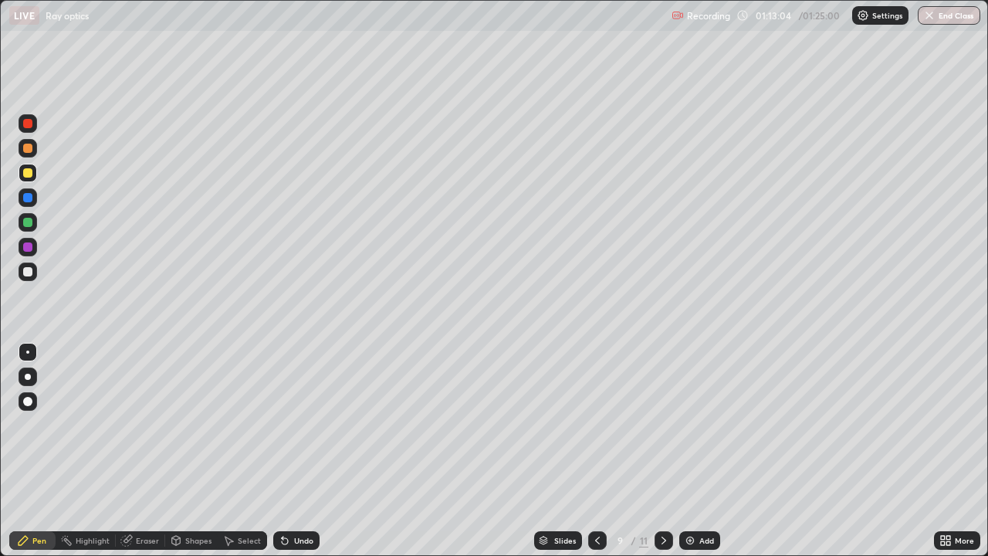
click at [597, 451] on icon at bounding box center [597, 540] width 12 height 12
click at [662, 451] on icon at bounding box center [664, 540] width 12 height 12
click at [597, 451] on icon at bounding box center [597, 540] width 12 height 12
click at [665, 451] on div at bounding box center [664, 540] width 19 height 19
click at [665, 451] on icon at bounding box center [664, 540] width 12 height 12
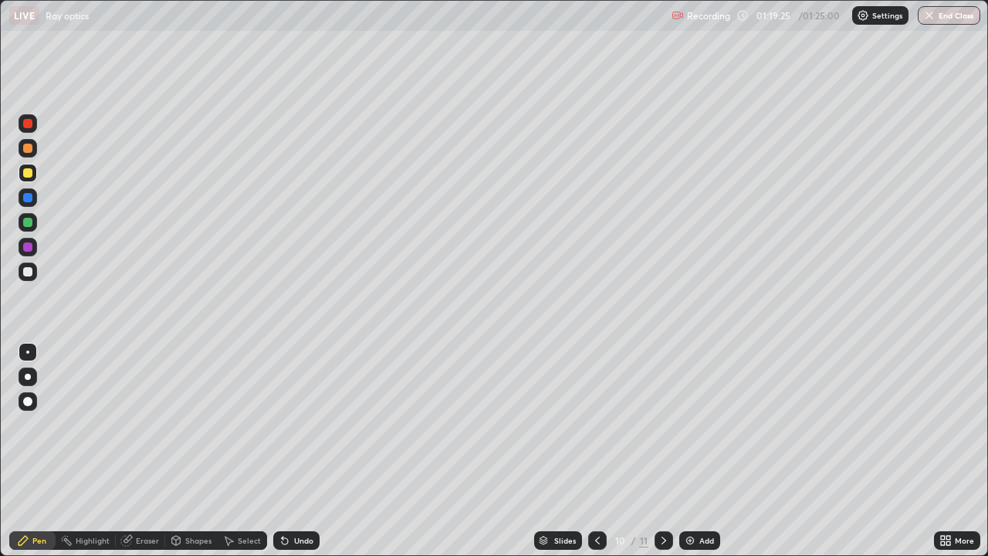
click at [597, 451] on icon at bounding box center [597, 540] width 12 height 12
click at [669, 451] on div at bounding box center [664, 540] width 19 height 19
click at [596, 451] on icon at bounding box center [597, 540] width 12 height 12
click at [597, 451] on icon at bounding box center [597, 540] width 12 height 12
click at [147, 451] on div "Eraser" at bounding box center [147, 541] width 23 height 8
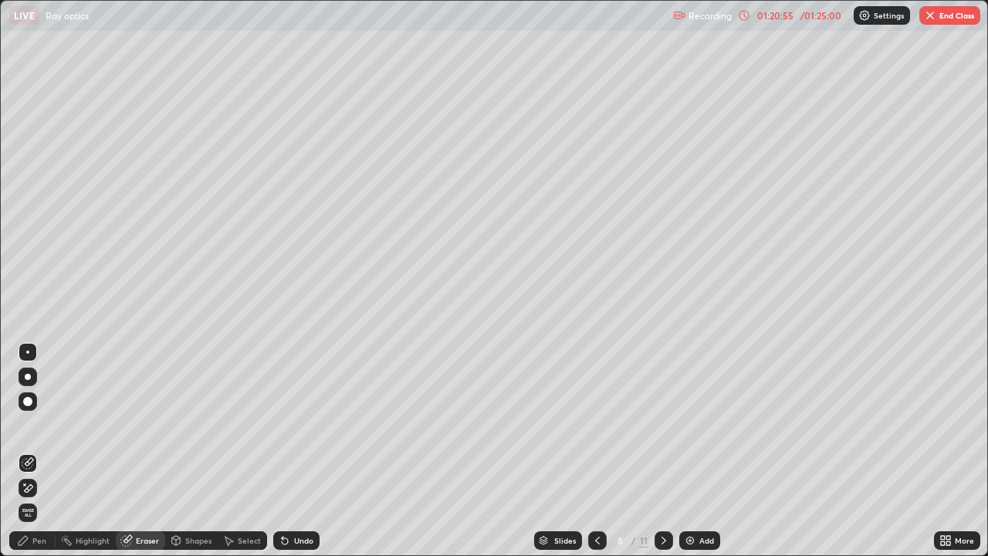
click at [26, 394] on div at bounding box center [28, 401] width 19 height 19
click at [39, 451] on div "Pen" at bounding box center [39, 541] width 14 height 8
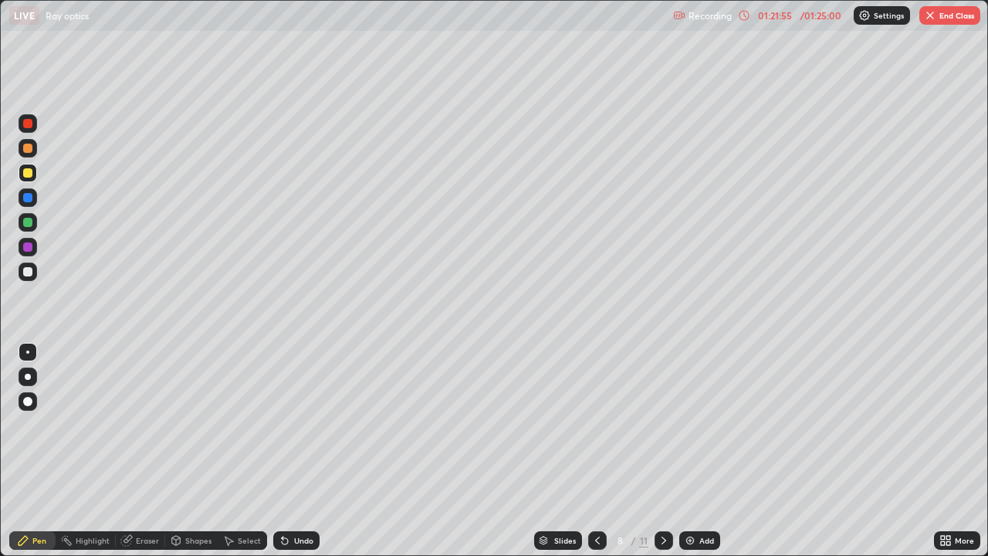
click at [660, 451] on icon at bounding box center [664, 540] width 12 height 12
click at [596, 451] on icon at bounding box center [597, 540] width 12 height 12
click at [662, 451] on icon at bounding box center [664, 541] width 5 height 8
click at [701, 451] on div "Add" at bounding box center [706, 541] width 15 height 8
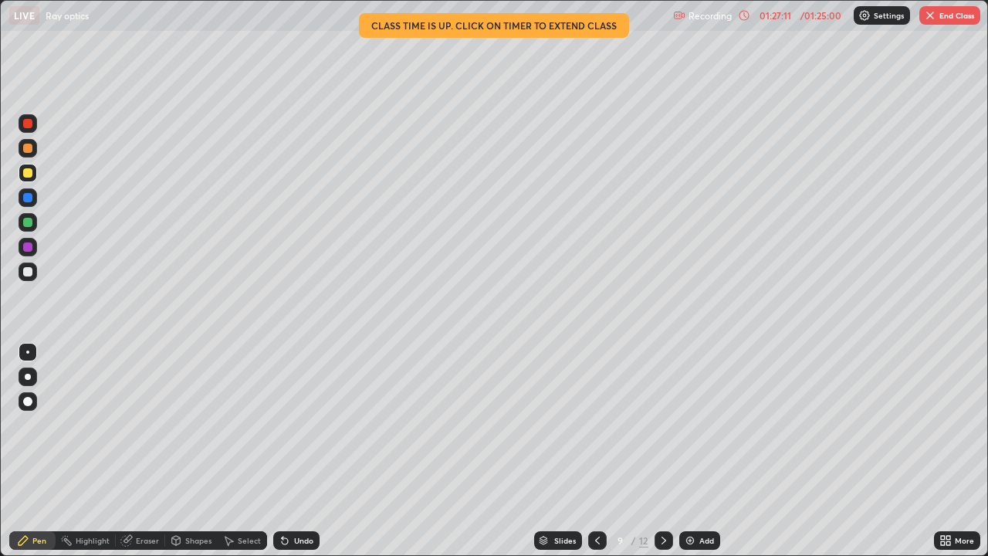
click at [307, 451] on div "Undo" at bounding box center [296, 540] width 46 height 19
click at [303, 451] on div "Undo" at bounding box center [303, 541] width 19 height 8
click at [300, 451] on div "Undo" at bounding box center [296, 540] width 46 height 19
click at [601, 451] on icon at bounding box center [597, 540] width 12 height 12
click at [600, 451] on icon at bounding box center [597, 540] width 12 height 12
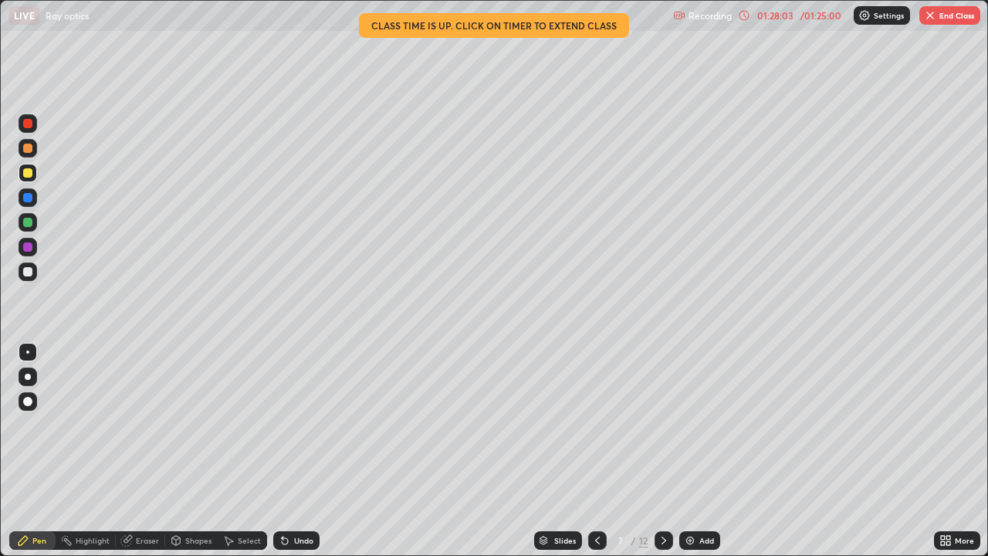
click at [662, 451] on icon at bounding box center [664, 540] width 12 height 12
click at [664, 451] on icon at bounding box center [664, 540] width 12 height 12
click at [149, 451] on div "Eraser" at bounding box center [147, 541] width 23 height 8
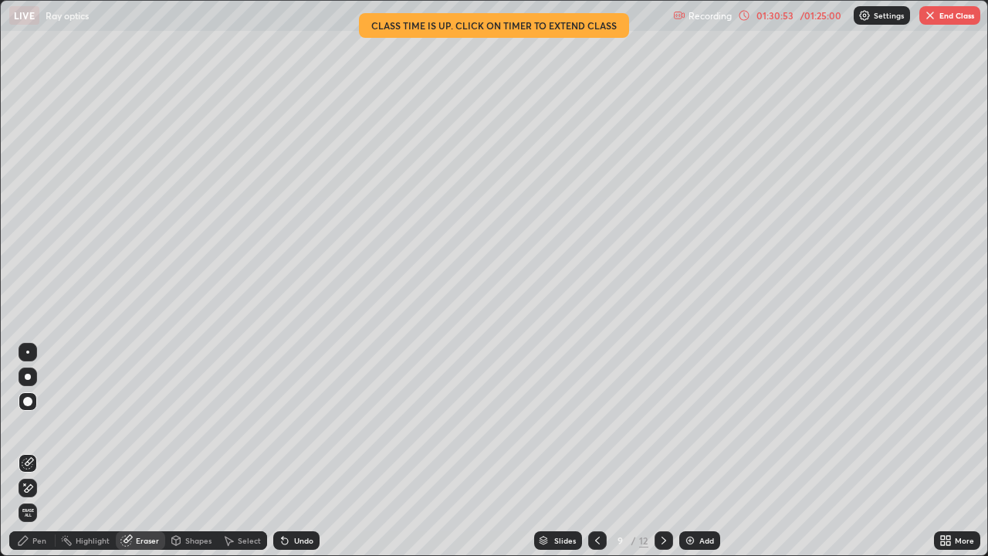
click at [39, 451] on div "Pen" at bounding box center [39, 541] width 14 height 8
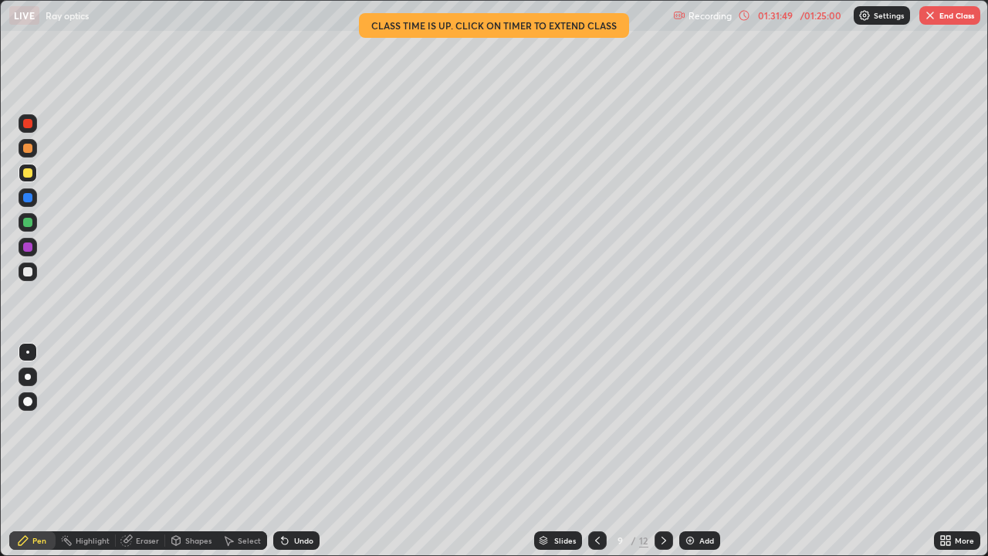
click at [943, 19] on button "End Class" at bounding box center [949, 15] width 61 height 19
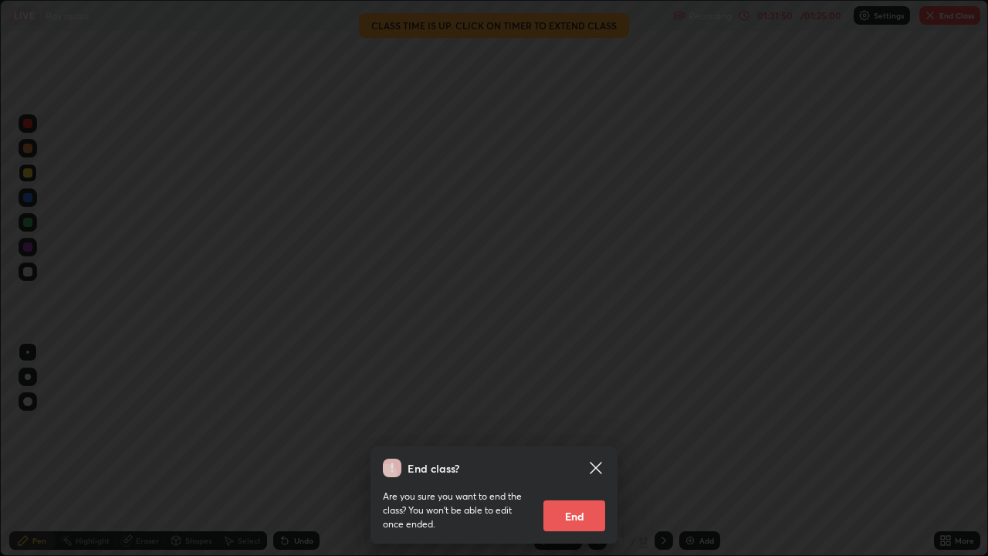
click at [581, 451] on button "End" at bounding box center [574, 515] width 62 height 31
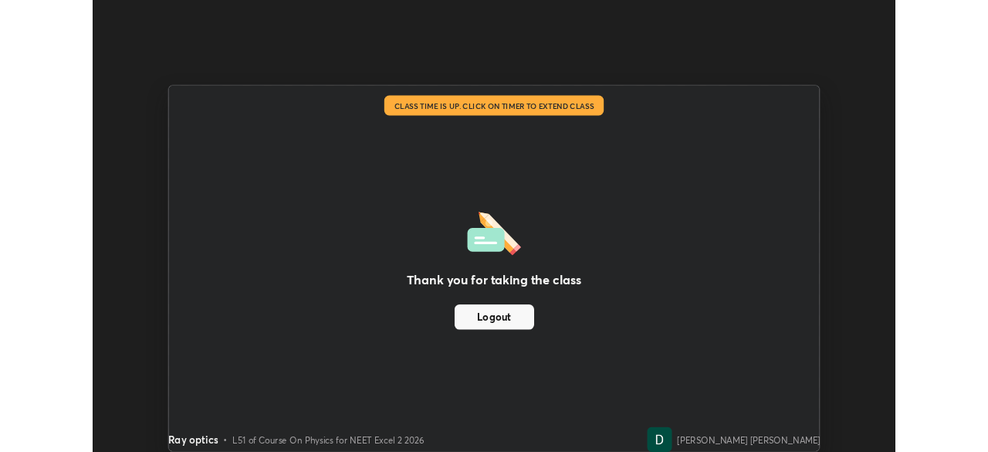
scroll to position [76744, 76208]
